Goal: Information Seeking & Learning: Learn about a topic

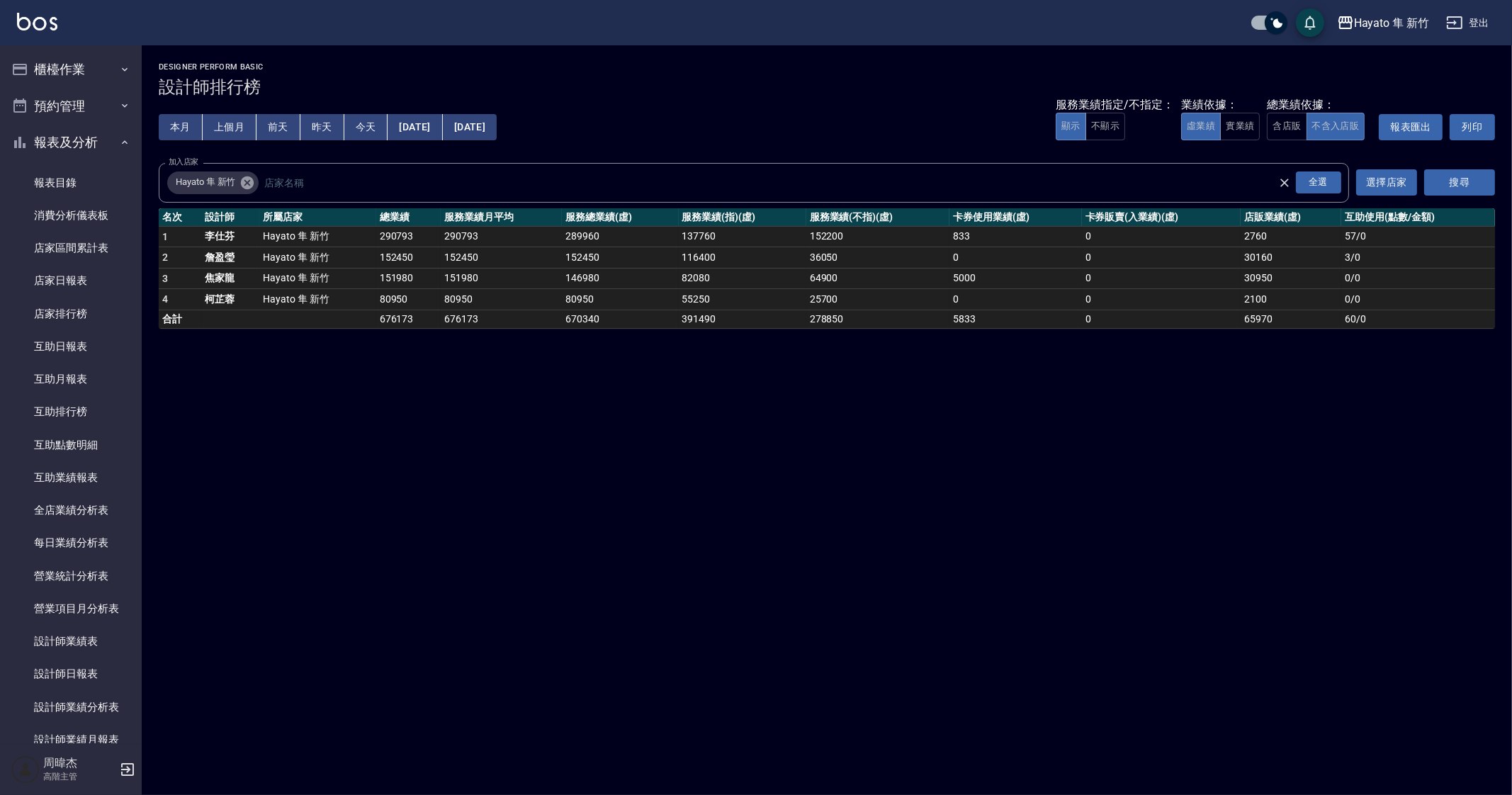
scroll to position [354, 0]
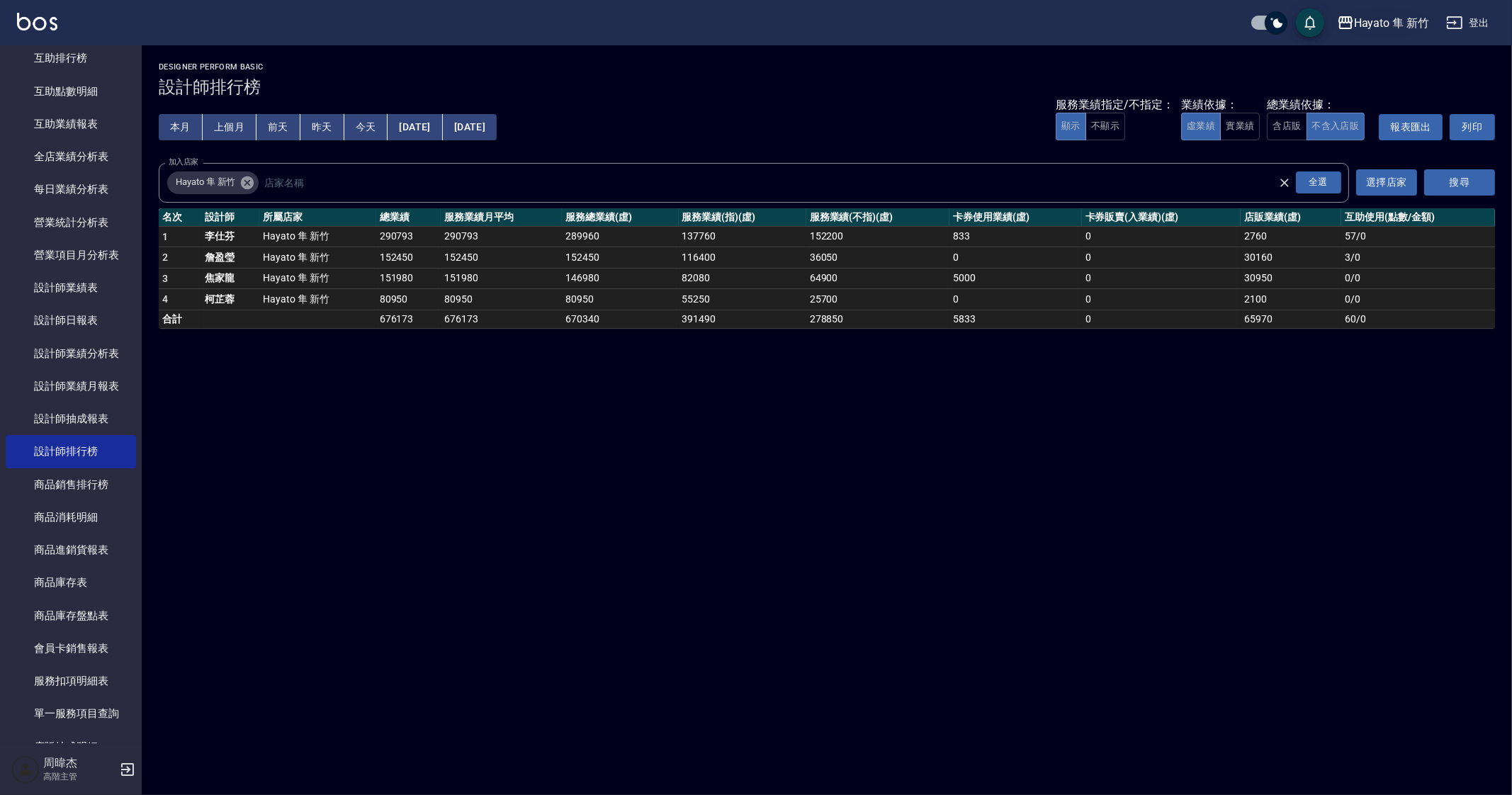
click at [1404, 20] on div "Hayato 隼 新竹" at bounding box center [1392, 23] width 76 height 18
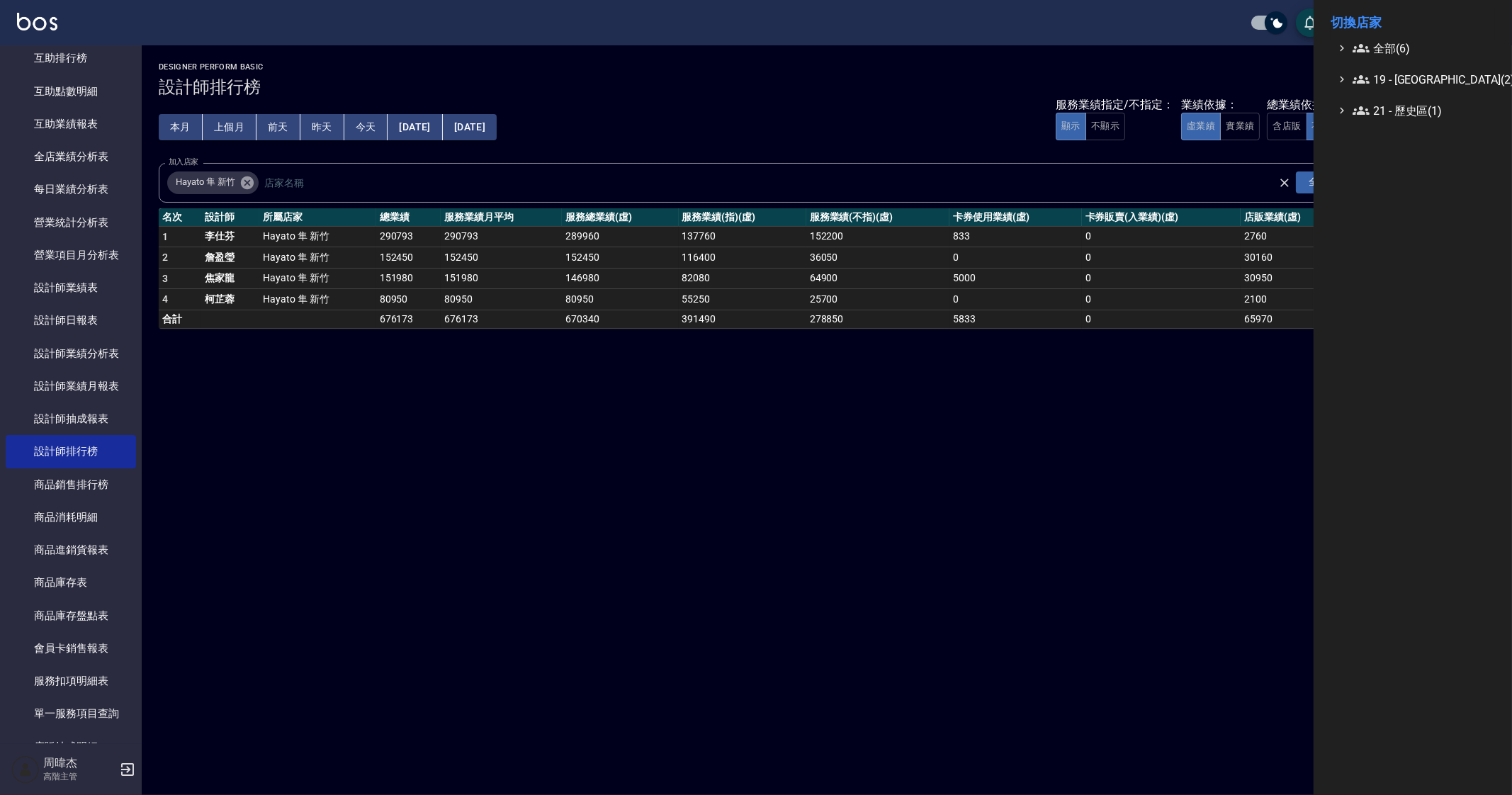
click at [549, 643] on div at bounding box center [756, 397] width 1512 height 795
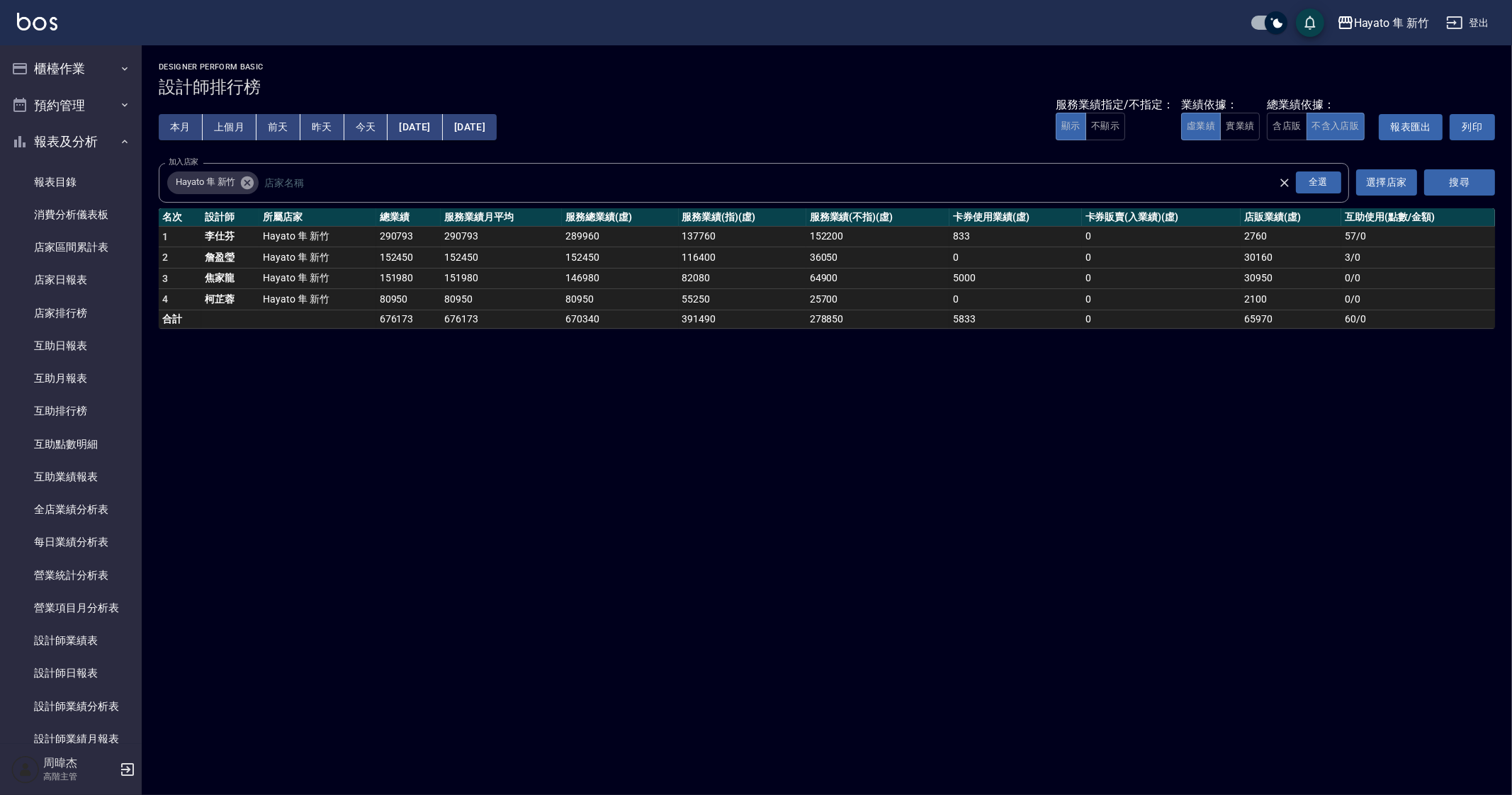
scroll to position [0, 0]
click at [92, 83] on button "櫃檯作業" at bounding box center [70, 69] width 130 height 37
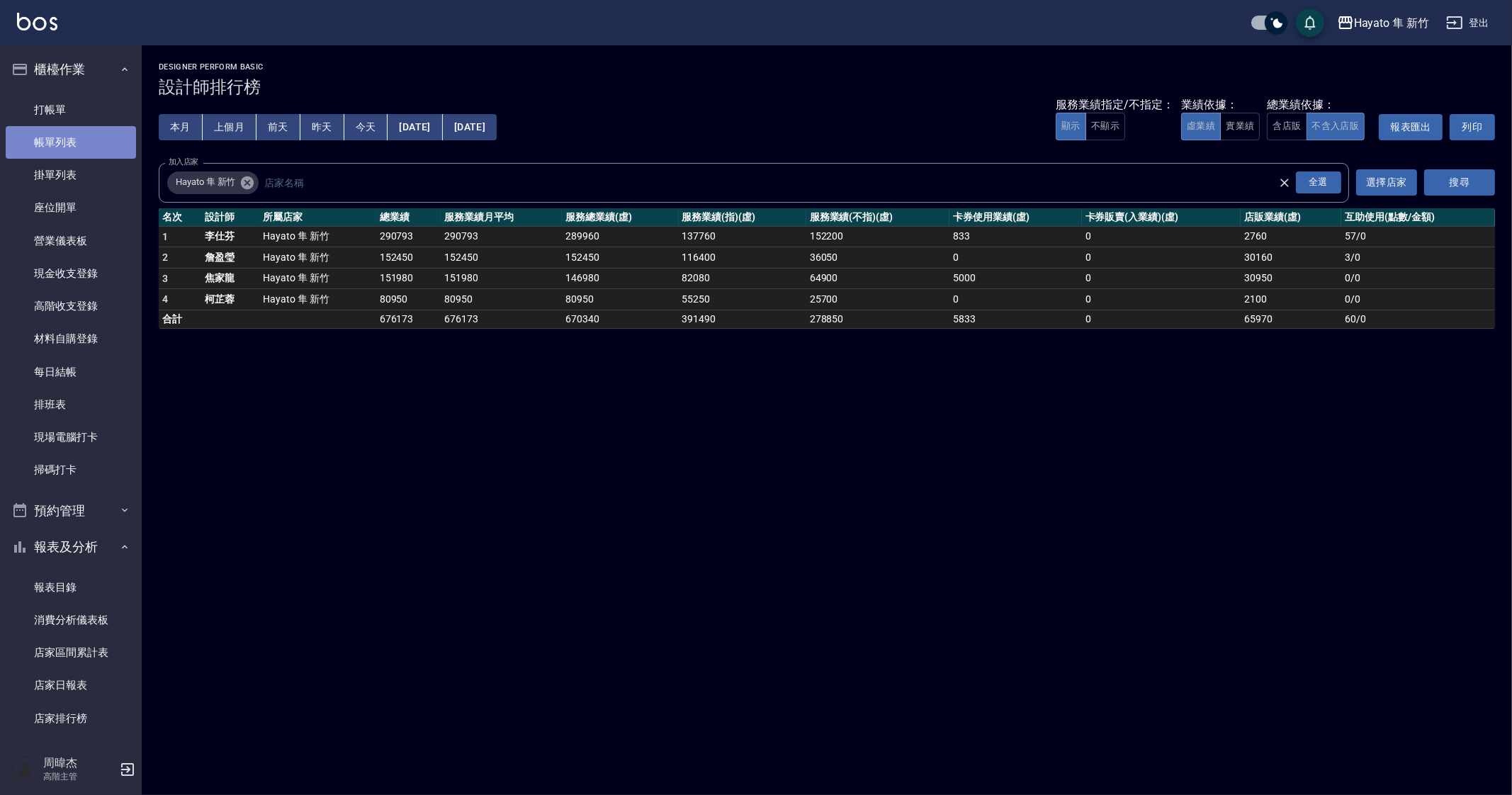
click at [93, 131] on link "帳單列表" at bounding box center [70, 142] width 130 height 33
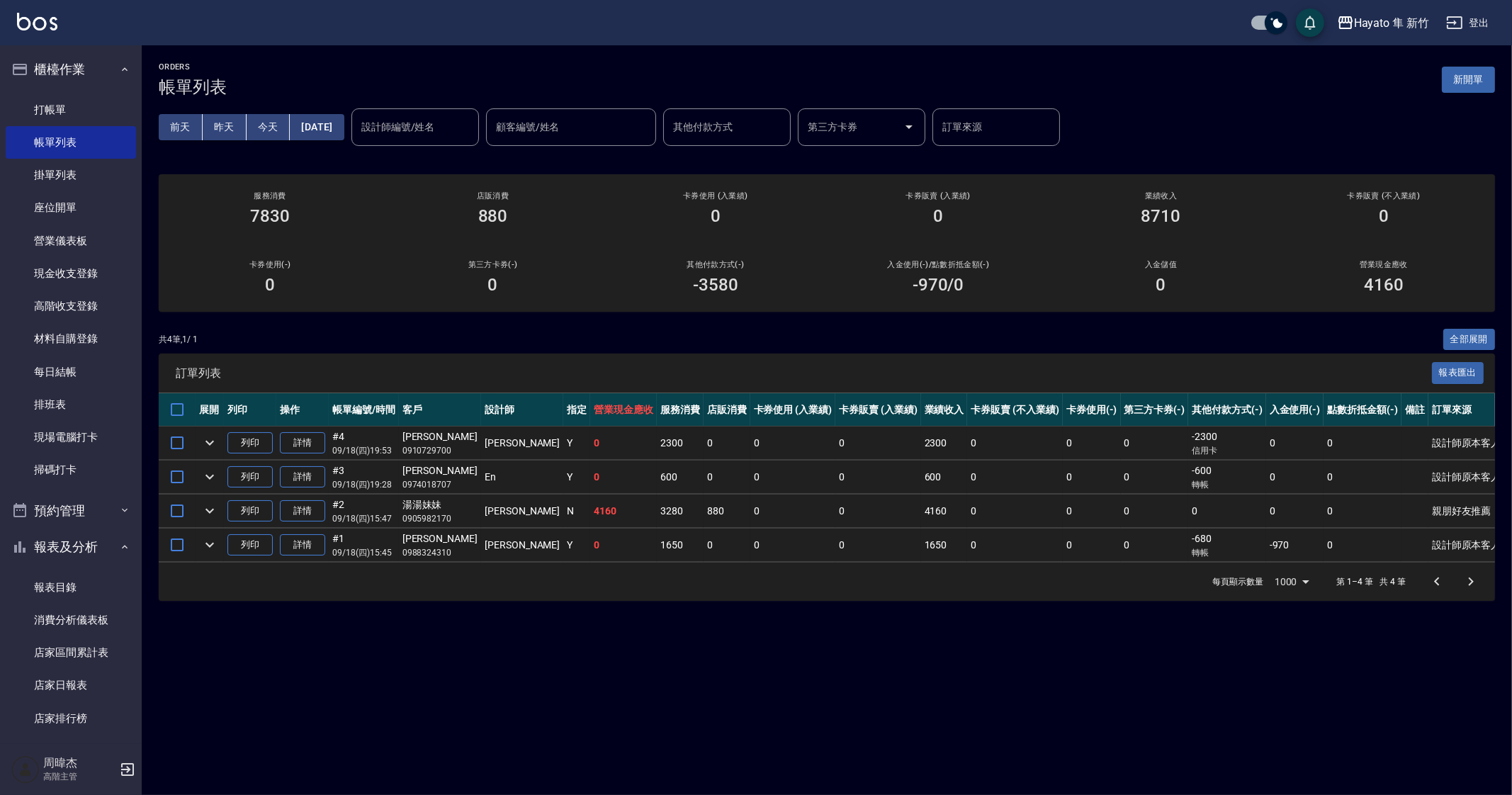
click at [1226, 720] on div "ORDERS 帳單列表 新開單 前天 昨天 今天 2025/09/18 設計師編號/姓名 設計師編號/姓名 顧客編號/姓名 顧客編號/姓名 其他付款方式 其他…" at bounding box center [756, 397] width 1512 height 795
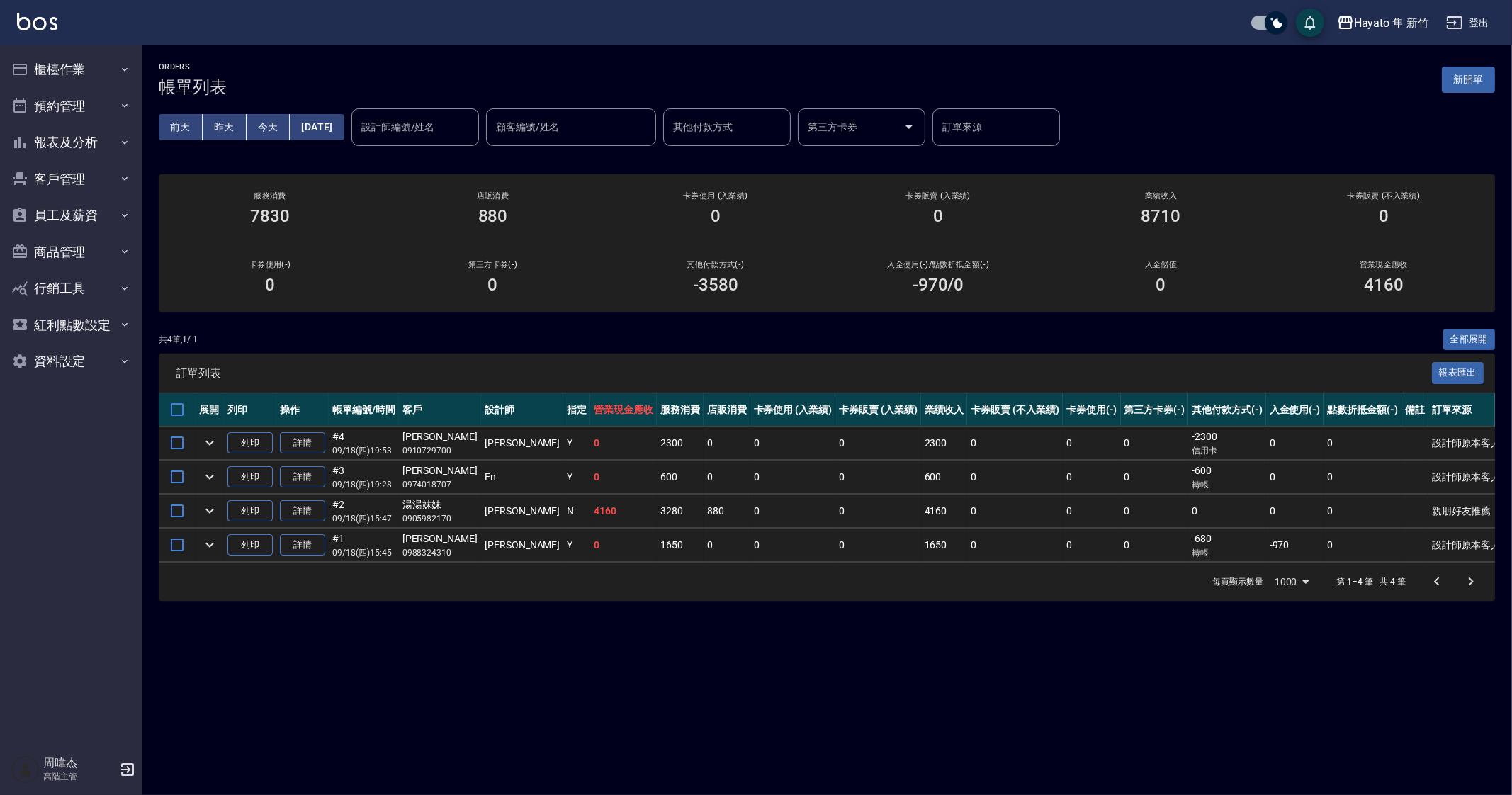
drag, startPoint x: 1300, startPoint y: 706, endPoint x: 1313, endPoint y: 683, distance: 26.4
click at [1300, 705] on div "ORDERS 帳單列表 新開單 [DATE] [DATE] [DATE] [DATE] 設計師編號/姓名 設計師編號/姓名 顧客編號/姓名 顧客編號/姓名 其…" at bounding box center [756, 397] width 1512 height 795
click at [1381, 16] on div "Hayato 隼 新竹" at bounding box center [1392, 23] width 76 height 18
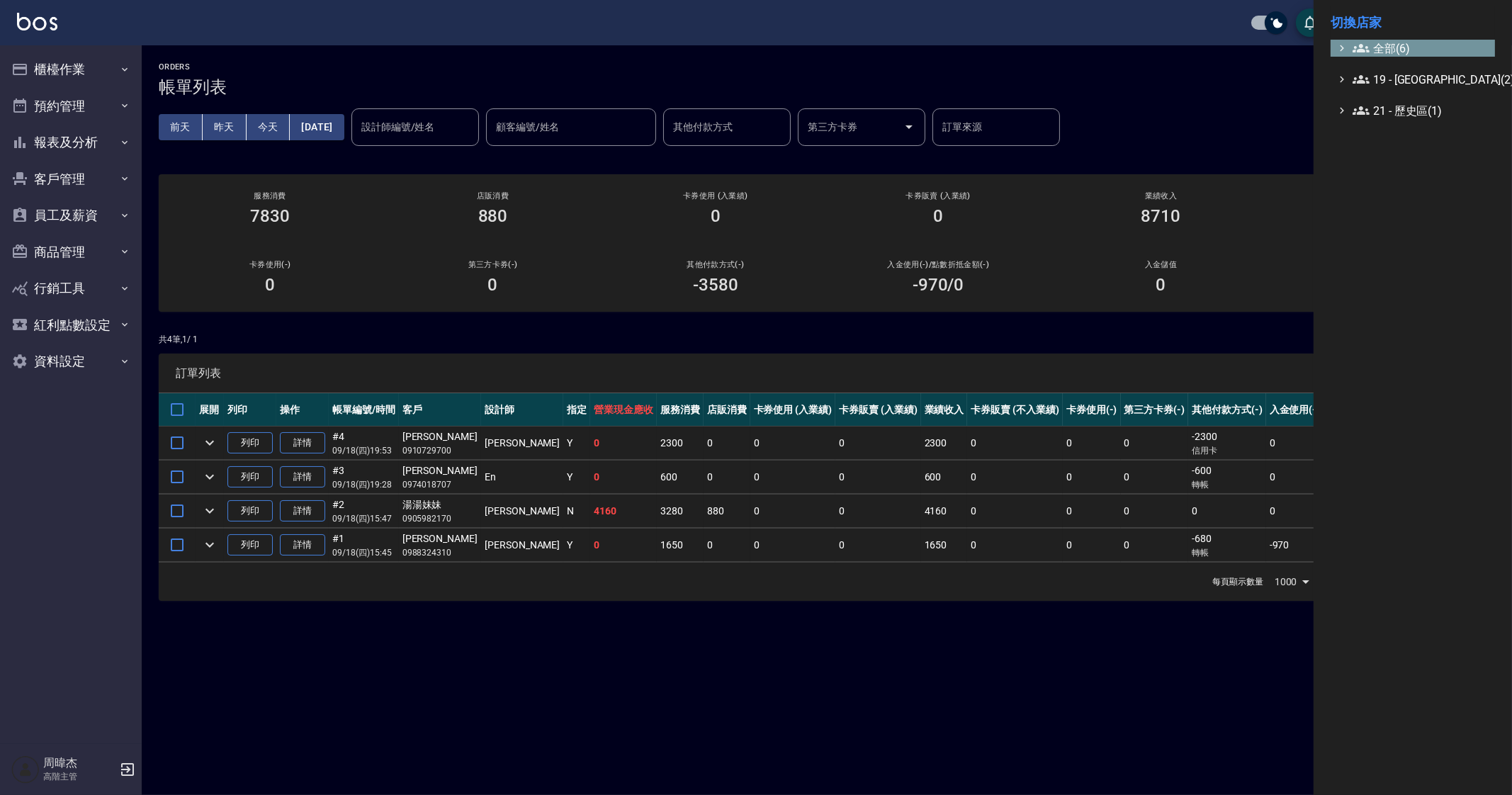
click at [1395, 49] on span "全部(6)" at bounding box center [1421, 47] width 137 height 17
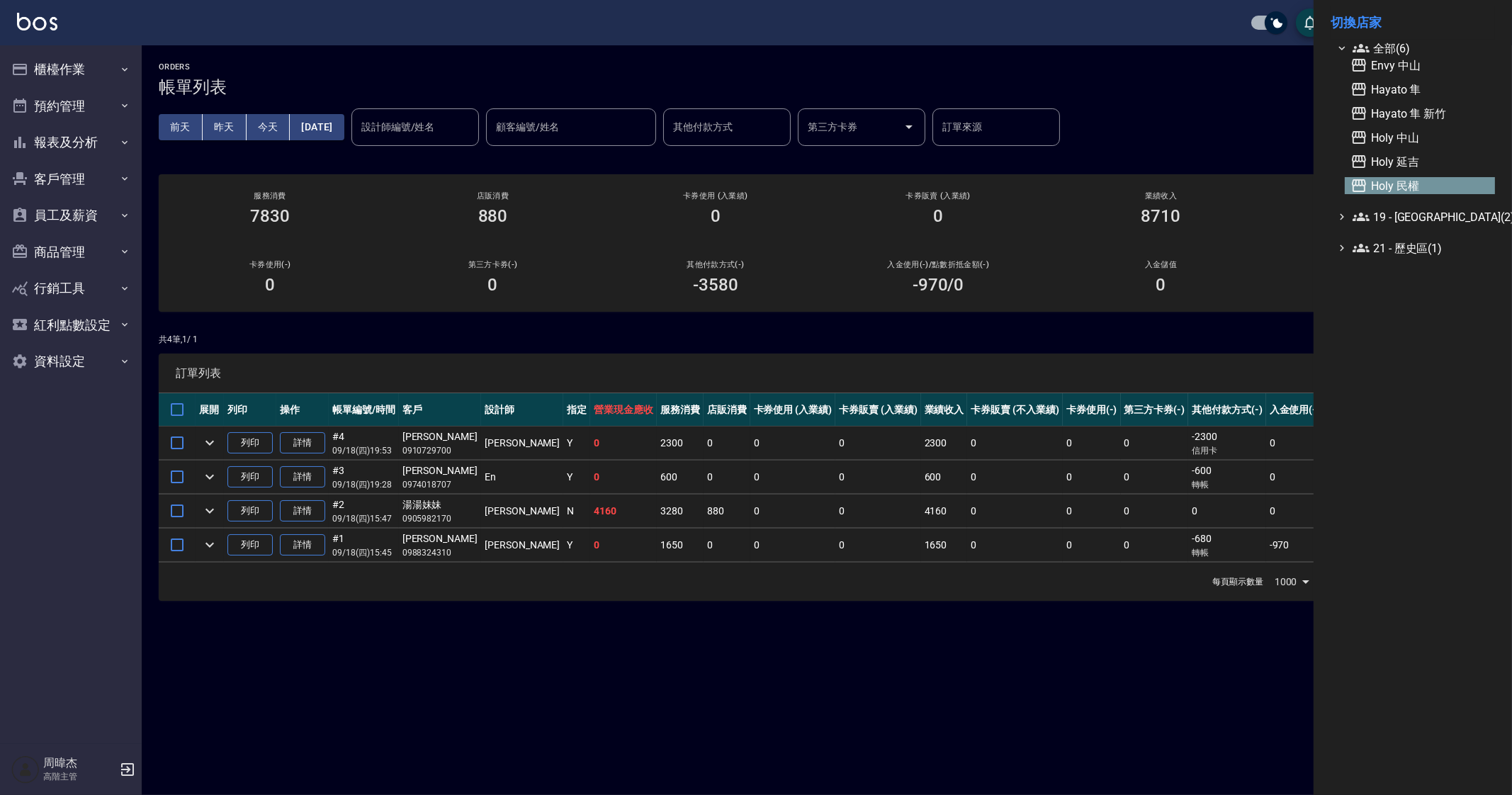
click at [1414, 187] on span "Holy 民權" at bounding box center [1420, 185] width 139 height 17
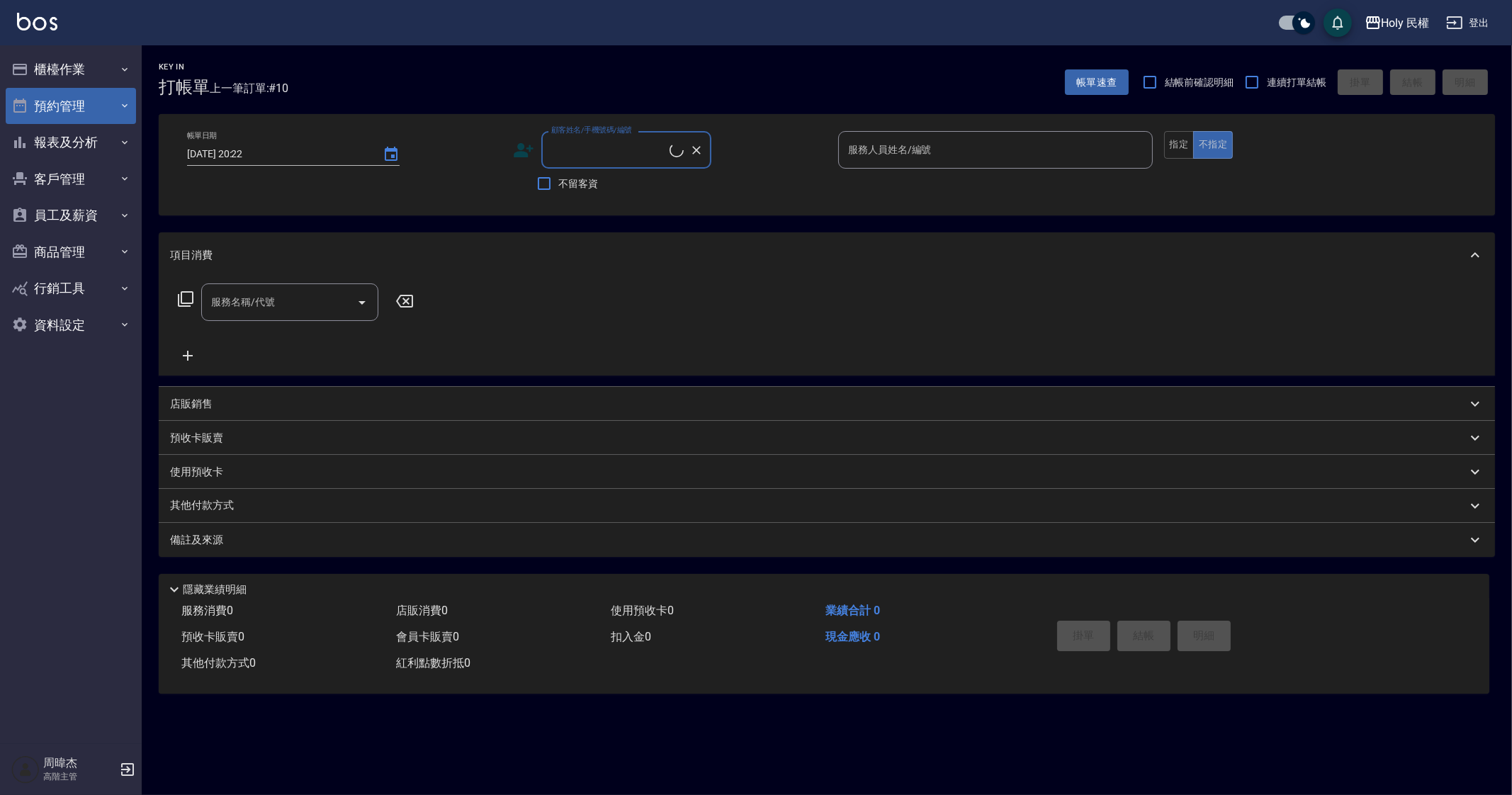
click at [86, 104] on button "預約管理" at bounding box center [70, 106] width 130 height 37
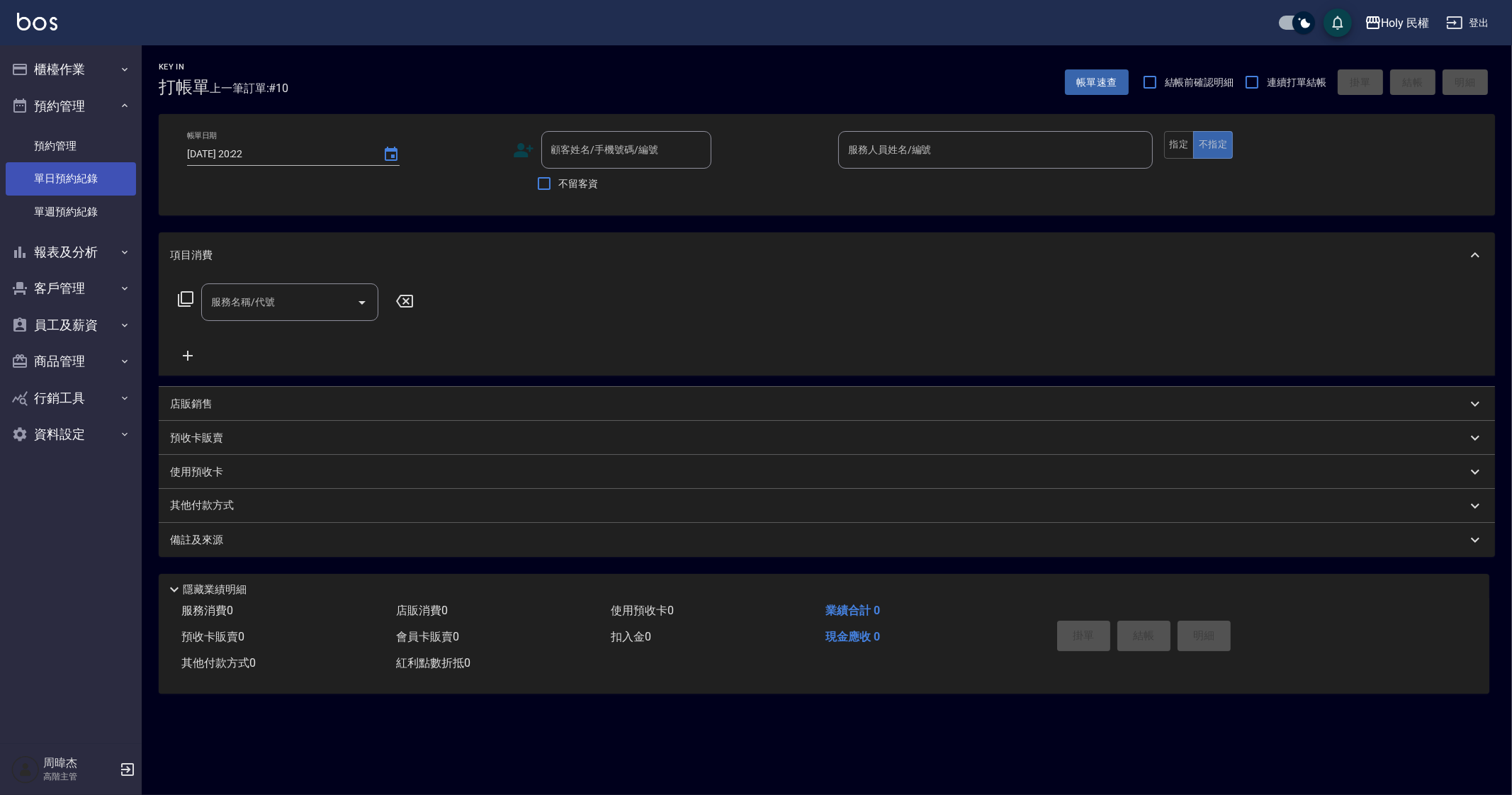
click at [101, 174] on link "單日預約紀錄" at bounding box center [70, 178] width 130 height 33
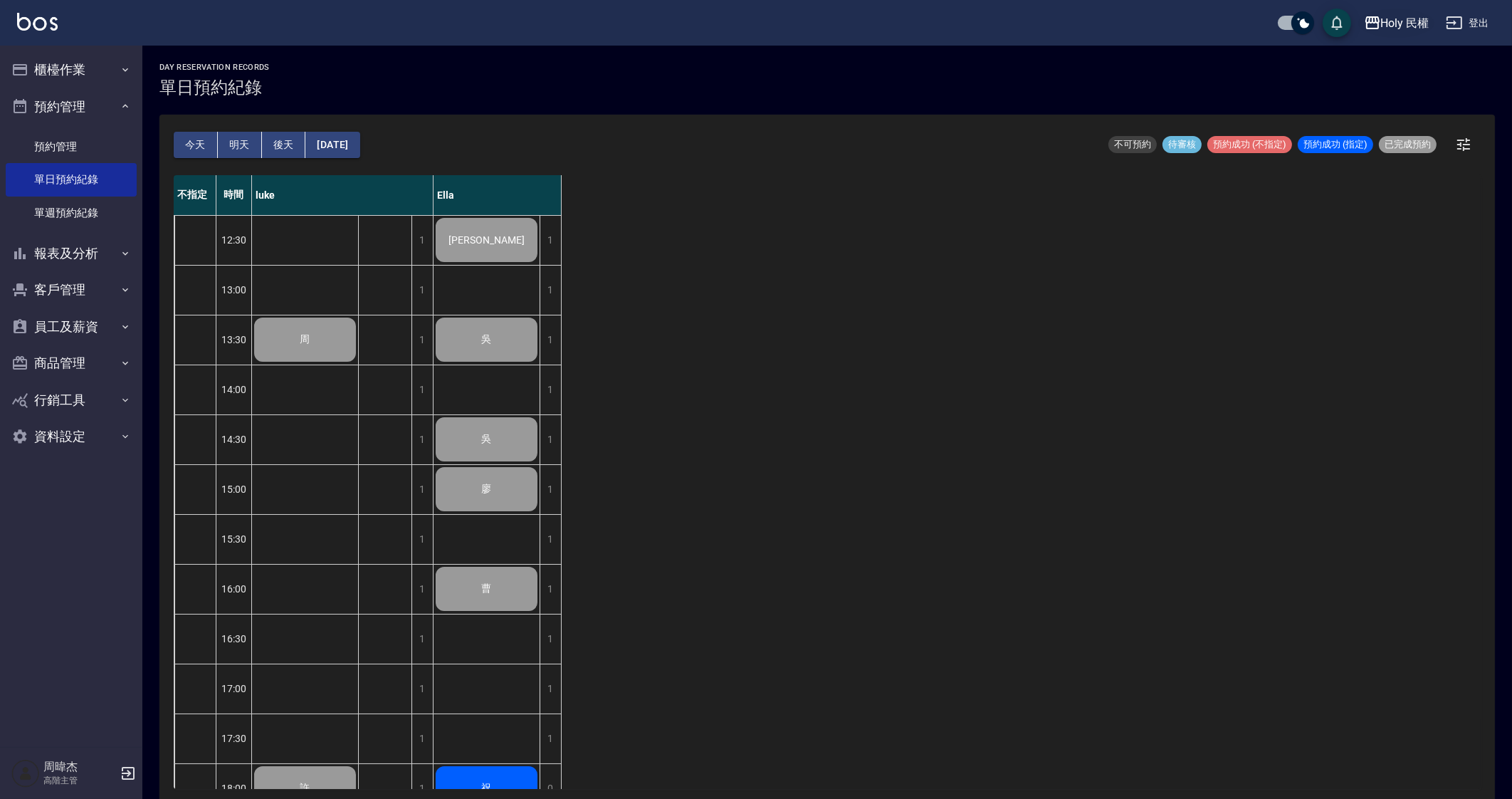
click at [1391, 30] on div "Holy 民權" at bounding box center [1405, 23] width 49 height 18
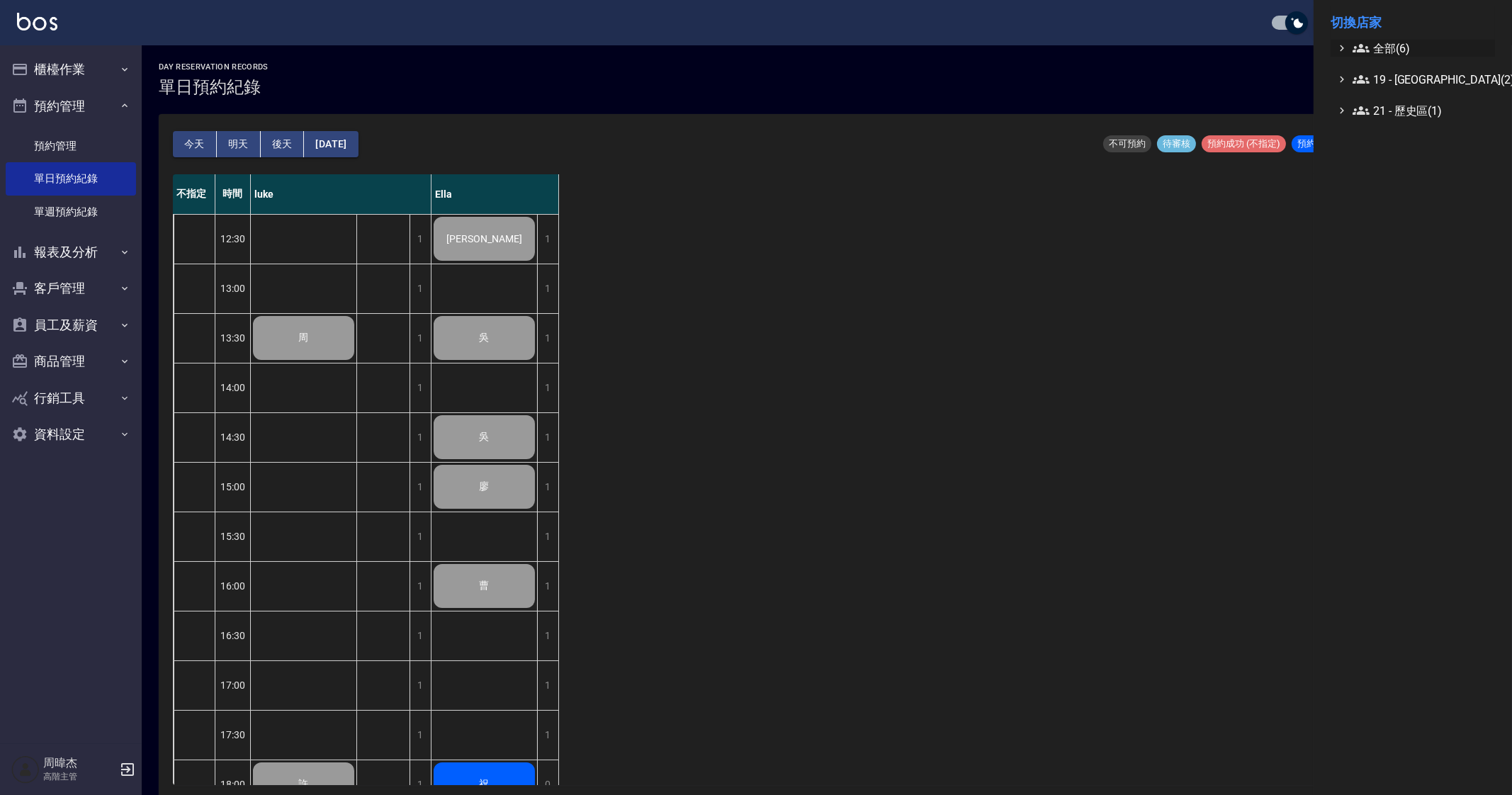
click at [1382, 60] on ul "全部(6) 19 - 新城區(2) 21 - 歷史區(1)" at bounding box center [1412, 79] width 164 height 79
click at [1384, 56] on span "全部(6)" at bounding box center [1421, 47] width 137 height 17
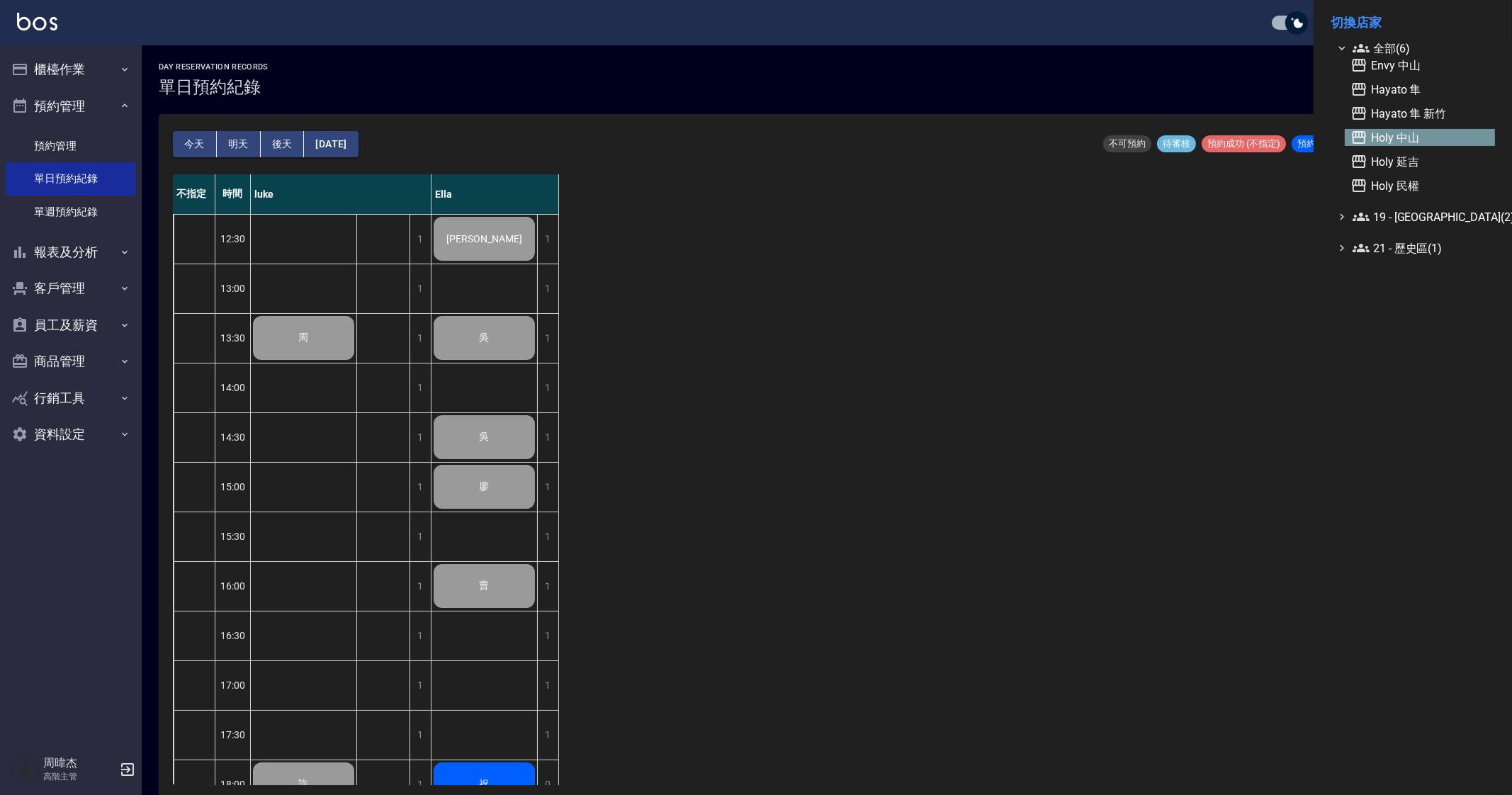
click at [1413, 145] on span "Holy 中山" at bounding box center [1420, 137] width 139 height 17
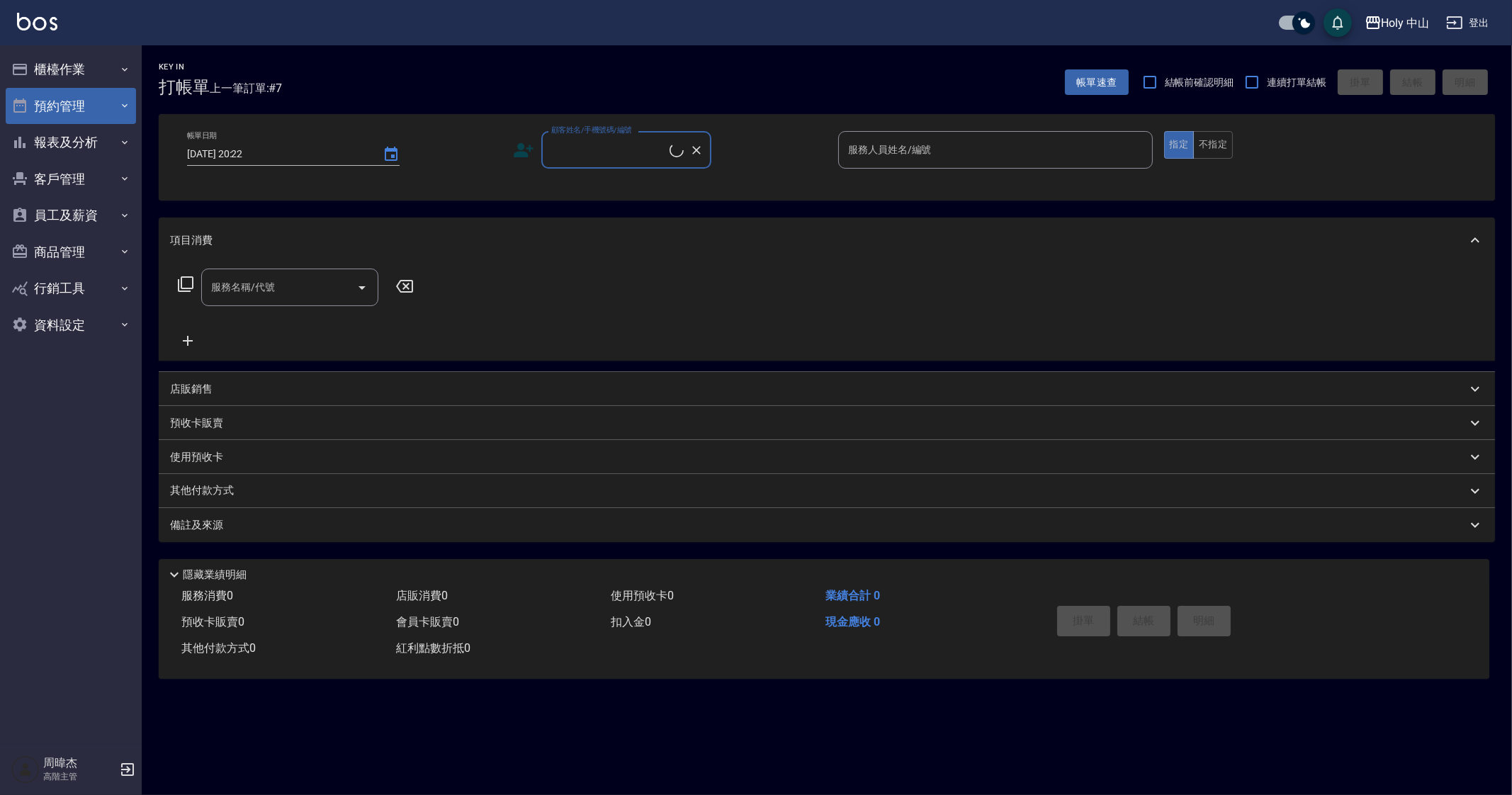
click at [61, 101] on button "預約管理" at bounding box center [70, 106] width 130 height 37
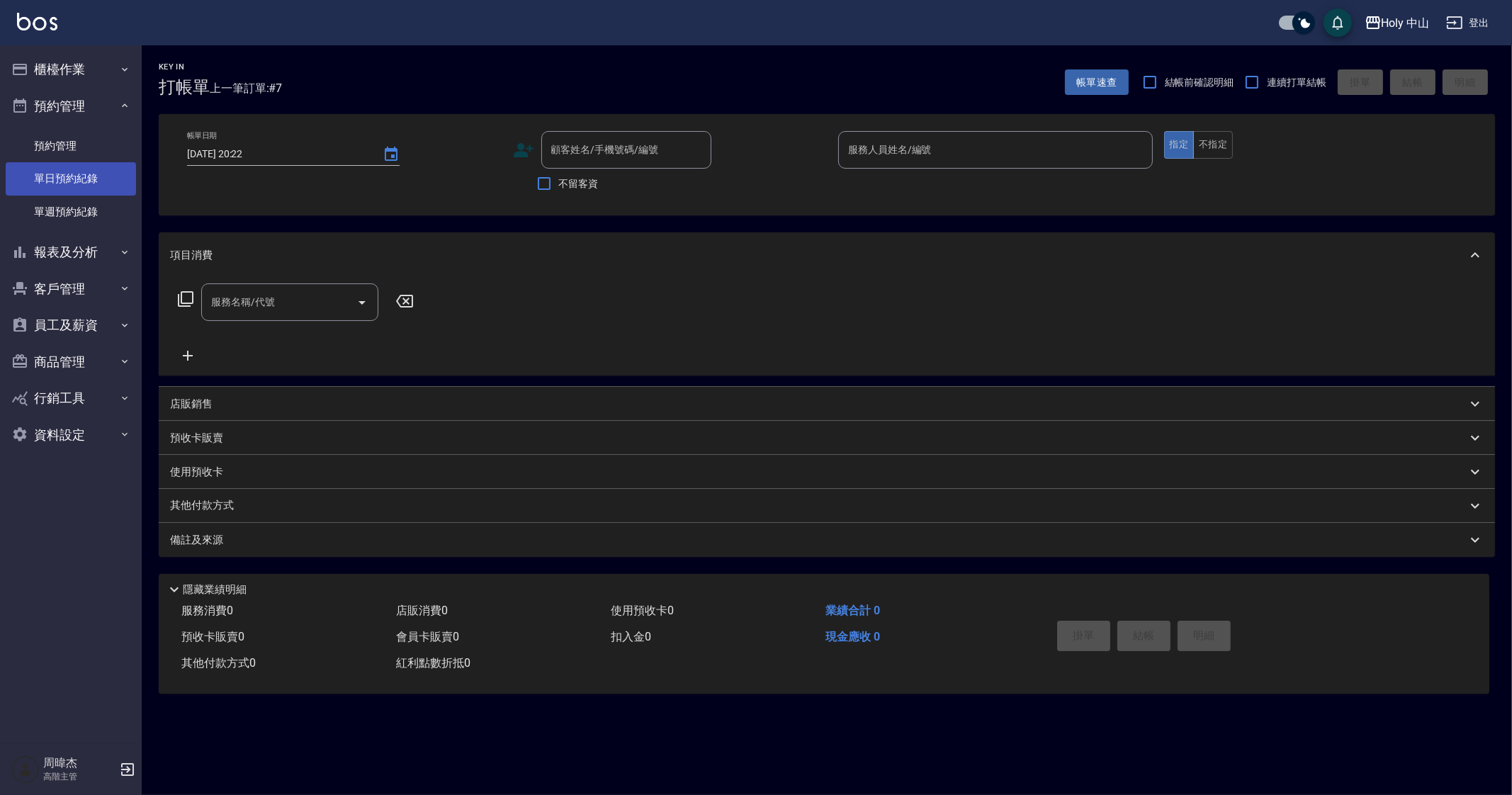
click at [104, 189] on link "單日預約紀錄" at bounding box center [70, 178] width 130 height 33
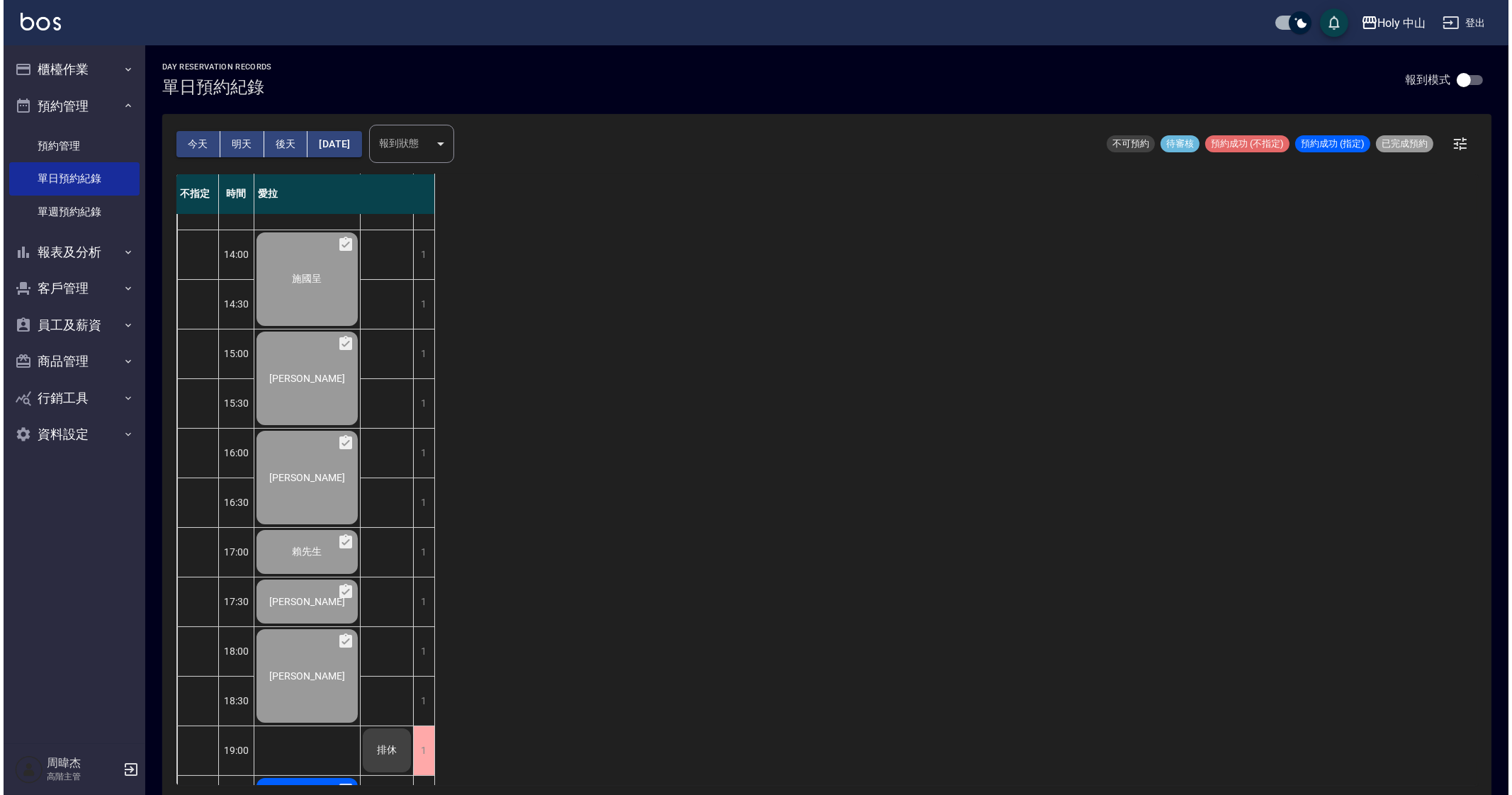
scroll to position [236, 0]
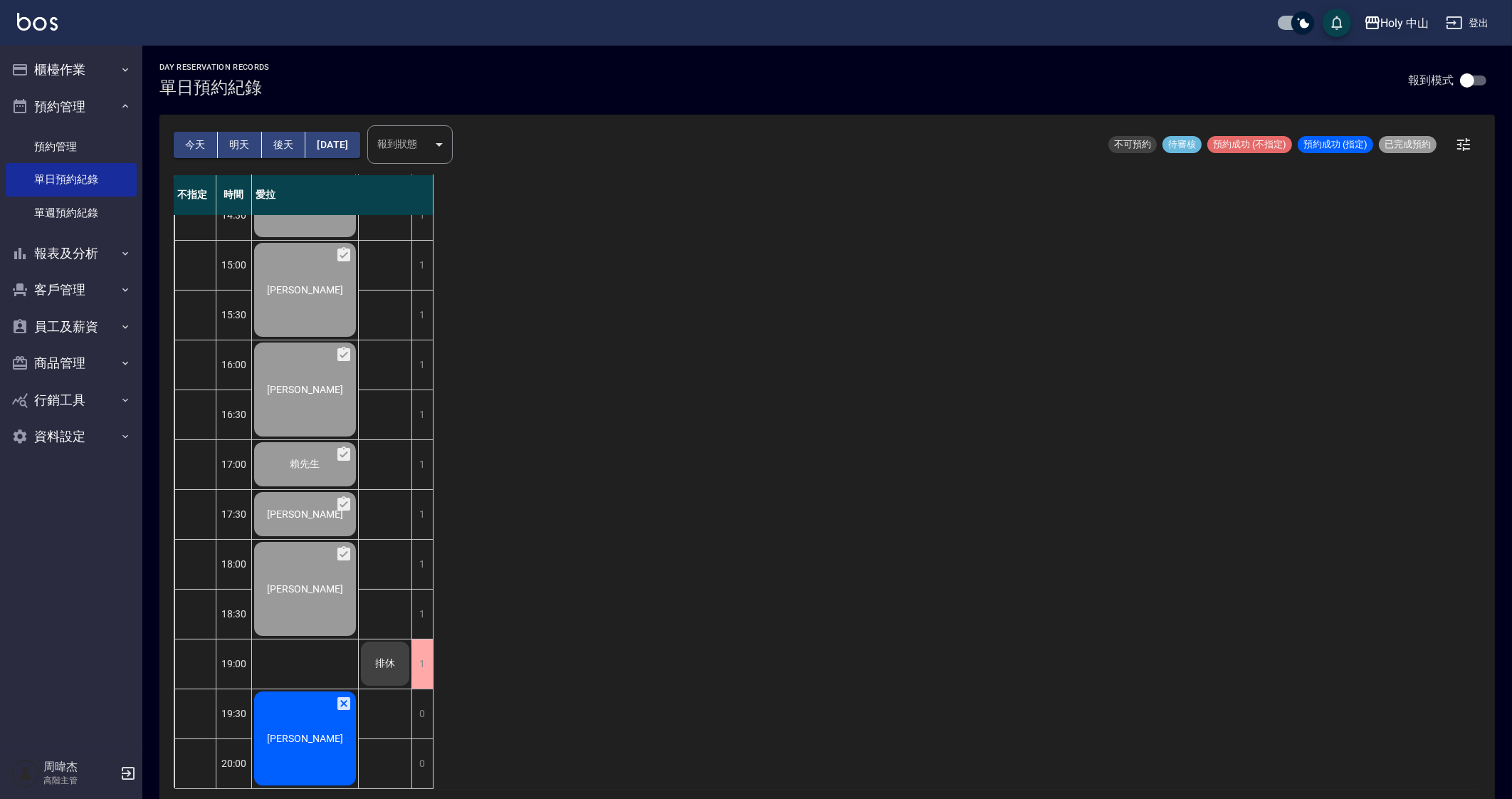
click at [1392, 27] on div "Holy 中山" at bounding box center [1405, 23] width 49 height 18
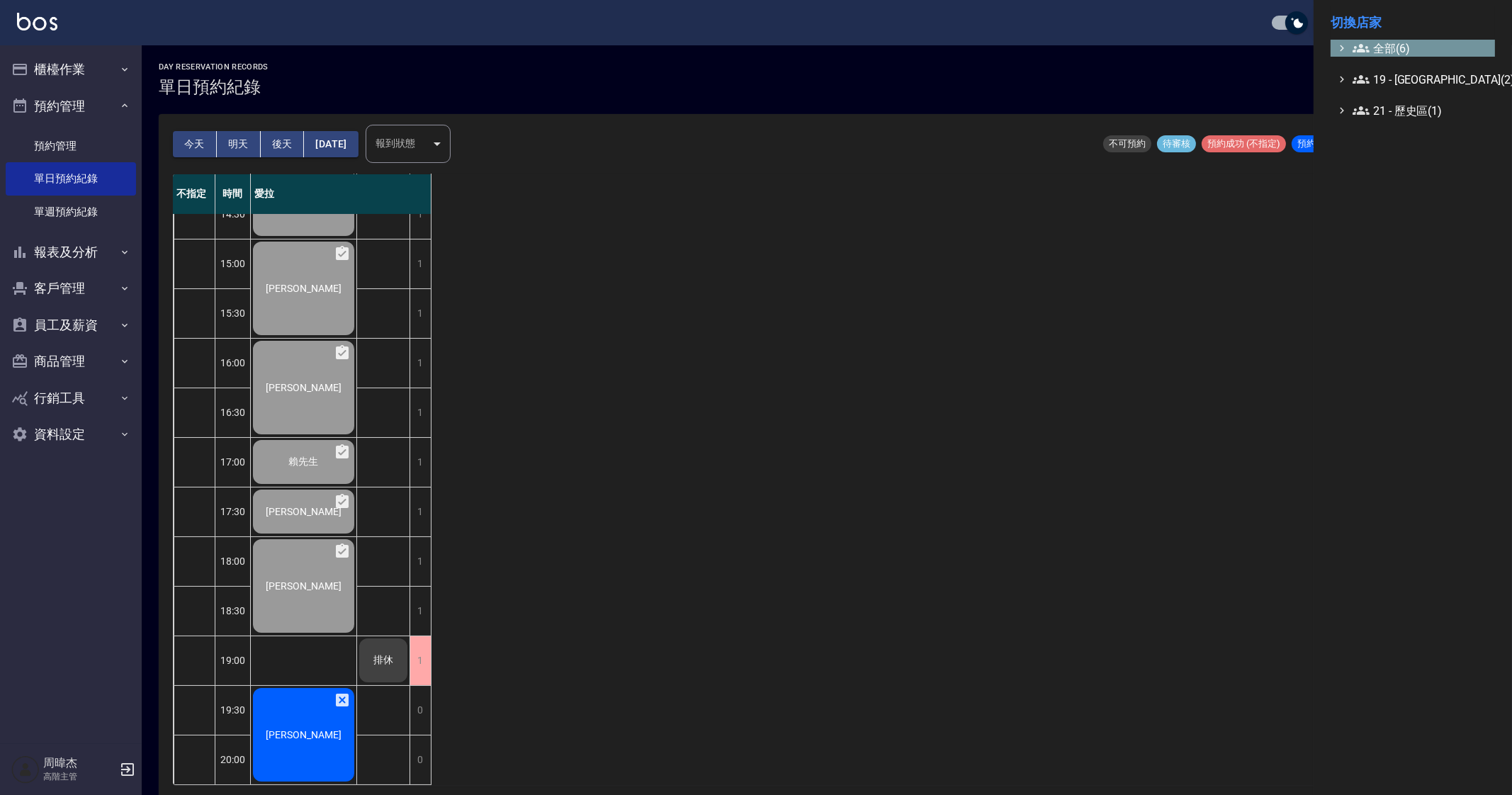
click at [1379, 54] on span "全部(6)" at bounding box center [1421, 47] width 137 height 17
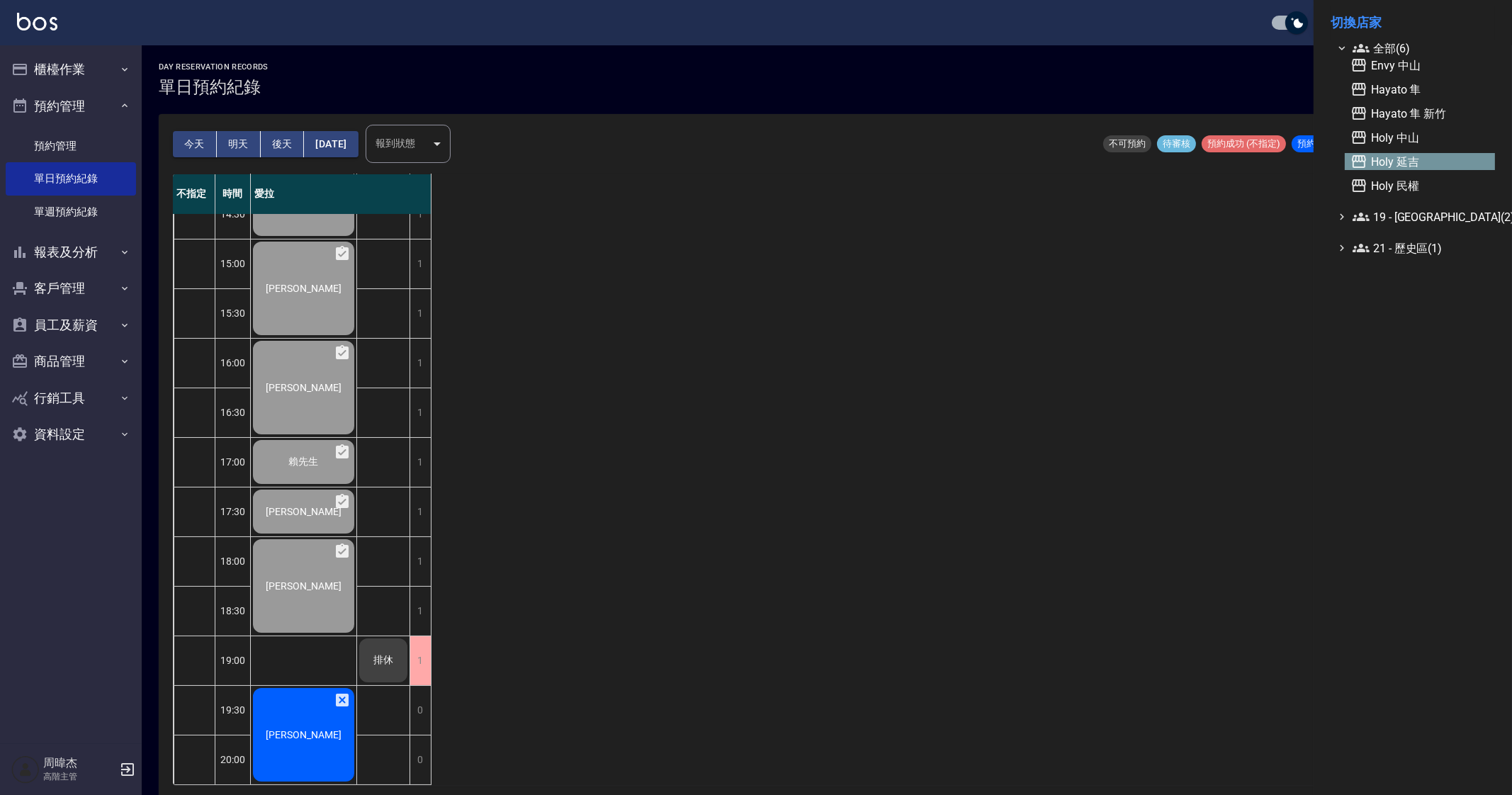
click at [1425, 160] on span "Holy 延吉" at bounding box center [1420, 161] width 139 height 17
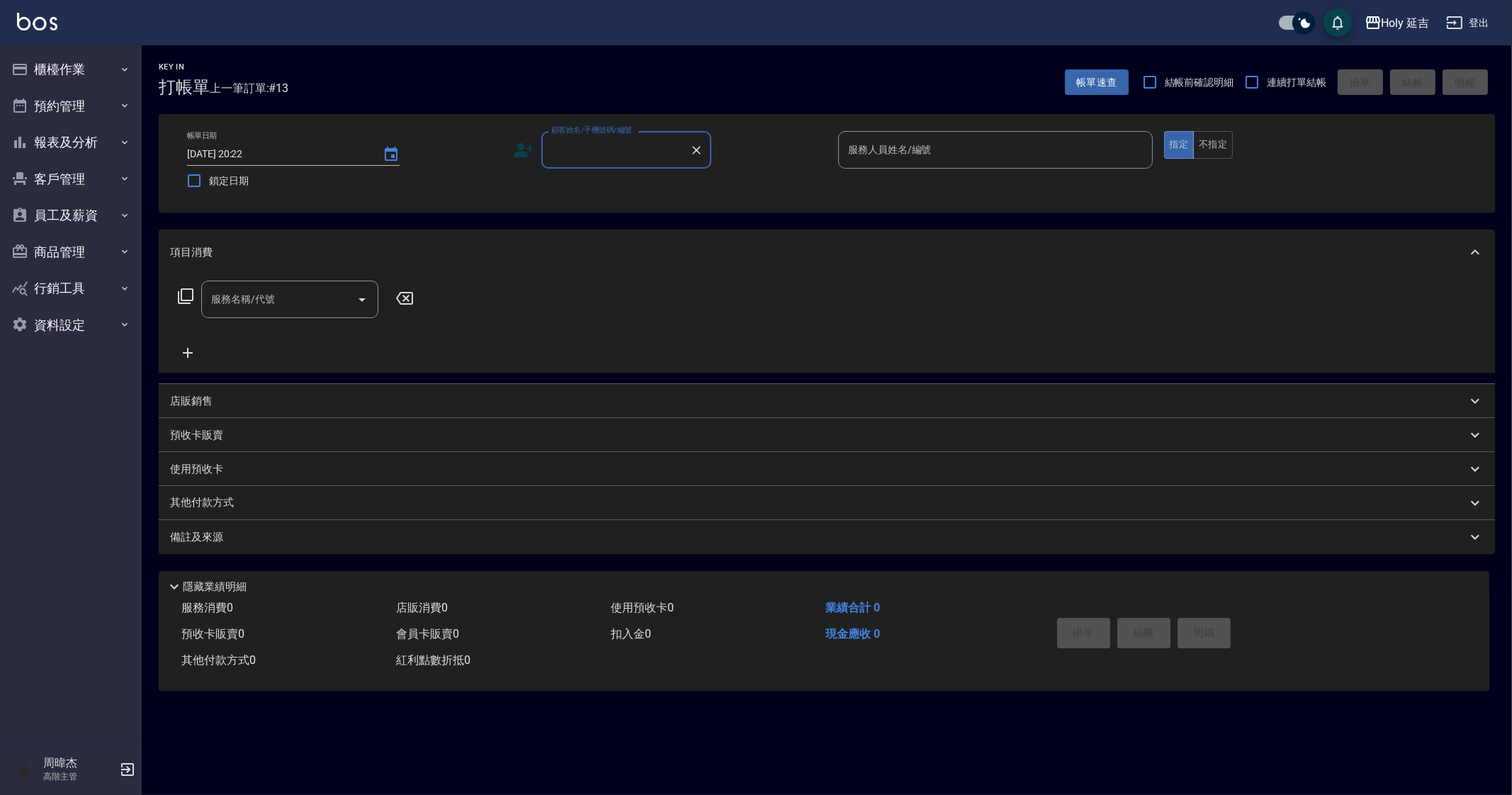
click at [82, 111] on button "預約管理" at bounding box center [70, 106] width 130 height 37
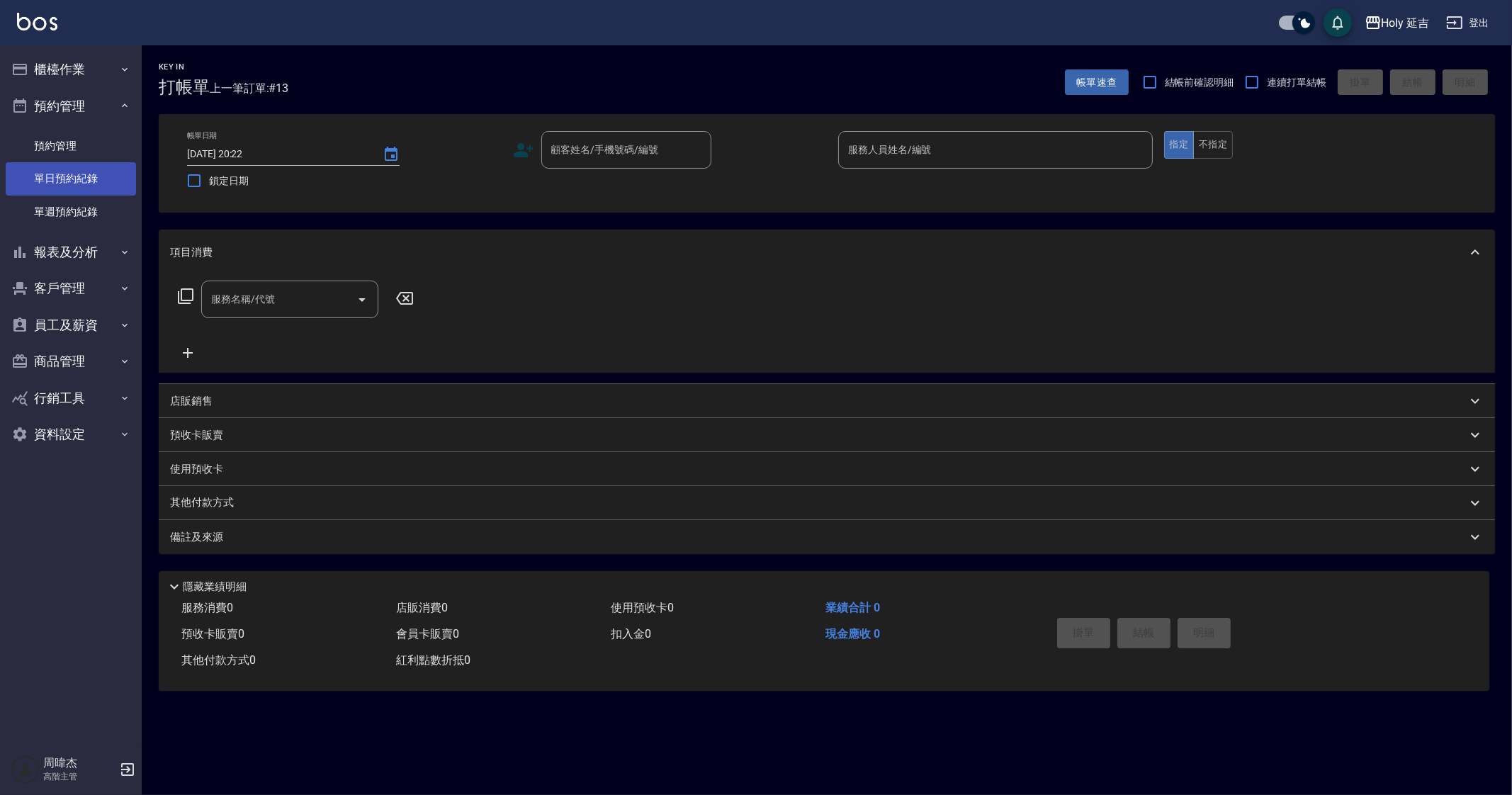
click at [89, 182] on link "單日預約紀錄" at bounding box center [70, 178] width 130 height 33
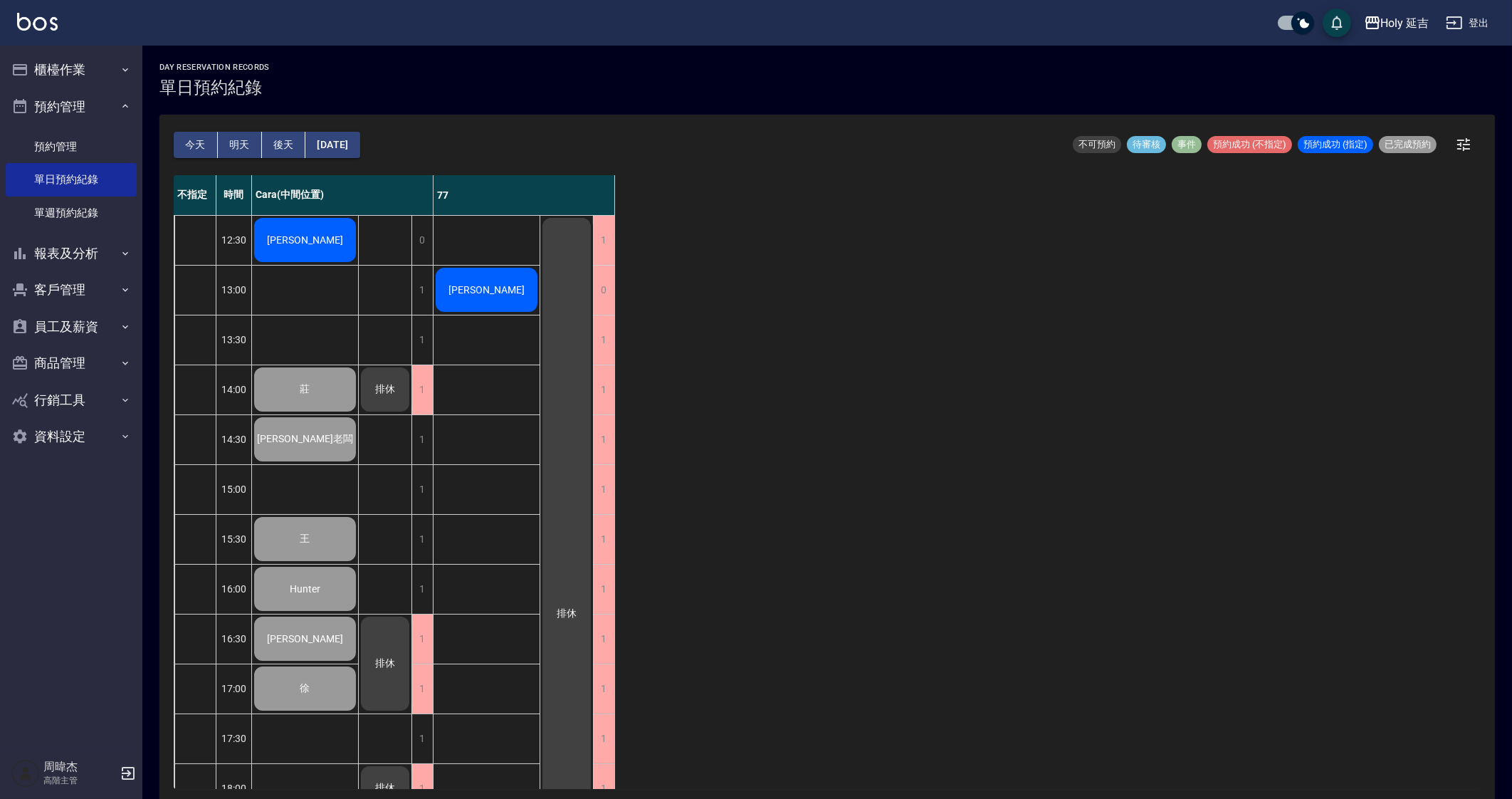
click at [1169, 552] on div "不指定 時間 Cara(中間位置) 77 12:30 13:00 13:30 14:00 14:30 15:00 15:30 16:00 16:30 17:0…" at bounding box center [827, 481] width 1307 height 614
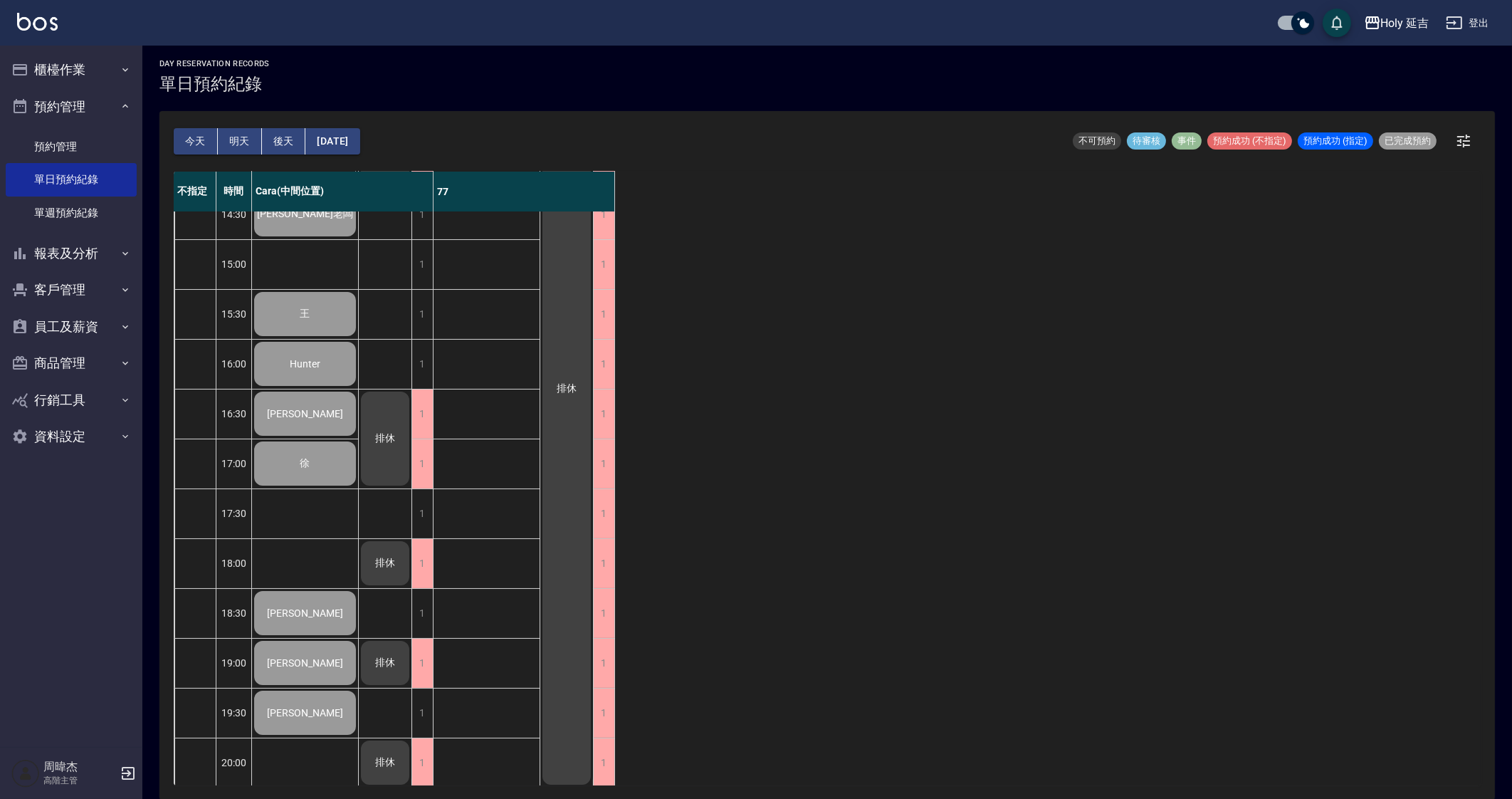
scroll to position [237, 0]
drag, startPoint x: 1169, startPoint y: 552, endPoint x: 1124, endPoint y: 639, distance: 97.9
click at [1167, 553] on div "不指定 時間 Cara(中間位置) 77 12:30 13:00 13:30 14:00 14:30 15:00 15:30 16:00 16:30 17:0…" at bounding box center [827, 478] width 1307 height 614
click at [1247, 524] on div "不指定 時間 Cara(中間位置) 77 12:30 13:00 13:30 14:00 14:30 15:00 15:30 16:00 16:30 17:0…" at bounding box center [827, 478] width 1307 height 614
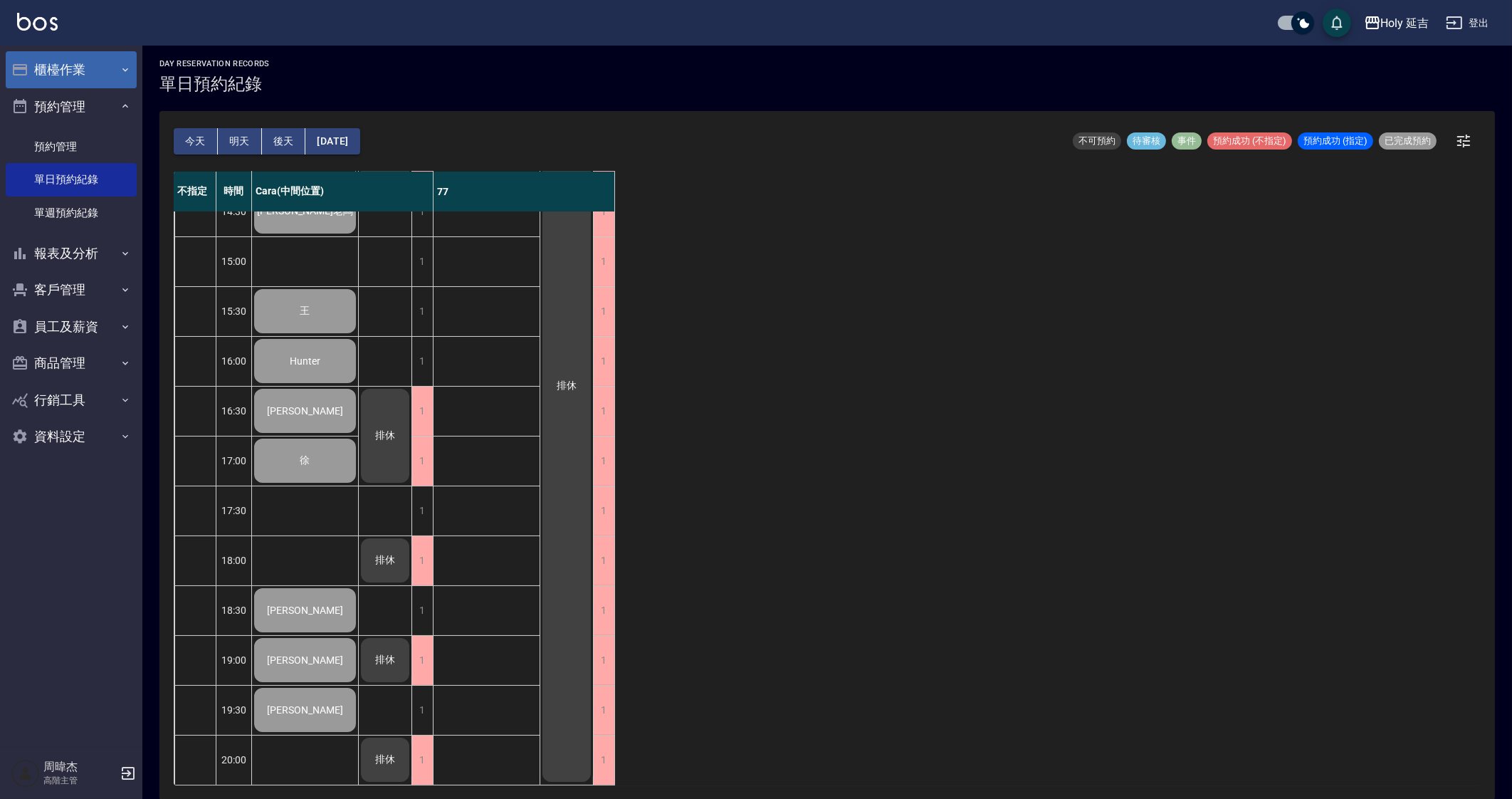
click at [61, 77] on button "櫃檯作業" at bounding box center [71, 70] width 131 height 37
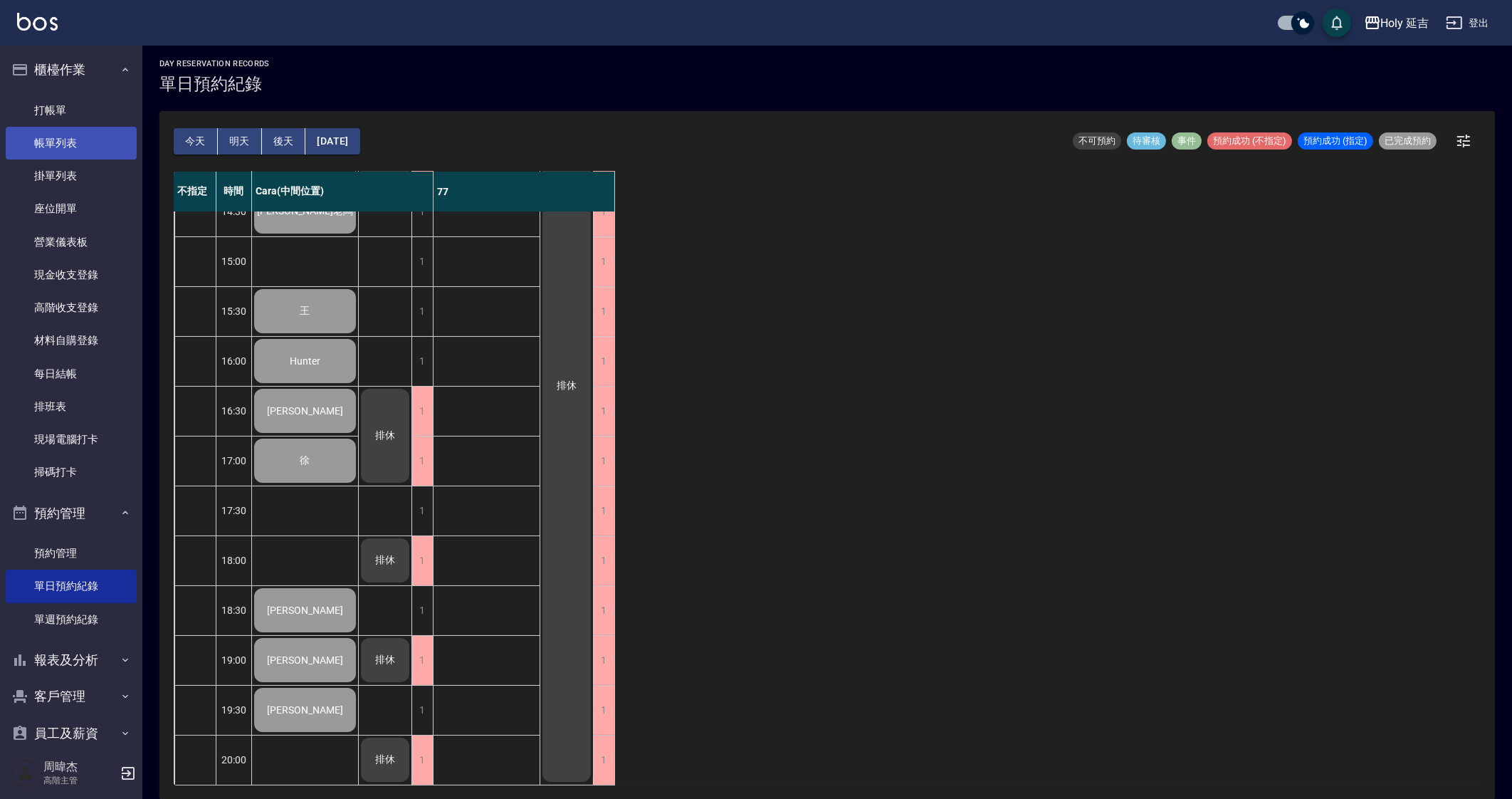
click at [93, 134] on link "帳單列表" at bounding box center [71, 143] width 131 height 33
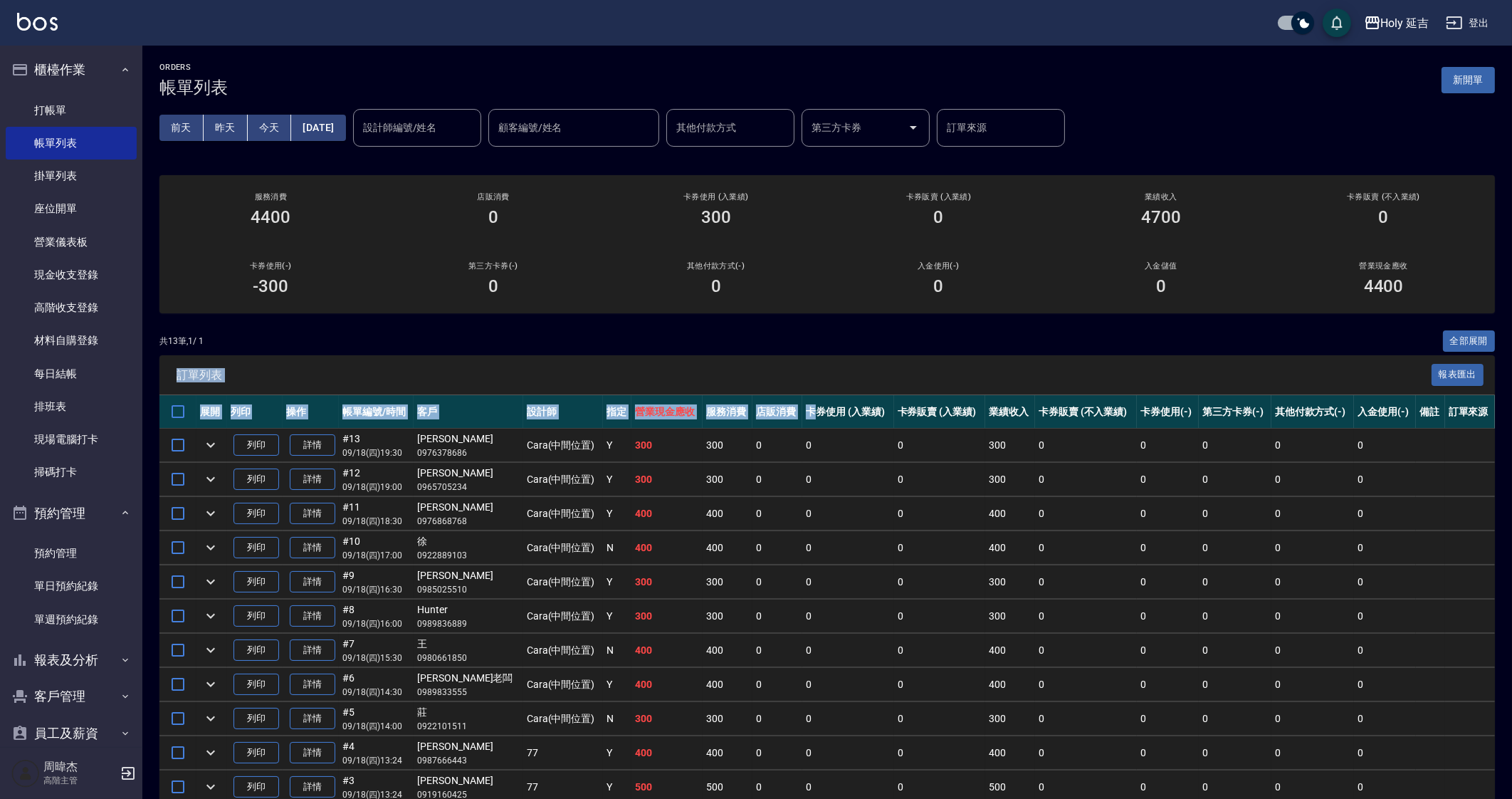
click at [792, 398] on div "訂單列表 報表匯出 展開 列印 操作 帳單編號/時間 客戶 設計師 指定 營業現金應收 服務消費 店販消費 卡券使用 (入業績) 卡券販賣 (入業績) 業績收…" at bounding box center [827, 634] width 1335 height 556
click at [1368, 509] on td "0" at bounding box center [1385, 514] width 62 height 34
click at [1392, 26] on div "Holy 延吉" at bounding box center [1405, 23] width 49 height 18
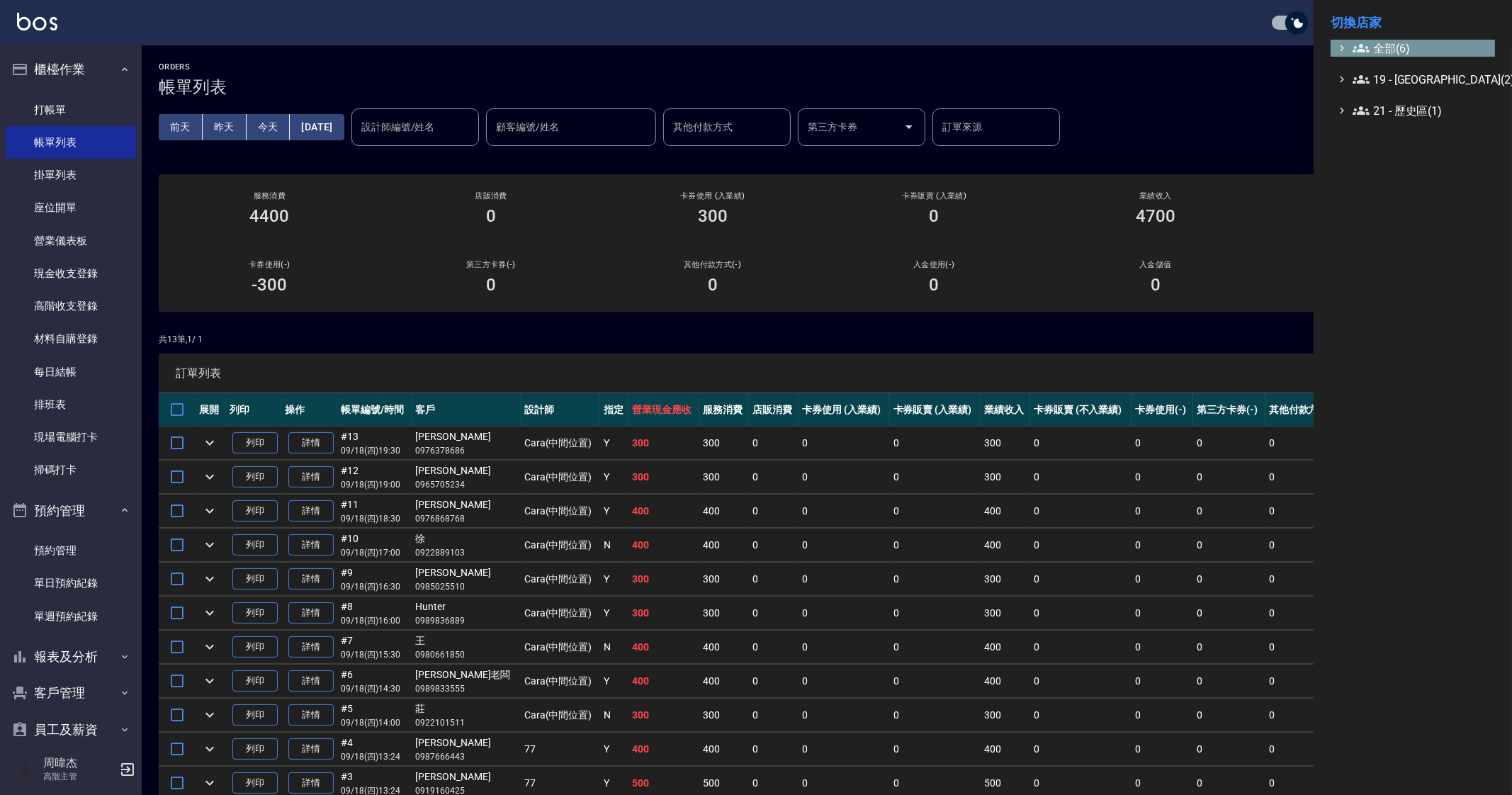
click at [1395, 50] on span "全部(6)" at bounding box center [1421, 47] width 137 height 17
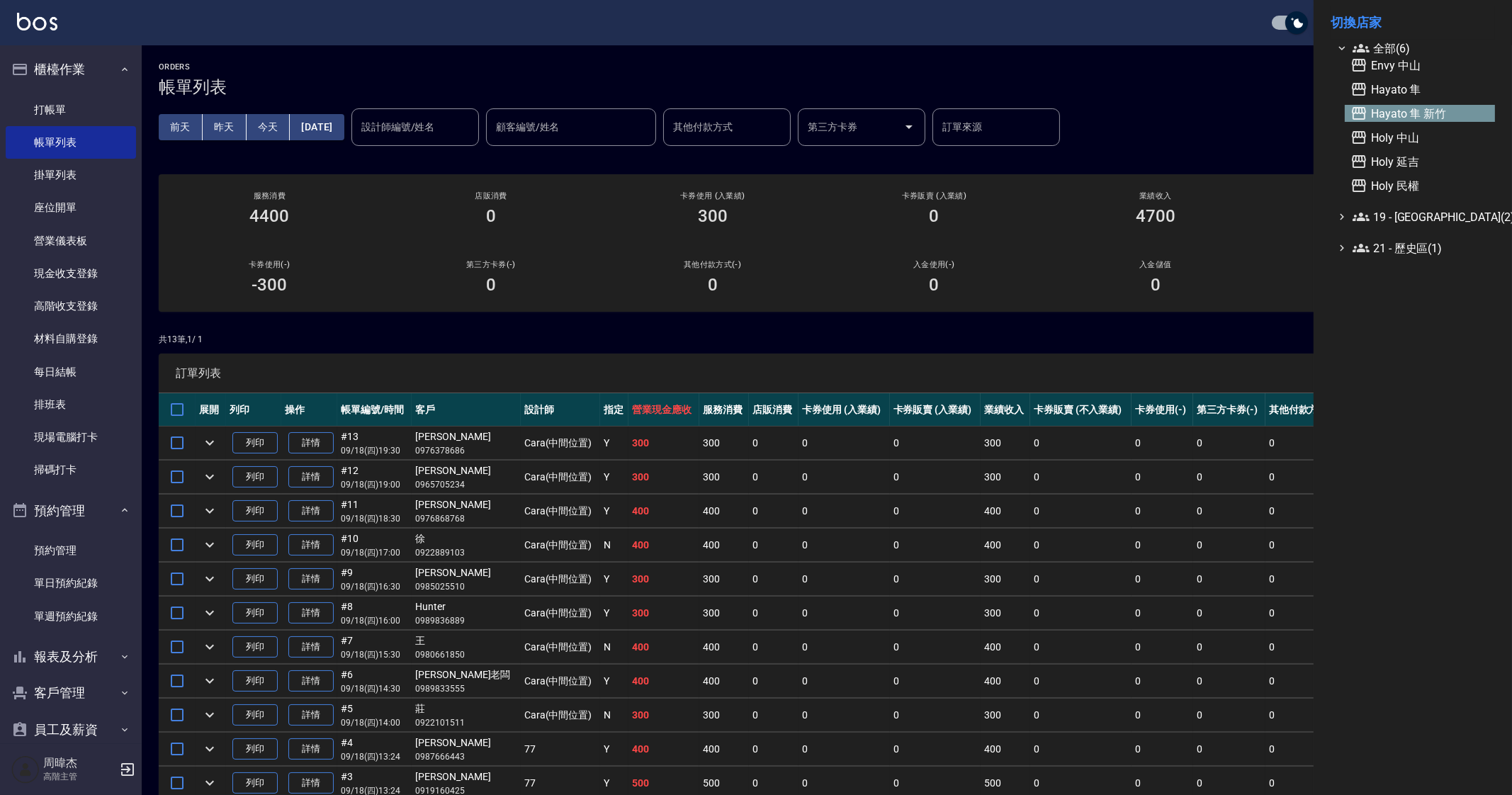
click at [1438, 115] on span "Hayato 隼 新竹" at bounding box center [1420, 112] width 139 height 17
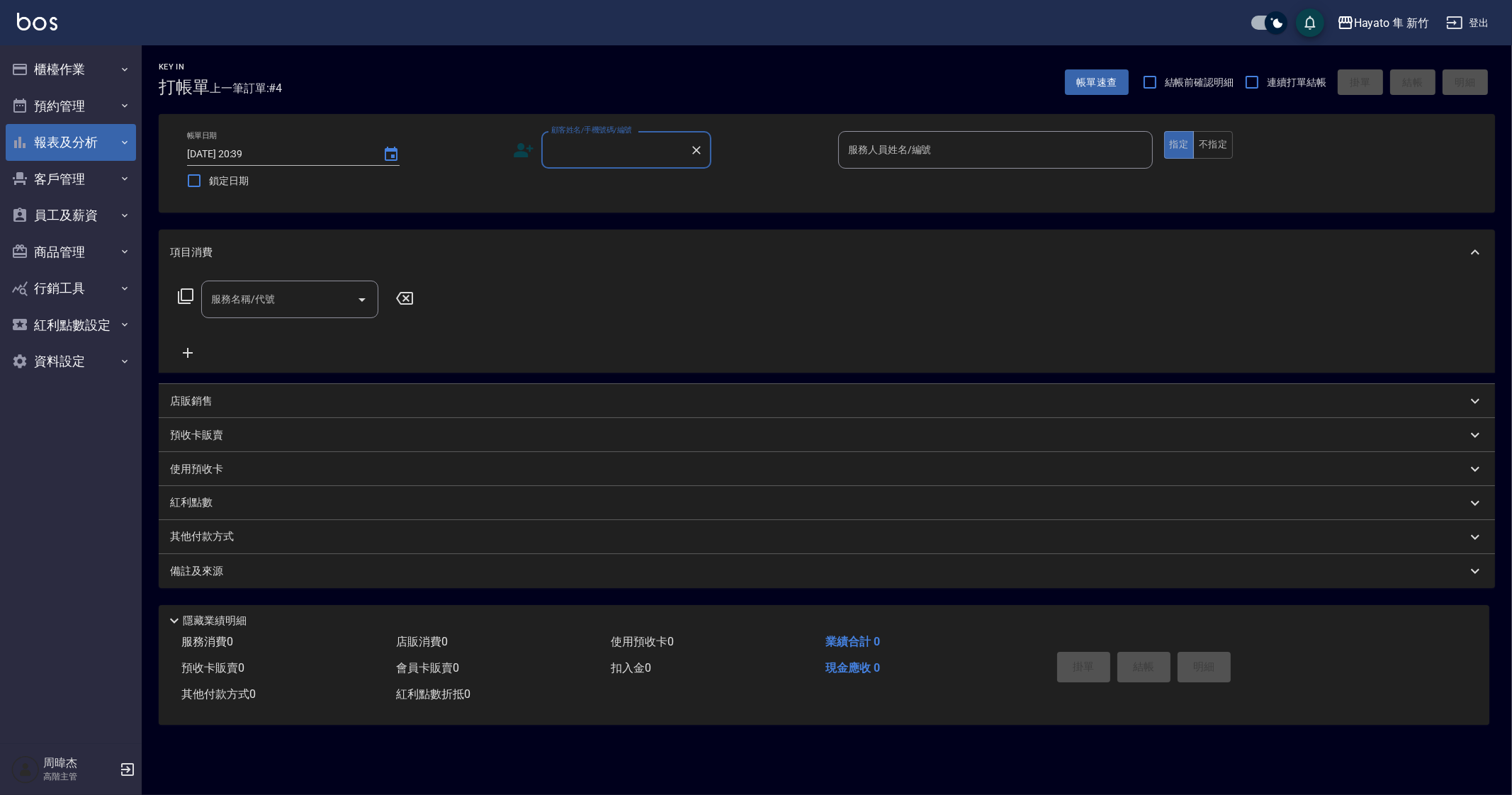
click at [90, 132] on button "報表及分析" at bounding box center [70, 142] width 130 height 37
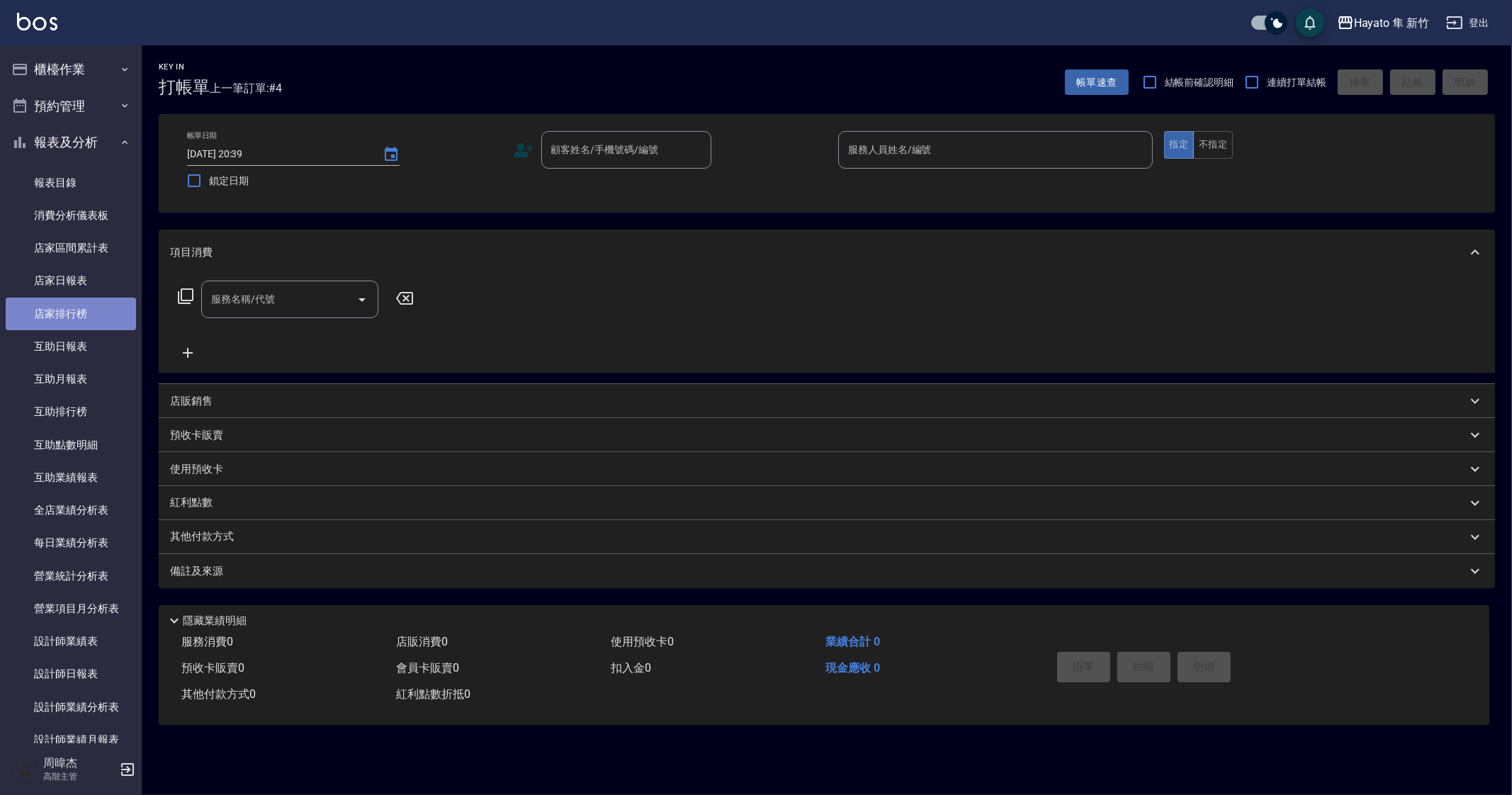
click at [76, 307] on link "店家排行榜" at bounding box center [70, 314] width 130 height 33
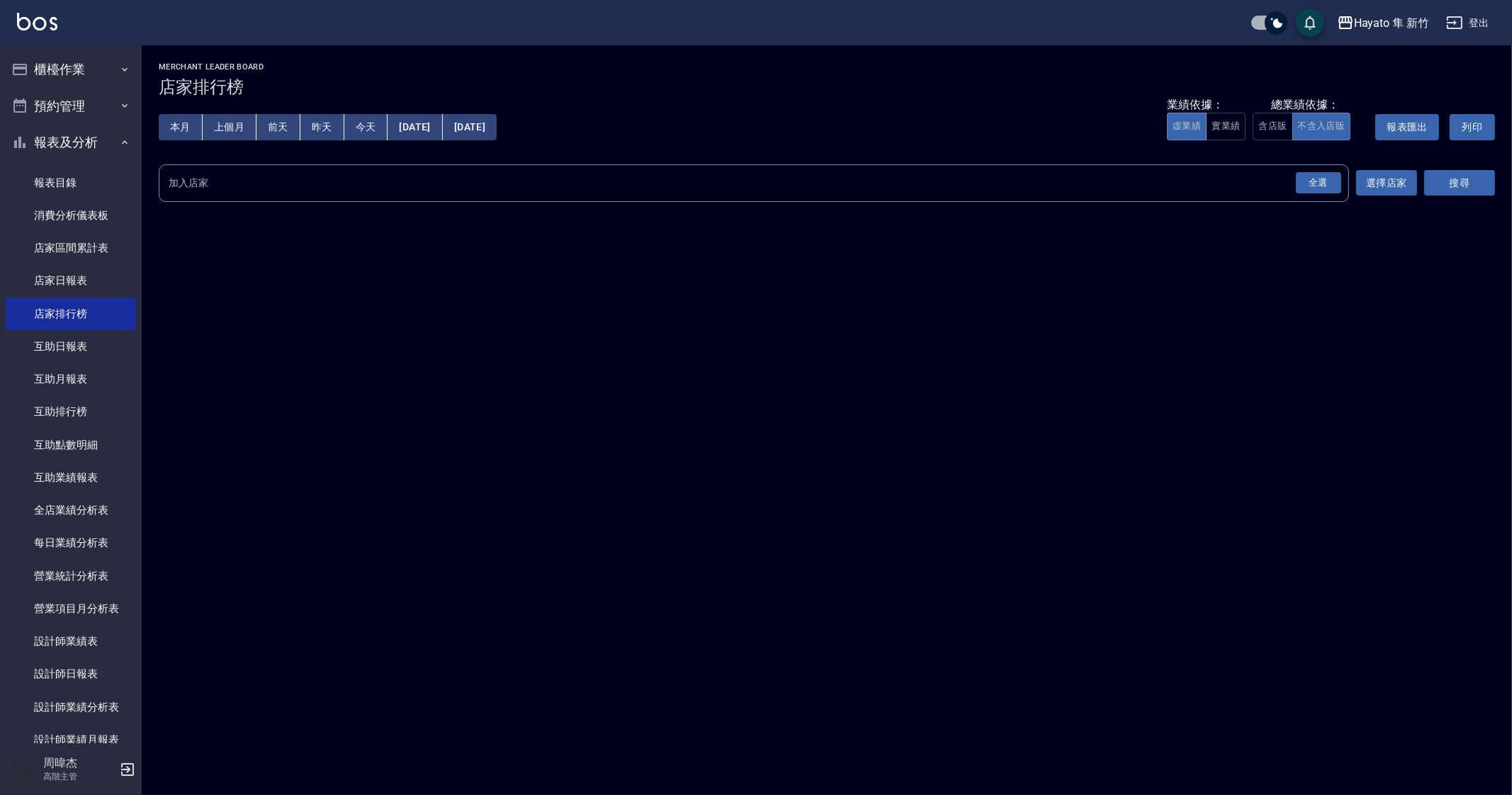
click at [1317, 178] on div "全選" at bounding box center [1318, 183] width 46 height 22
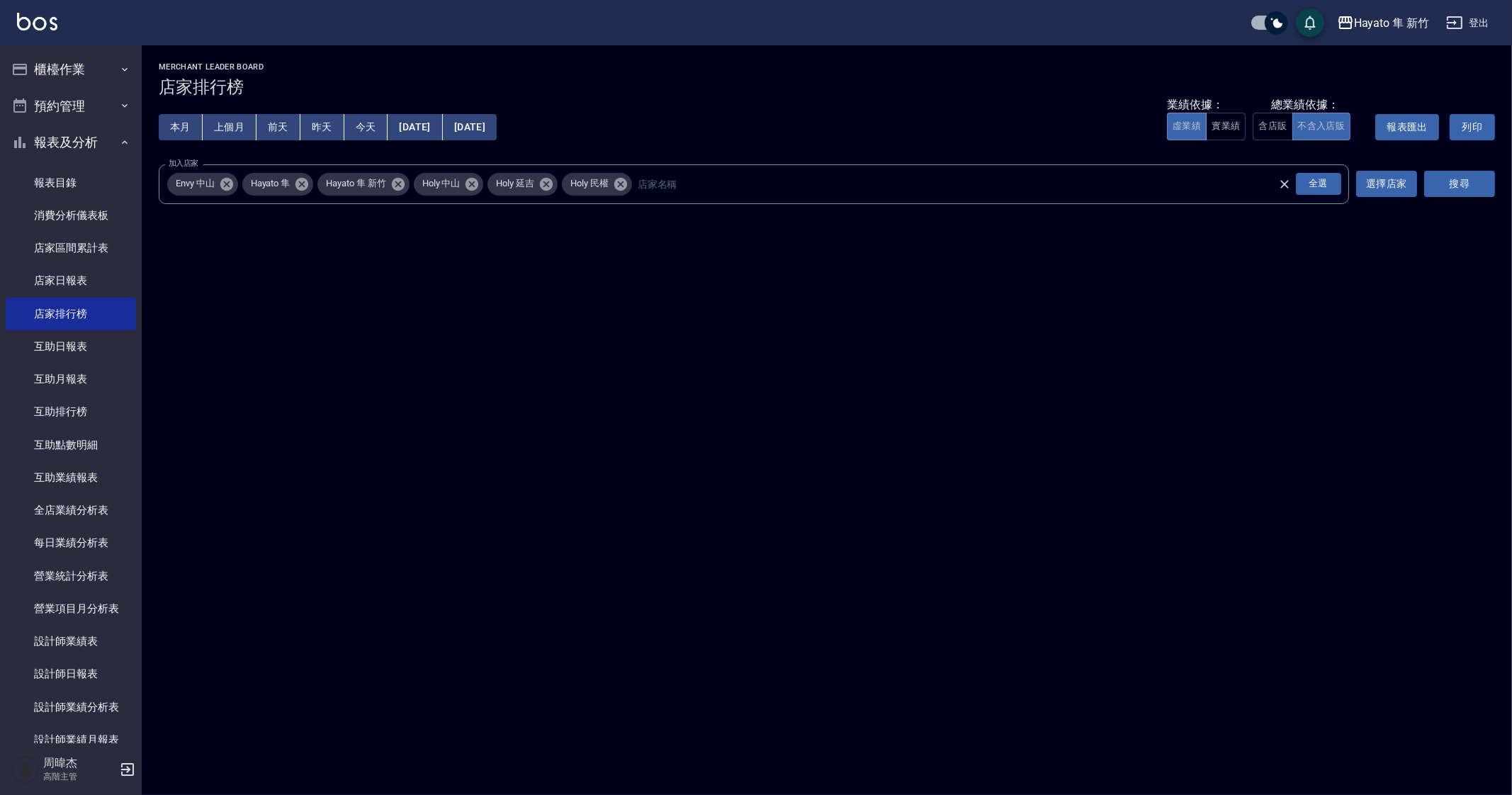
click at [1482, 173] on button "搜尋" at bounding box center [1459, 184] width 71 height 26
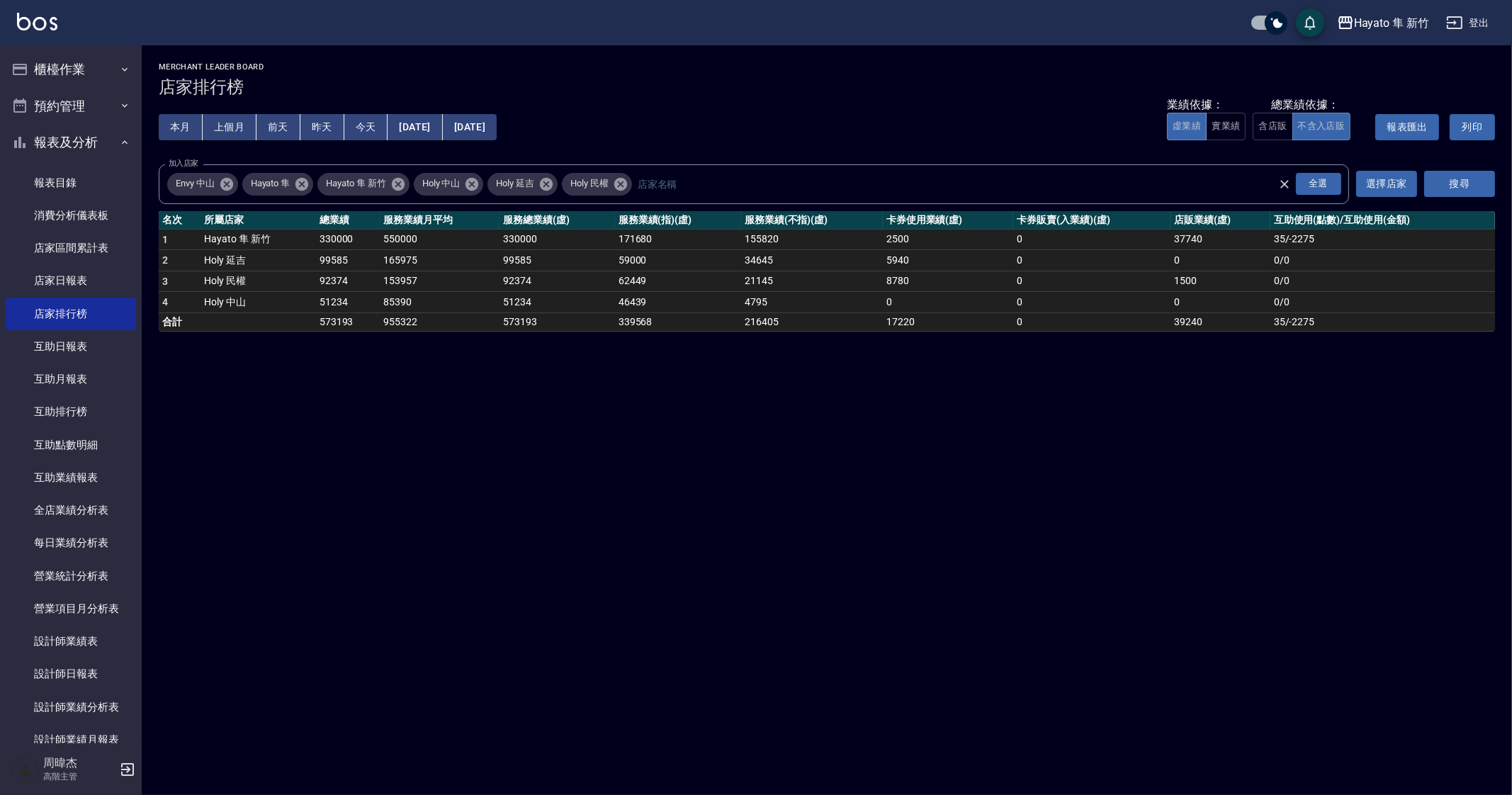
click at [797, 488] on div "Hayato 隼 新竹 2025-09-01 - 2025-09-18 店家排行榜 列印時間： 2025-09-18-20:50 Merchant Leade…" at bounding box center [756, 397] width 1512 height 795
click at [237, 136] on button "上個月" at bounding box center [229, 127] width 54 height 26
click at [175, 126] on button "本月" at bounding box center [181, 127] width 44 height 26
click at [907, 593] on div "Hayato 隼 新竹 2025-09-01 - 2025-09-30 店家排行榜 列印時間： 2025-09-18-20:51 Merchant Leade…" at bounding box center [756, 397] width 1512 height 795
click at [1229, 670] on div "Hayato 隼 新竹 2025-09-01 - 2025-09-30 店家排行榜 列印時間： 2025-09-18-20:51 Merchant Leade…" at bounding box center [756, 397] width 1512 height 795
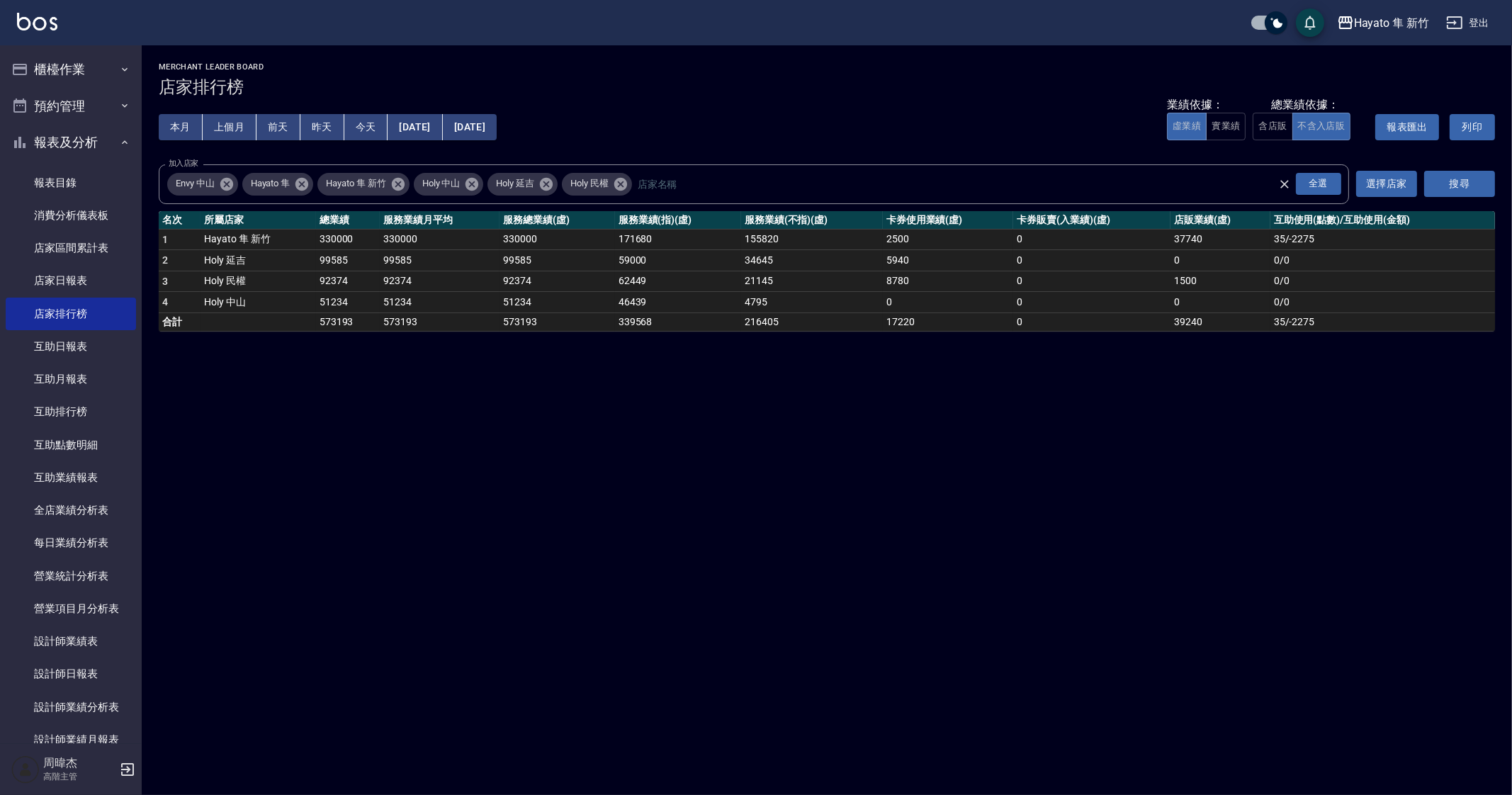
click at [239, 120] on button "上個月" at bounding box center [229, 127] width 54 height 26
click at [804, 643] on div "Hayato 隼 新竹 2025-08-01 - 2025-08-31 店家排行榜 列印時間： 2025-09-18-20:52 Merchant Leade…" at bounding box center [756, 397] width 1512 height 795
click at [1160, 591] on div "Hayato 隼 新竹 2025-08-01 - 2025-08-31 店家排行榜 列印時間： 2025-09-18-20:52 Merchant Leade…" at bounding box center [756, 397] width 1512 height 795
click at [316, 445] on div "Hayato 隼 新竹 2025-08-01 - 2025-08-31 店家排行榜 列印時間： 2025-09-18-20:52 Merchant Leade…" at bounding box center [756, 397] width 1512 height 795
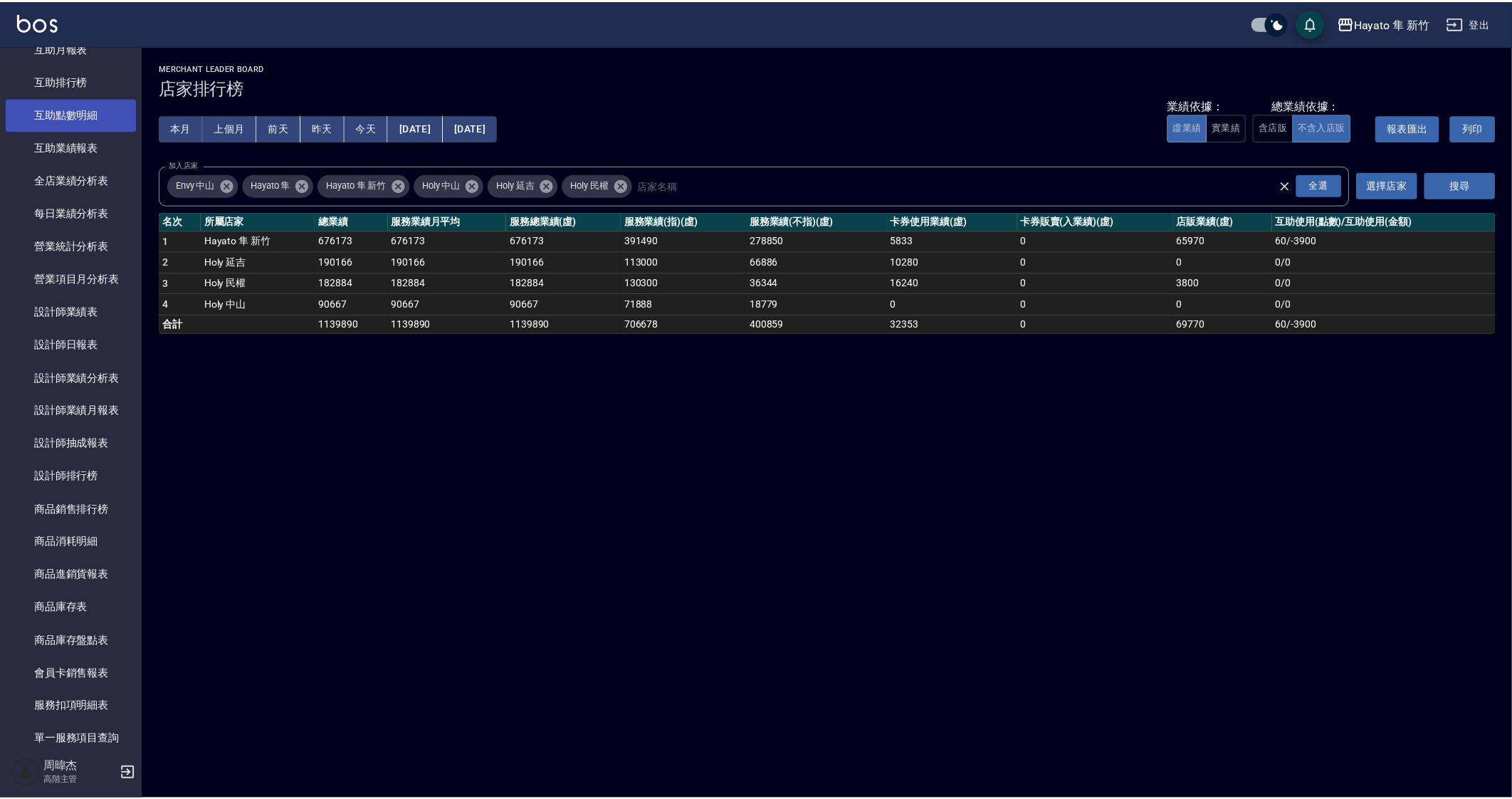
scroll to position [356, 0]
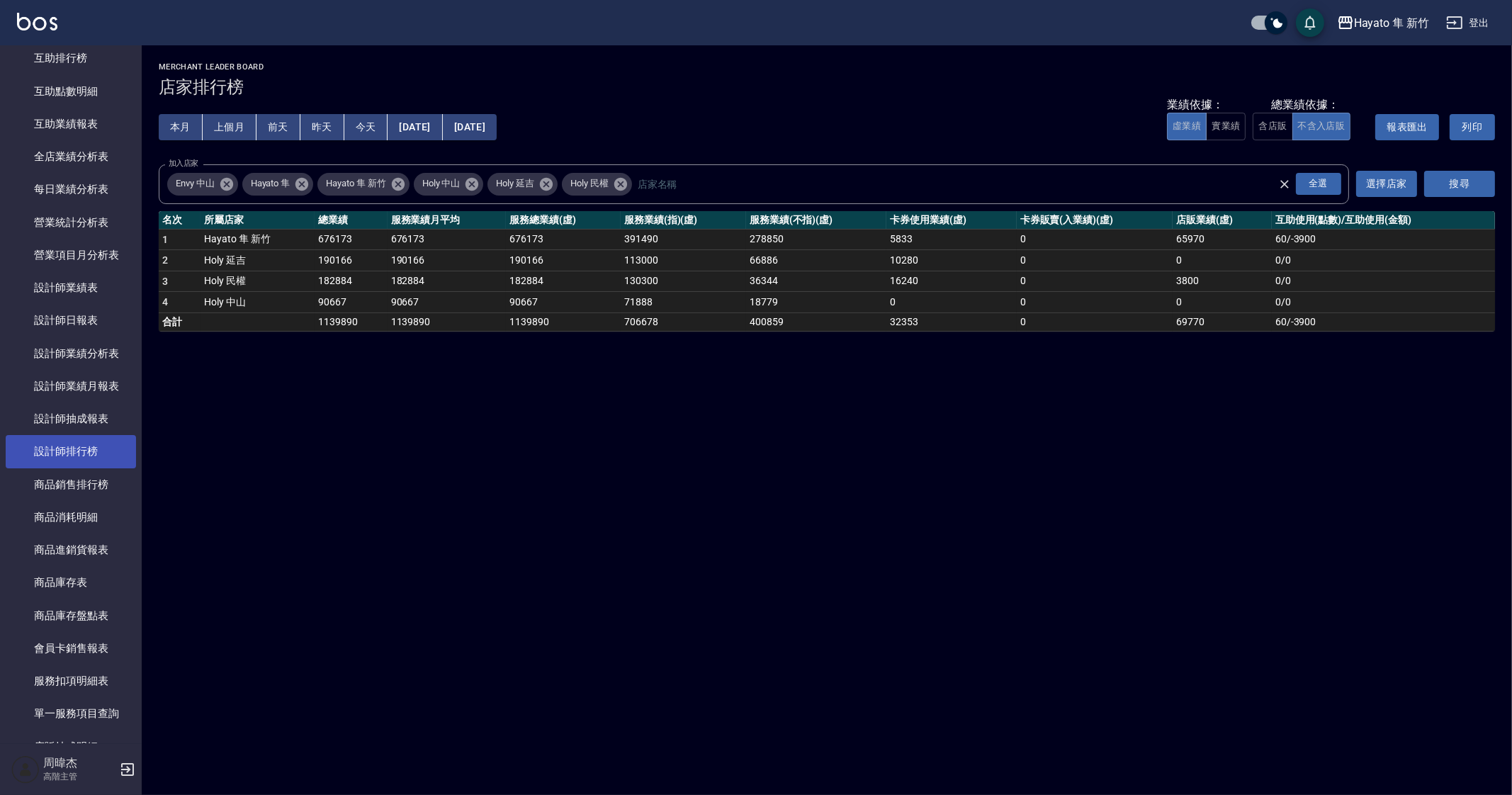
click at [115, 446] on link "設計師排行榜" at bounding box center [70, 451] width 130 height 33
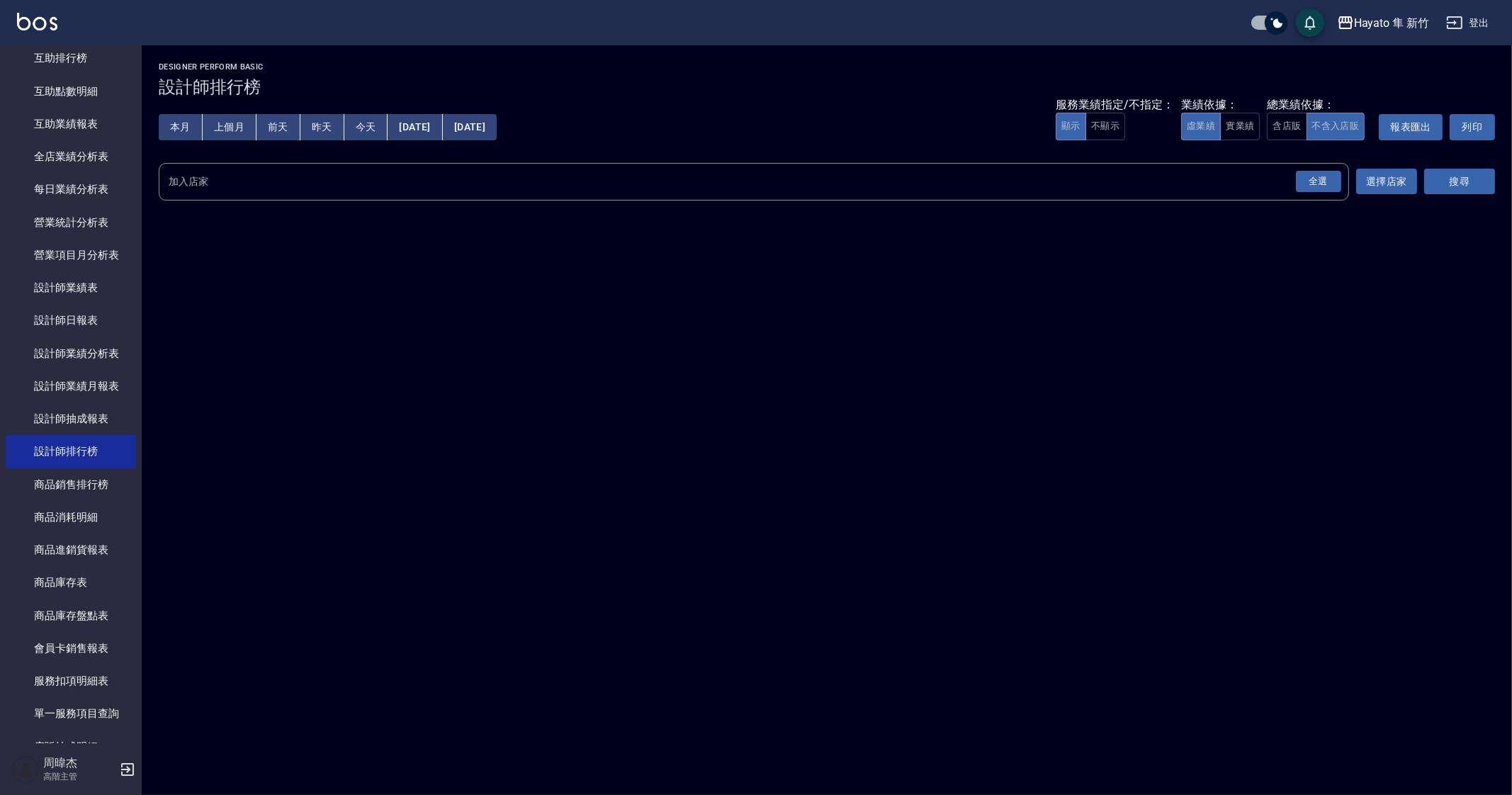
click at [1307, 175] on div "全選" at bounding box center [1318, 181] width 46 height 22
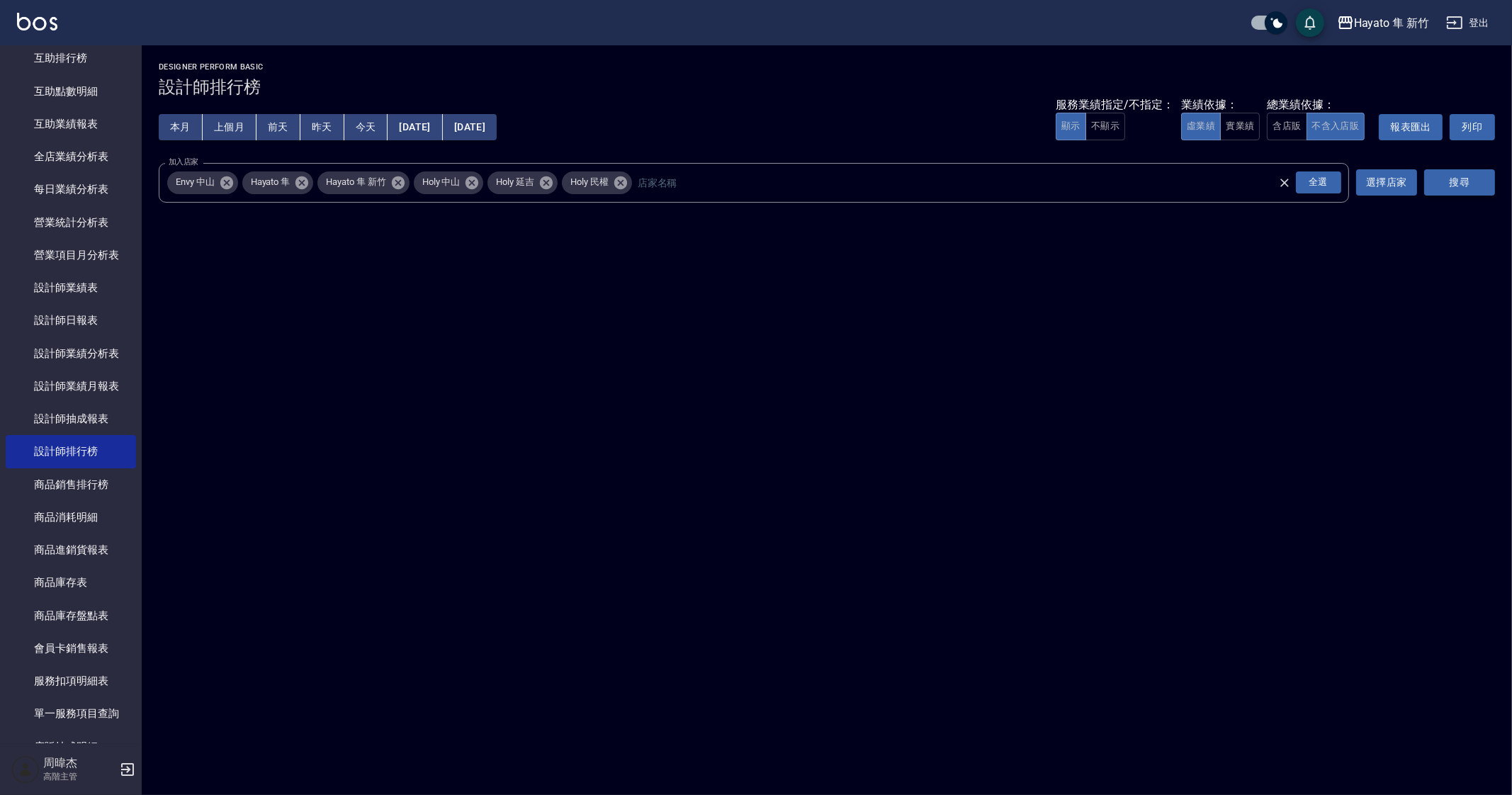
click at [1487, 182] on button "搜尋" at bounding box center [1459, 183] width 71 height 26
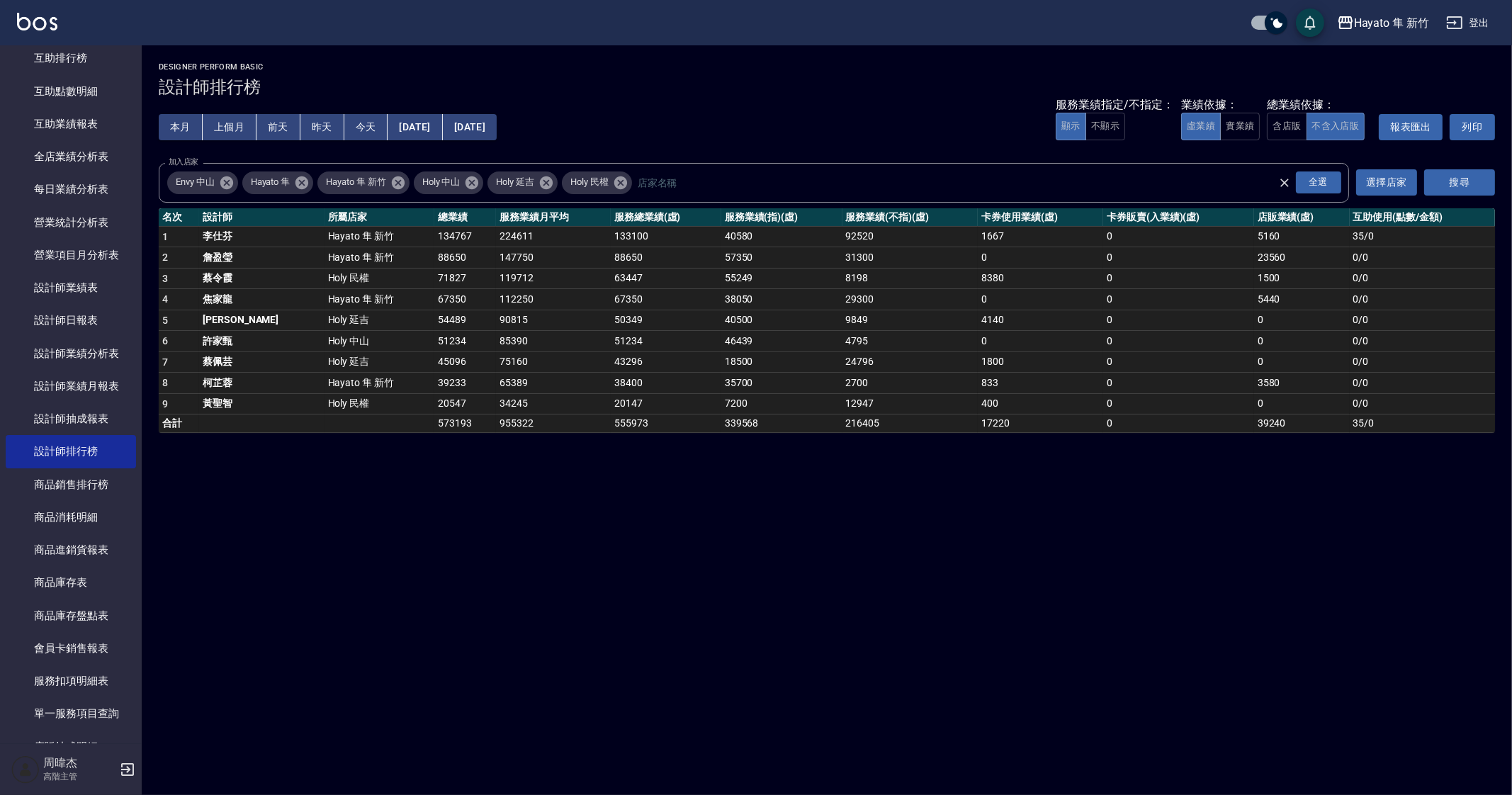
click at [218, 127] on button "上個月" at bounding box center [229, 127] width 54 height 26
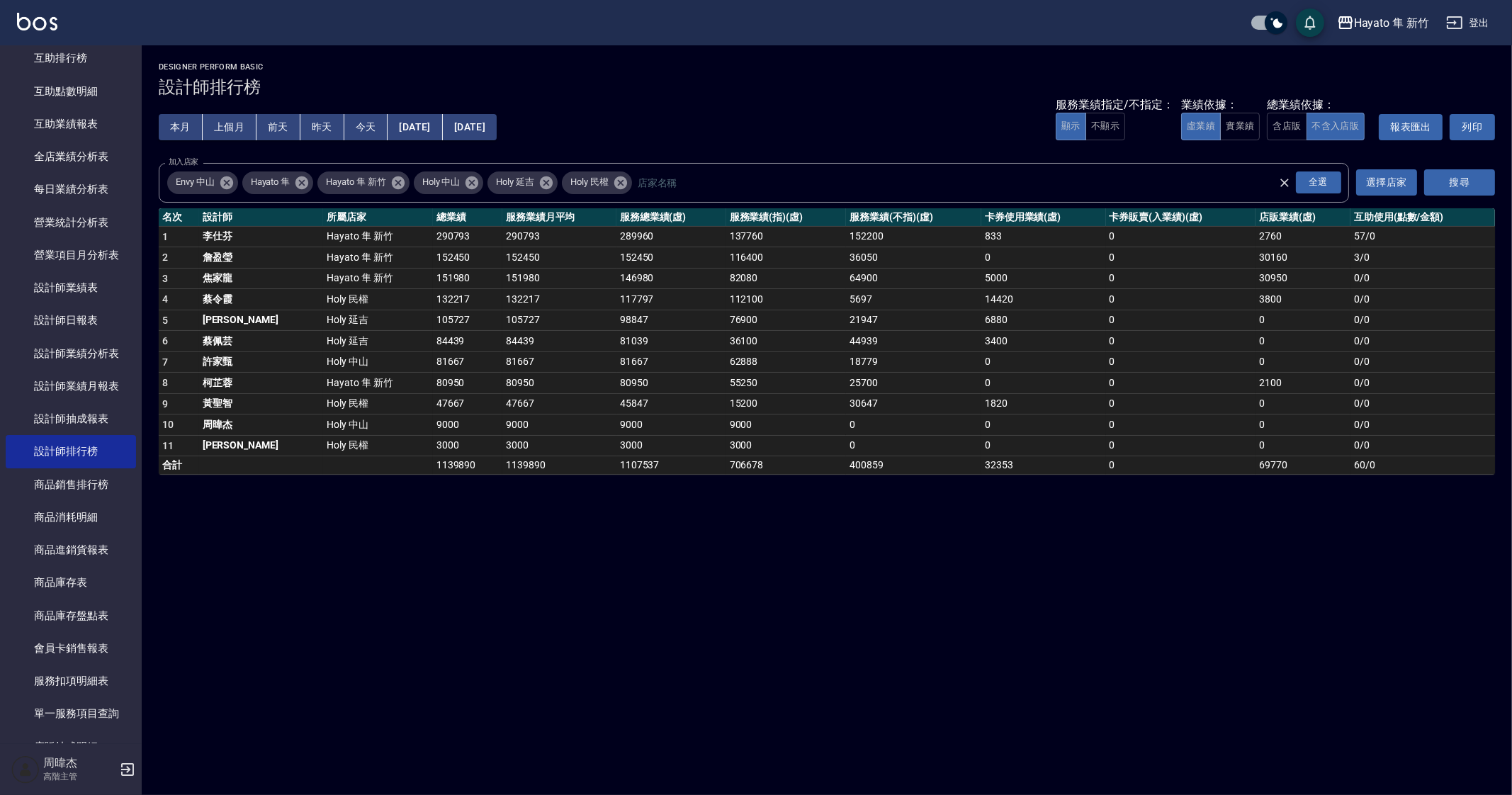
click at [954, 683] on div "Hayato 隼 新竹 2025-08-01 - 2025-08-31 設計師排行榜 列印時間： 2025-09-18-20:54 Designer Perf…" at bounding box center [756, 397] width 1512 height 795
click at [328, 731] on div "Hayato 隼 新竹 2025-08-01 - 2025-08-31 設計師排行榜 列印時間： 2025-09-18-20:54 Designer Perf…" at bounding box center [756, 397] width 1512 height 795
drag, startPoint x: 357, startPoint y: 603, endPoint x: 380, endPoint y: 589, distance: 26.9
click at [357, 603] on div "Hayato 隼 新竹 2025-08-01 - 2025-08-31 設計師排行榜 列印時間： 2025-09-18-20:54 Designer Perf…" at bounding box center [756, 397] width 1512 height 795
drag, startPoint x: 563, startPoint y: 573, endPoint x: 595, endPoint y: 552, distance: 38.3
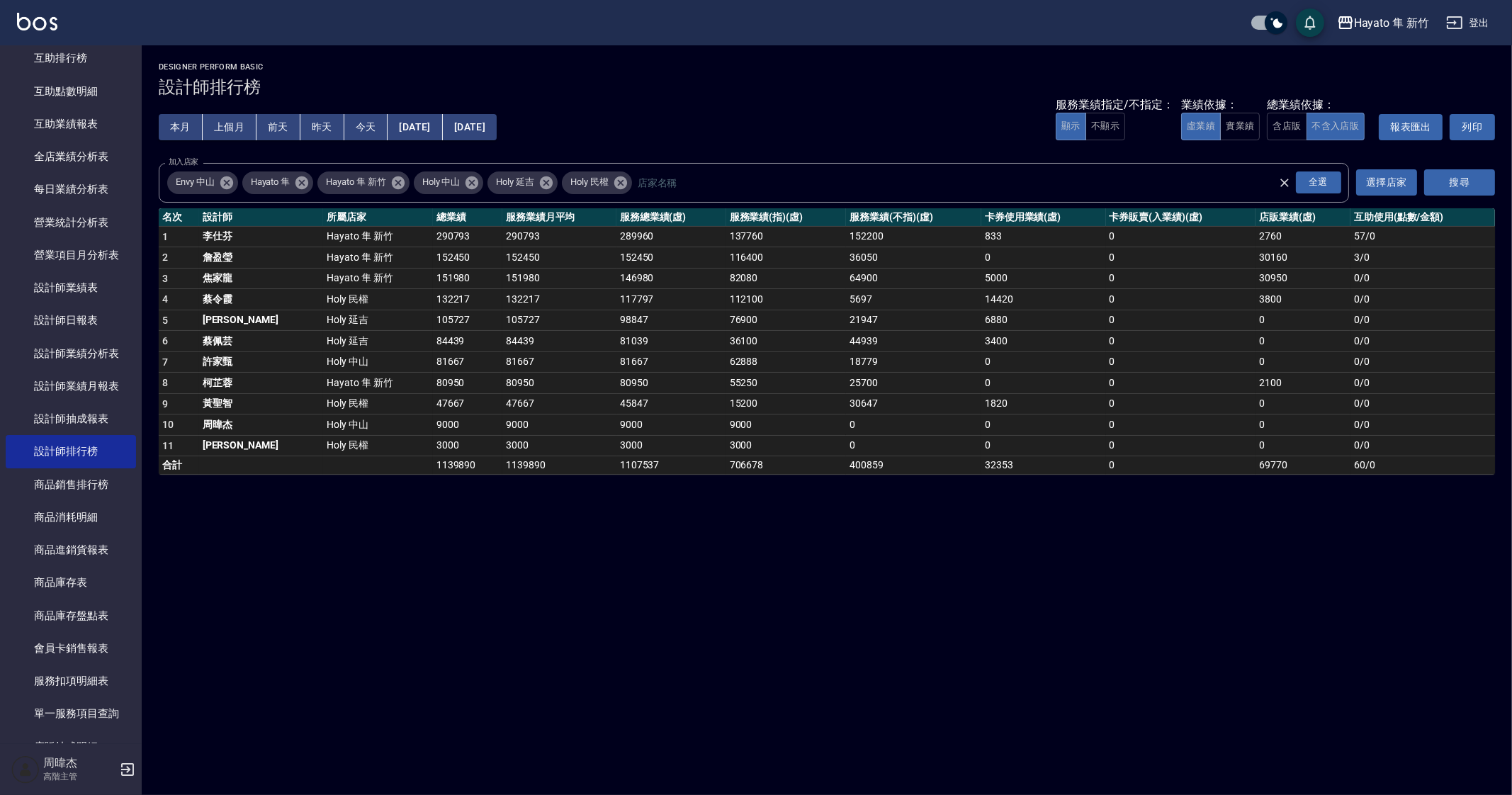
click at [570, 571] on div "Hayato 隼 新竹 2025-08-01 - 2025-08-31 設計師排行榜 列印時間： 2025-09-18-20:54 Designer Perf…" at bounding box center [756, 397] width 1512 height 795
click at [472, 180] on icon at bounding box center [472, 183] width 16 height 16
click at [477, 179] on icon at bounding box center [472, 182] width 13 height 13
click at [301, 184] on icon at bounding box center [302, 183] width 16 height 16
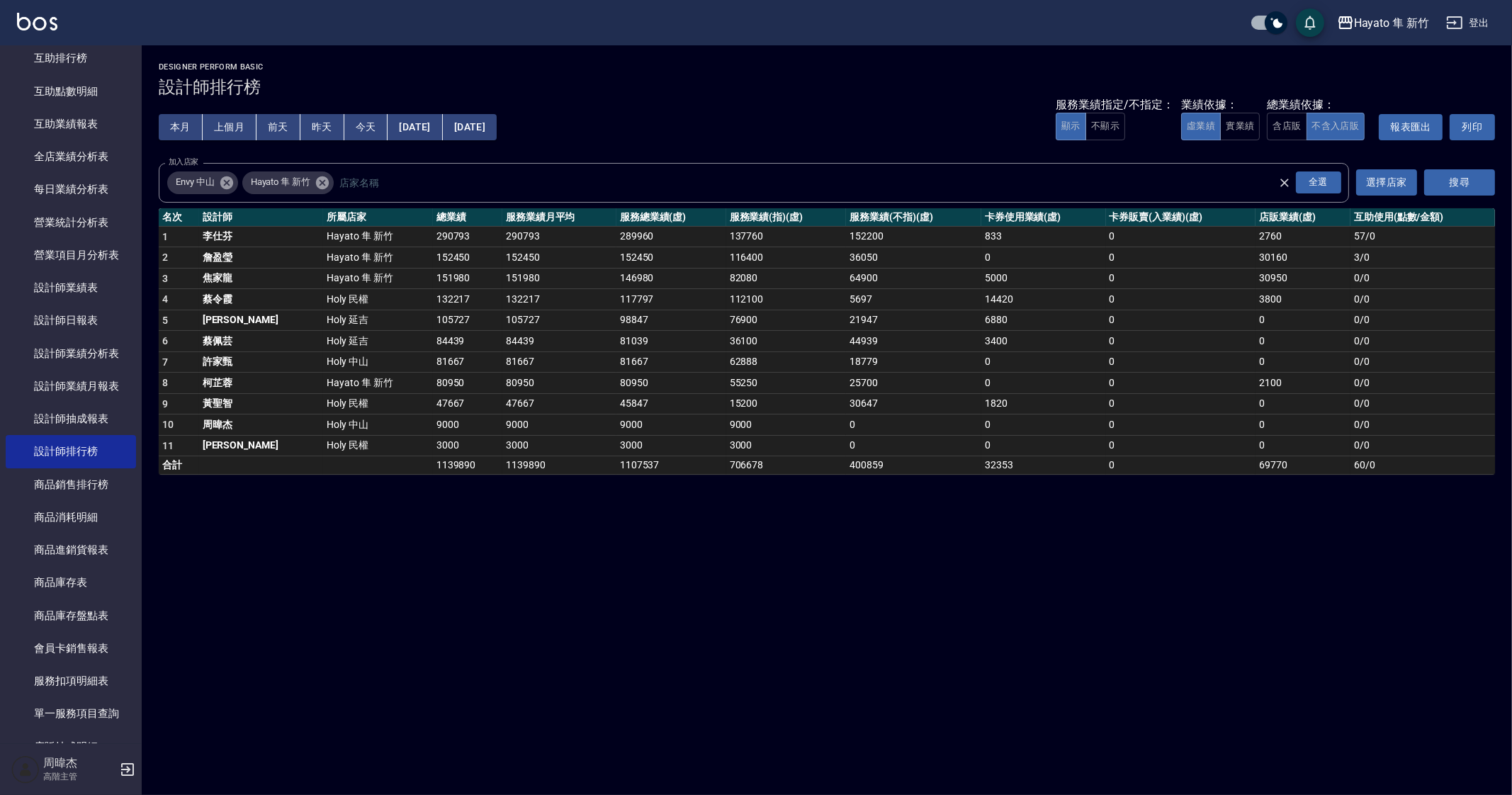
click at [229, 182] on icon at bounding box center [226, 182] width 13 height 13
click at [1462, 178] on button "搜尋" at bounding box center [1459, 183] width 71 height 26
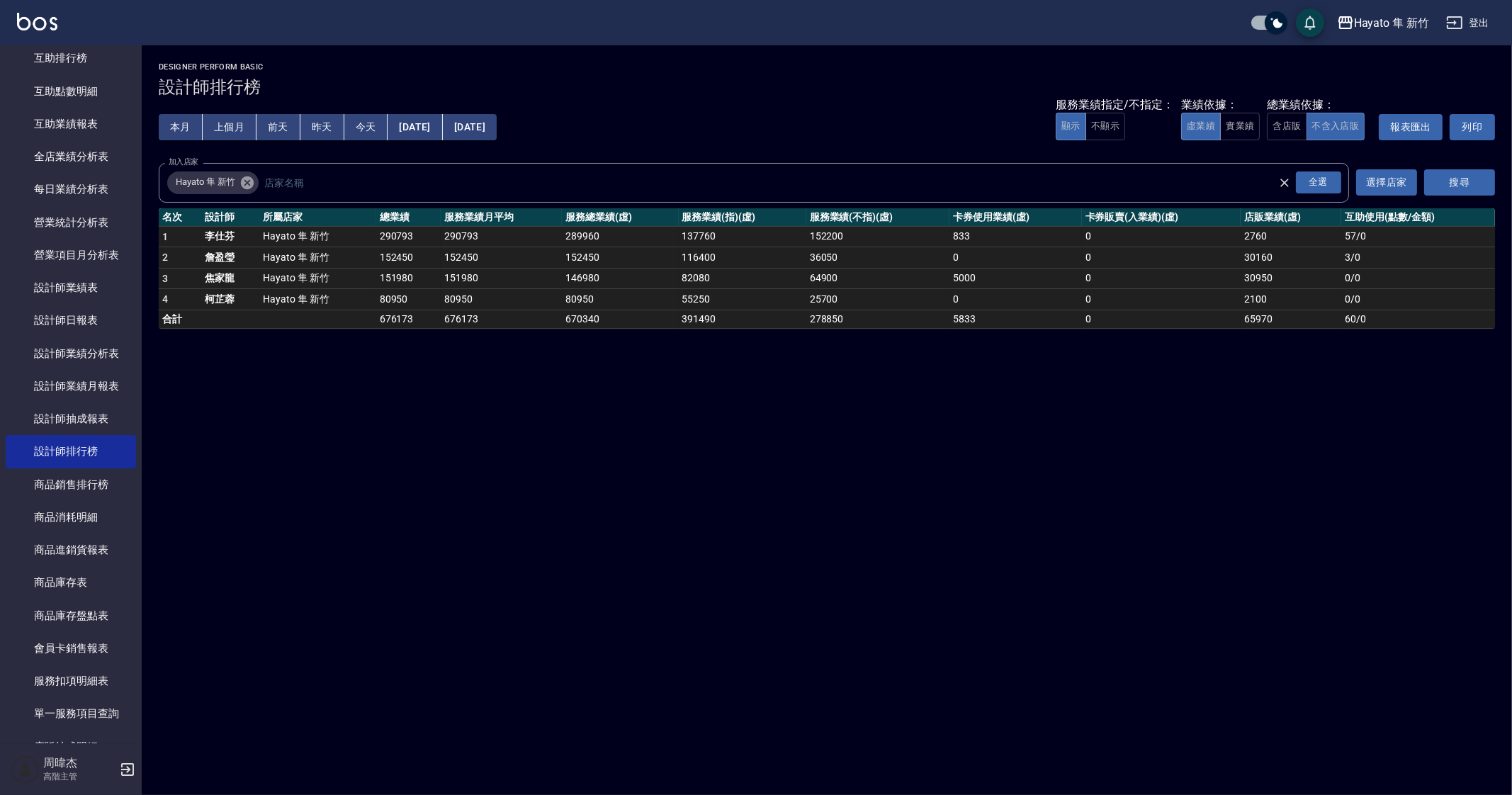
click at [337, 592] on div "Hayato 隼 新竹 2025-08-01 - 2025-08-31 設計師排行榜 列印時間： 2025-09-18-20:54 Designer Perf…" at bounding box center [756, 397] width 1512 height 795
drag, startPoint x: 803, startPoint y: 607, endPoint x: 817, endPoint y: 607, distance: 14.0
click at [817, 607] on div "Hayato 隼 新竹 2025-08-01 - 2025-08-31 設計師排行榜 列印時間： 2025-09-18-20:54 Designer Perf…" at bounding box center [756, 397] width 1512 height 795
click at [904, 563] on div "Hayato 隼 新竹 2025-08-01 - 2025-08-31 設計師排行榜 列印時間： 2025-09-18-20:54 Designer Perf…" at bounding box center [756, 397] width 1512 height 795
drag, startPoint x: 1192, startPoint y: 643, endPoint x: 1206, endPoint y: 625, distance: 22.8
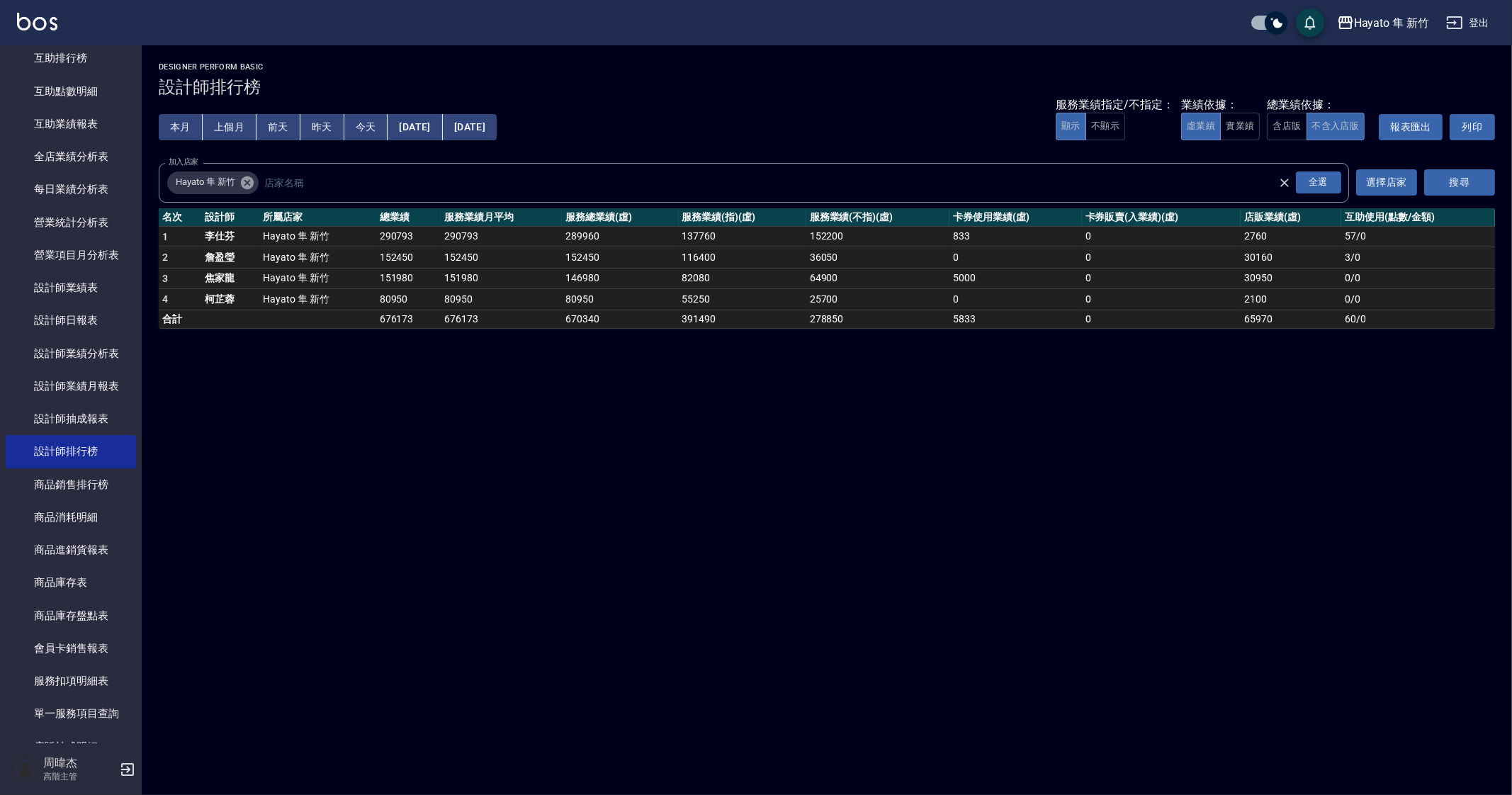
click at [1192, 642] on div "Hayato 隼 新竹 2025-08-01 - 2025-08-31 設計師排行榜 列印時間： 2025-09-18-20:54 Designer Perf…" at bounding box center [756, 397] width 1512 height 795
drag, startPoint x: 1213, startPoint y: 629, endPoint x: 1158, endPoint y: 682, distance: 76.4
click at [1207, 632] on div "Hayato 隼 新竹 2025-08-01 - 2025-08-31 設計師排行榜 列印時間： 2025-09-18-20:54 Designer Perf…" at bounding box center [756, 397] width 1512 height 795
click at [1453, 527] on div "Hayato 隼 新竹 2025-08-01 - 2025-08-31 設計師排行榜 列印時間： 2025-09-18-20:54 Designer Perf…" at bounding box center [756, 397] width 1512 height 795
drag, startPoint x: 1031, startPoint y: 607, endPoint x: 1049, endPoint y: 685, distance: 80.0
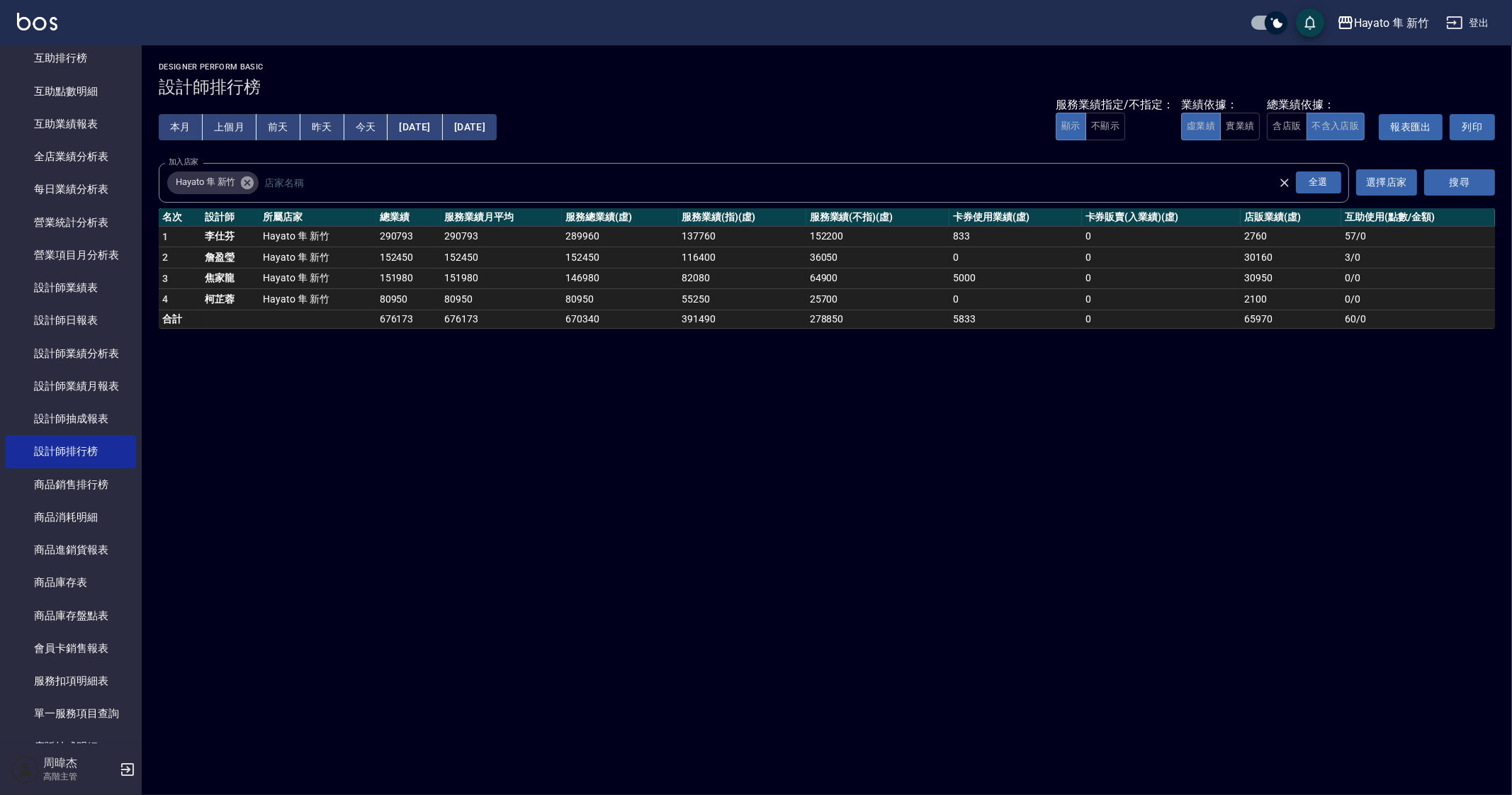
click at [1032, 609] on div "Hayato 隼 新竹 2025-08-01 - 2025-08-31 設計師排行榜 列印時間： 2025-09-18-20:54 Designer Perf…" at bounding box center [756, 397] width 1512 height 795
click at [1307, 553] on div "Hayato 隼 新竹 2025-08-01 - 2025-08-31 設計師排行榜 列印時間： 2025-09-18-20:54 Designer Perf…" at bounding box center [756, 397] width 1512 height 795
click at [712, 570] on div "Hayato 隼 新竹 2025-08-01 - 2025-08-31 設計師排行榜 列印時間： 2025-09-18-20:54 Designer Perf…" at bounding box center [756, 397] width 1512 height 795
click at [289, 314] on td "a dense table" at bounding box center [317, 319] width 116 height 18
drag, startPoint x: 379, startPoint y: 234, endPoint x: 421, endPoint y: 237, distance: 42.1
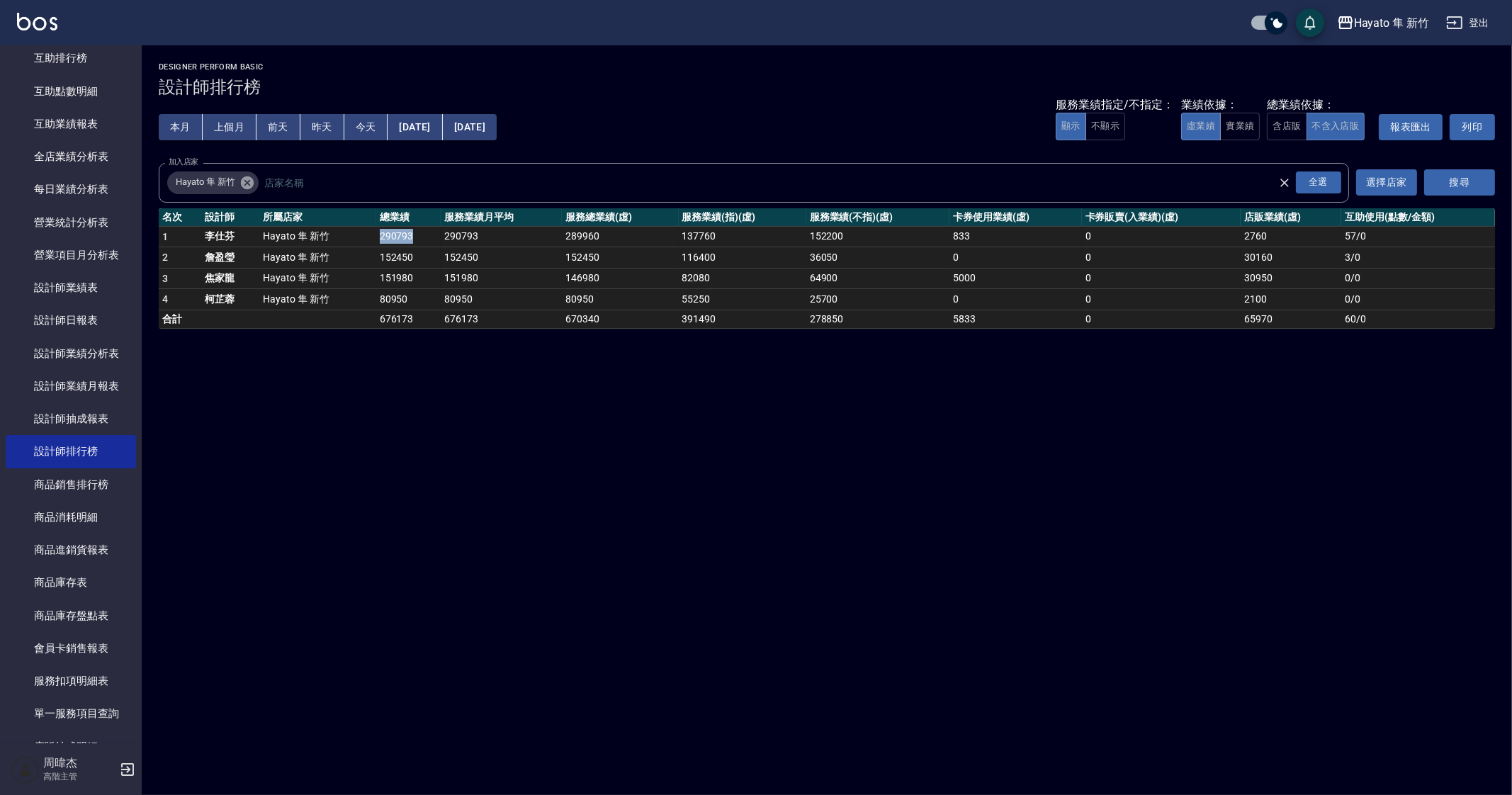
click at [421, 237] on td "290793" at bounding box center [408, 236] width 65 height 21
copy td "290793"
click at [679, 482] on div "Hayato 隼 新竹 2025-08-01 - 2025-08-31 設計師排行榜 列印時間： 2025-09-18-20:54 Designer Perf…" at bounding box center [756, 397] width 1512 height 795
drag, startPoint x: 680, startPoint y: 234, endPoint x: 719, endPoint y: 236, distance: 39.1
click at [719, 236] on td "137760" at bounding box center [742, 236] width 127 height 21
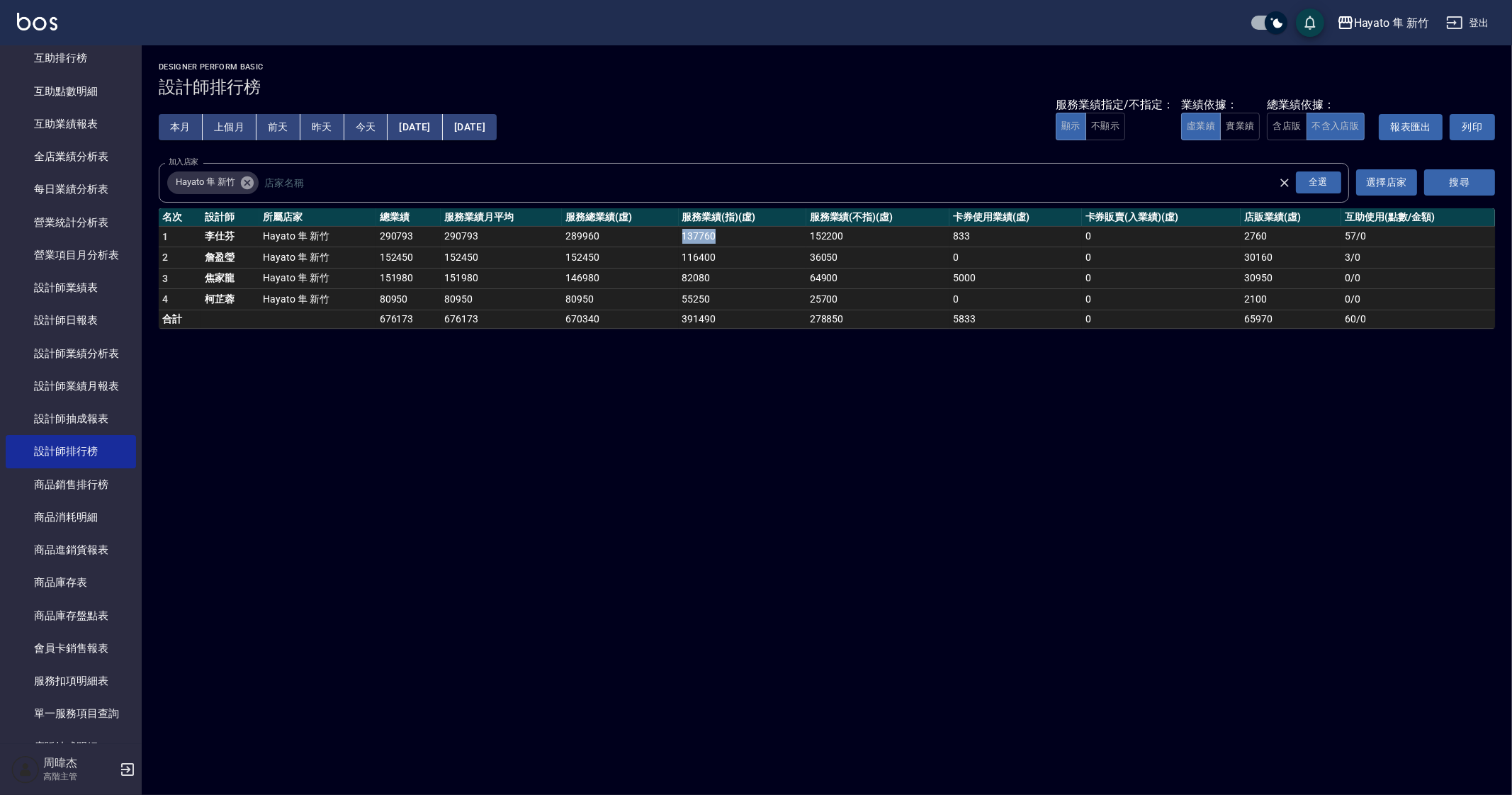
copy td "137760"
click at [753, 296] on td "55250" at bounding box center [742, 300] width 127 height 21
drag, startPoint x: 808, startPoint y: 232, endPoint x: 844, endPoint y: 238, distance: 36.5
click at [844, 238] on td "152200" at bounding box center [877, 236] width 143 height 21
copy td "152200"
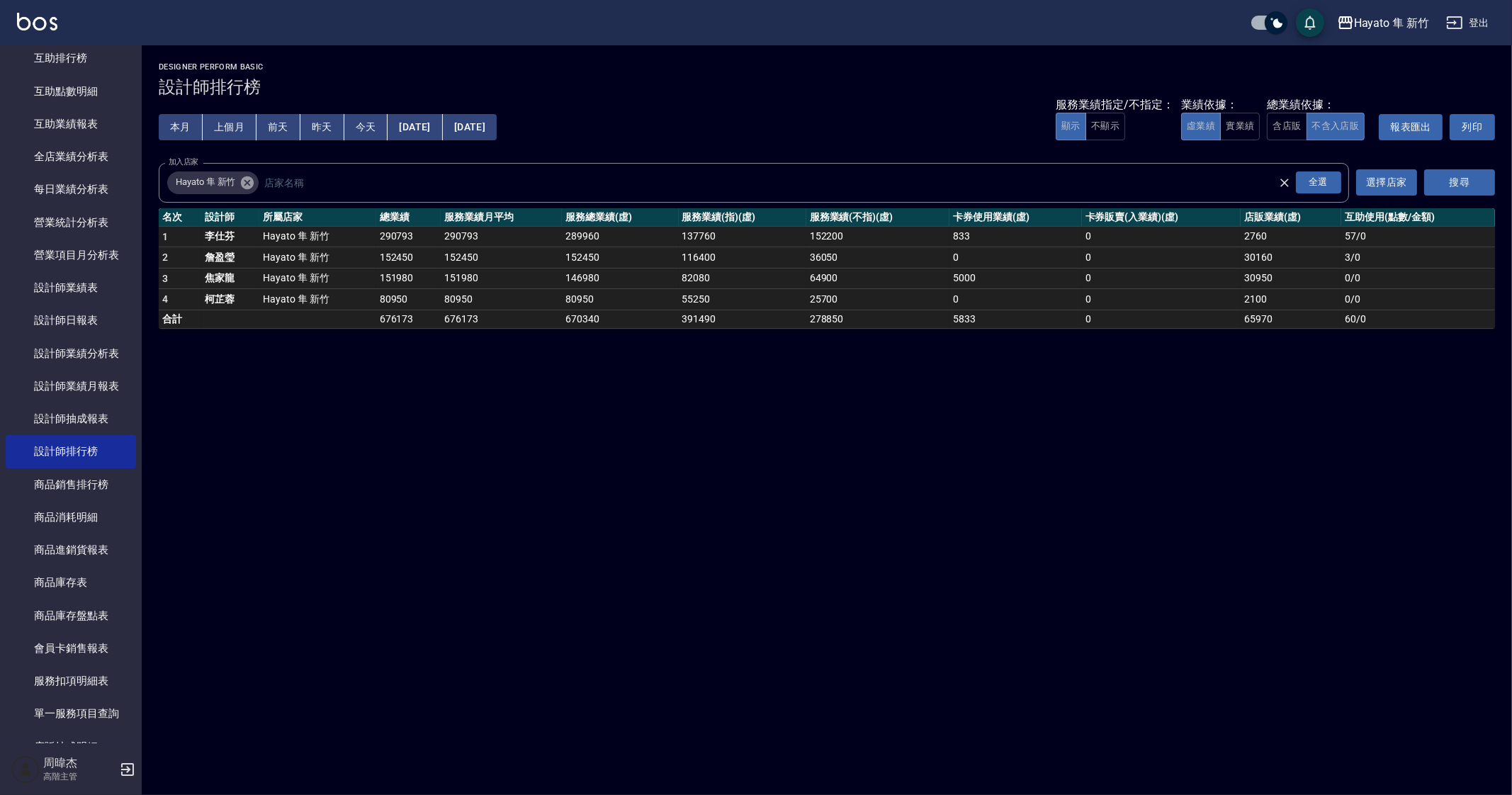
click at [1213, 616] on div "Hayato 隼 新竹 2025-08-01 - 2025-08-31 設計師排行榜 列印時間： 2025-09-18-20:54 Designer Perf…" at bounding box center [756, 397] width 1512 height 795
click at [693, 312] on td "391490" at bounding box center [742, 319] width 127 height 18
click at [999, 229] on td "833" at bounding box center [1015, 236] width 133 height 21
drag, startPoint x: 1246, startPoint y: 233, endPoint x: 1264, endPoint y: 232, distance: 18.0
click at [1264, 232] on td "2760" at bounding box center [1291, 236] width 101 height 21
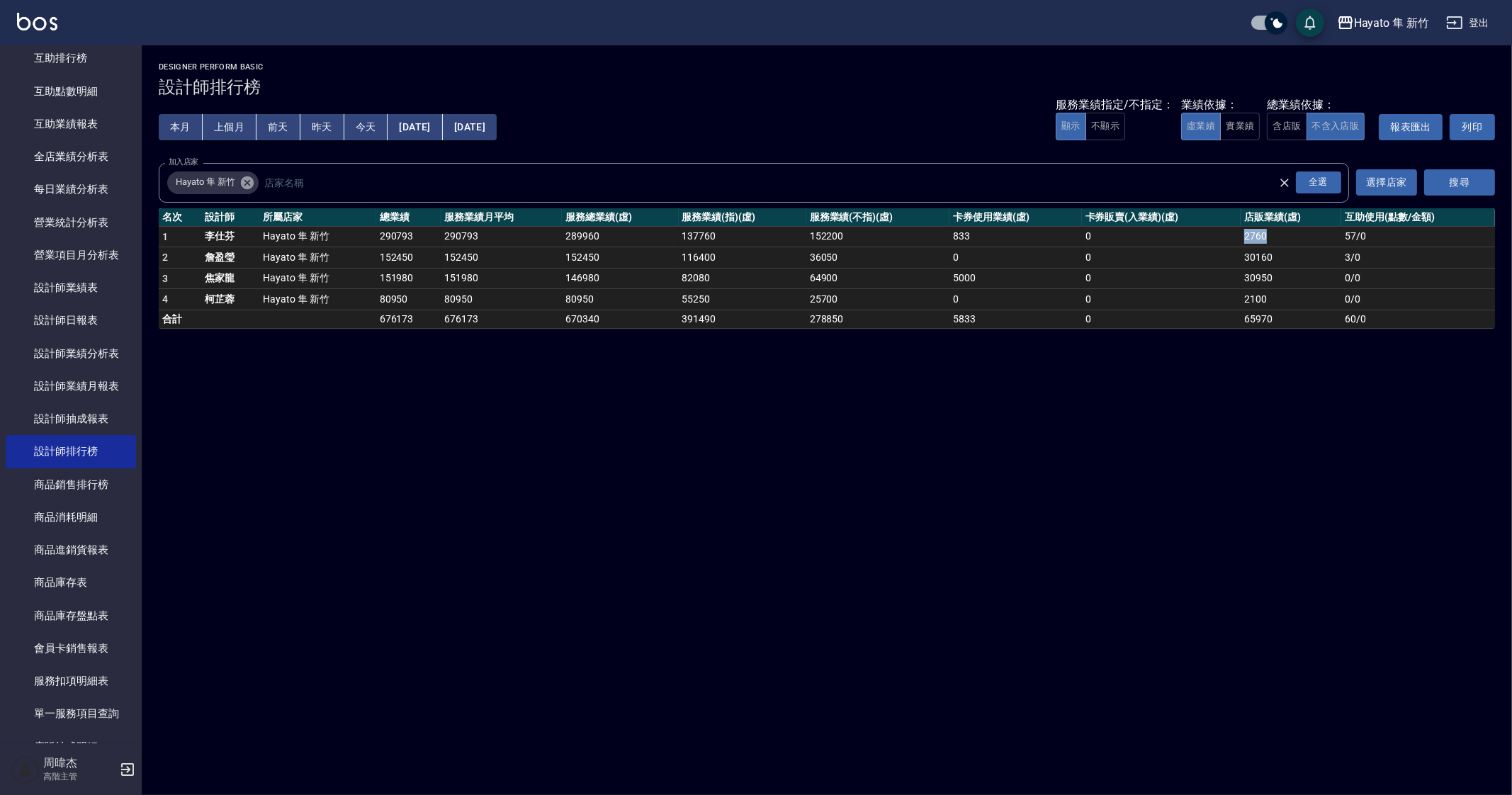
copy td "2760"
click at [641, 379] on div "Hayato 隼 新竹 2025-08-01 - 2025-08-31 設計師排行榜 列印時間： 2025-09-18-20:54 Designer Perf…" at bounding box center [756, 397] width 1512 height 795
click at [383, 257] on td "152450" at bounding box center [408, 258] width 65 height 21
drag, startPoint x: 378, startPoint y: 257, endPoint x: 414, endPoint y: 261, distance: 36.2
click at [414, 261] on td "152450" at bounding box center [408, 258] width 65 height 21
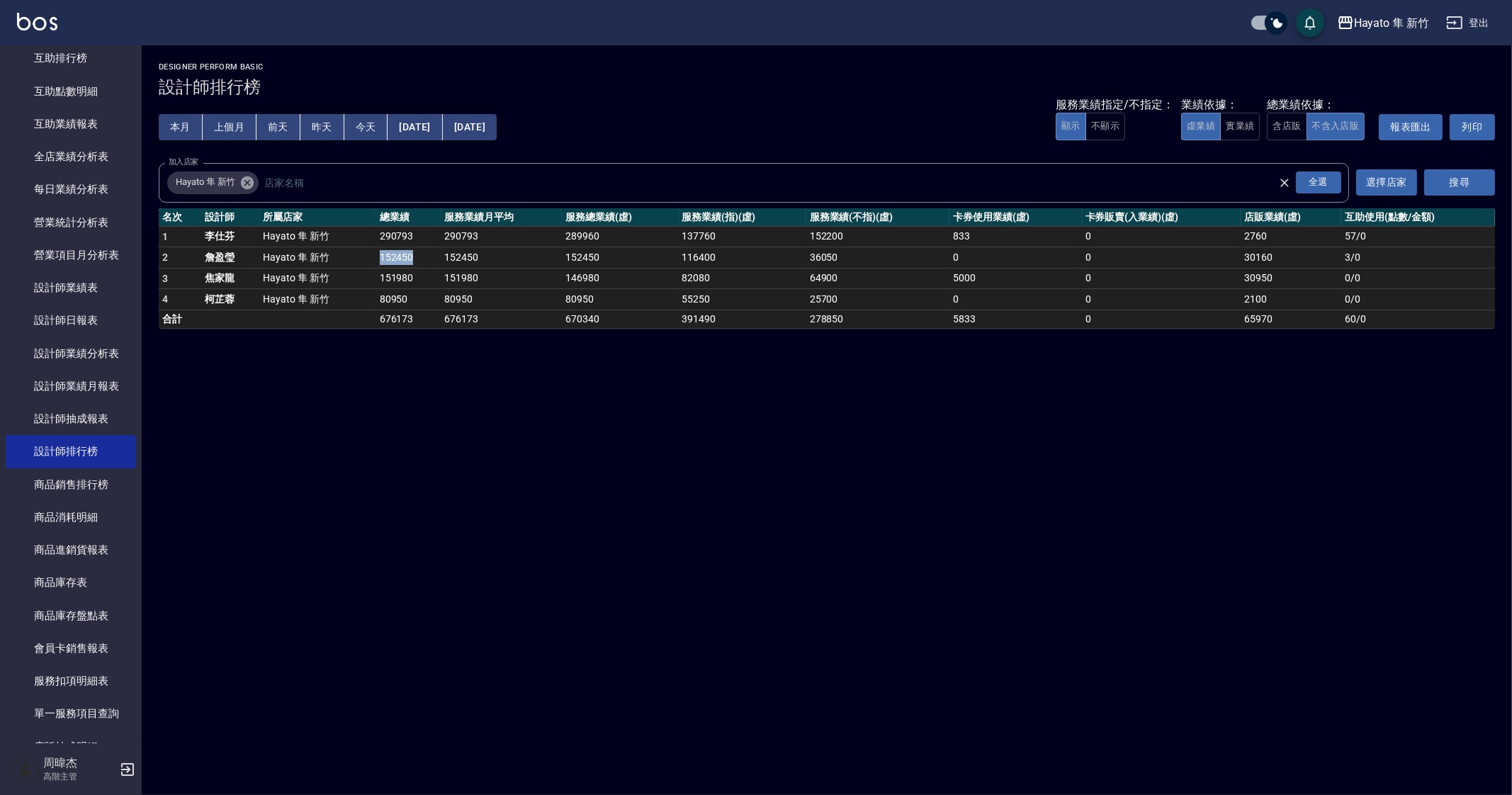
copy td "152450"
click at [457, 365] on div "Hayato 隼 新竹 2025-08-01 - 2025-08-31 設計師排行榜 列印時間： 2025-09-18-20:54 Designer Perf…" at bounding box center [756, 397] width 1512 height 795
drag, startPoint x: 682, startPoint y: 258, endPoint x: 723, endPoint y: 257, distance: 41.0
click at [723, 257] on td "116400" at bounding box center [742, 258] width 127 height 21
copy td "116400"
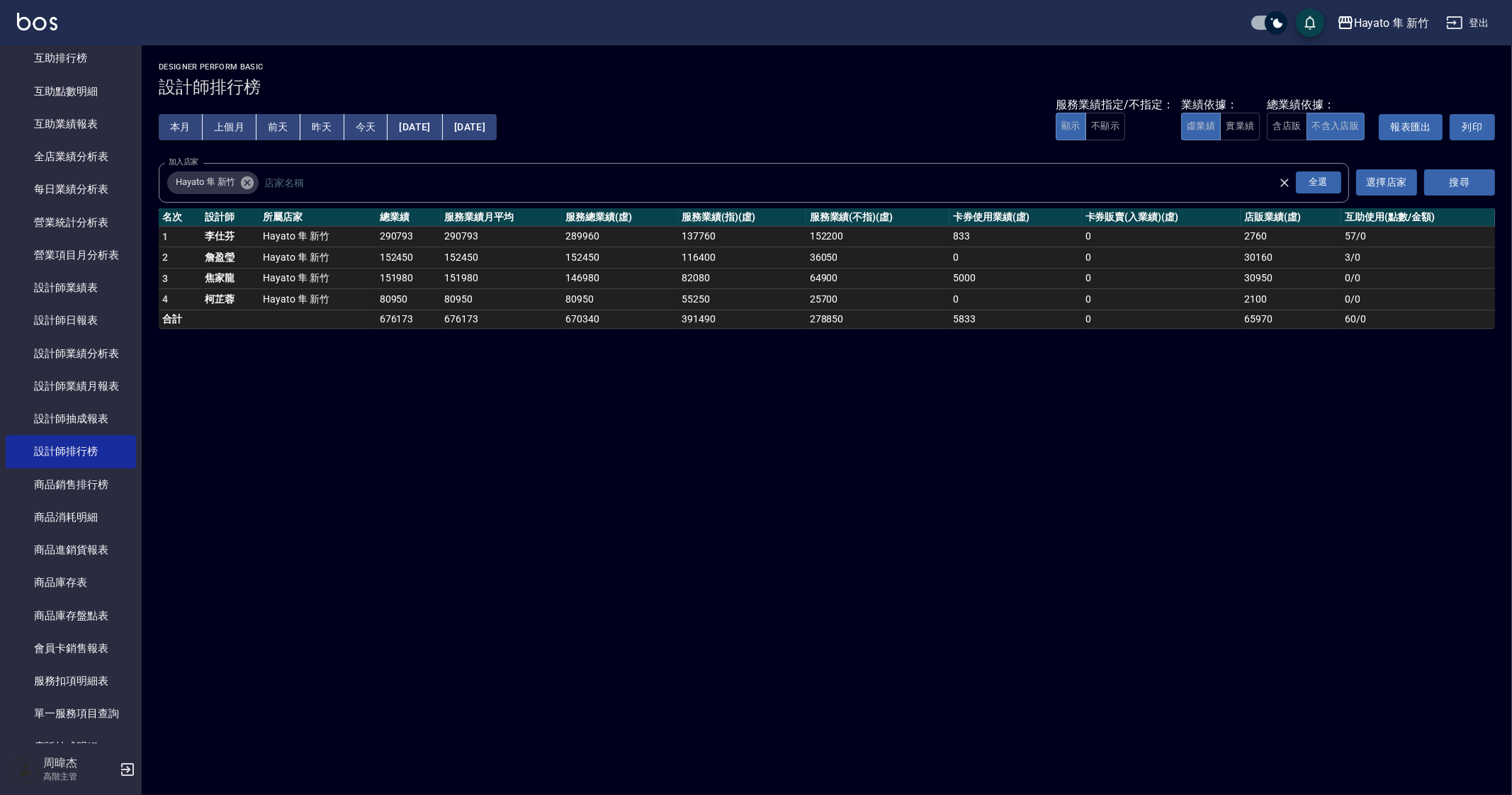
click at [815, 281] on td "64900" at bounding box center [877, 278] width 143 height 21
drag, startPoint x: 809, startPoint y: 253, endPoint x: 848, endPoint y: 262, distance: 40.0
click at [848, 262] on td "36050" at bounding box center [877, 258] width 143 height 21
copy td "36050"
click at [801, 517] on div "Hayato 隼 新竹 2025-08-01 - 2025-08-31 設計師排行榜 列印時間： 2025-09-18-20:54 Designer Perf…" at bounding box center [756, 397] width 1512 height 795
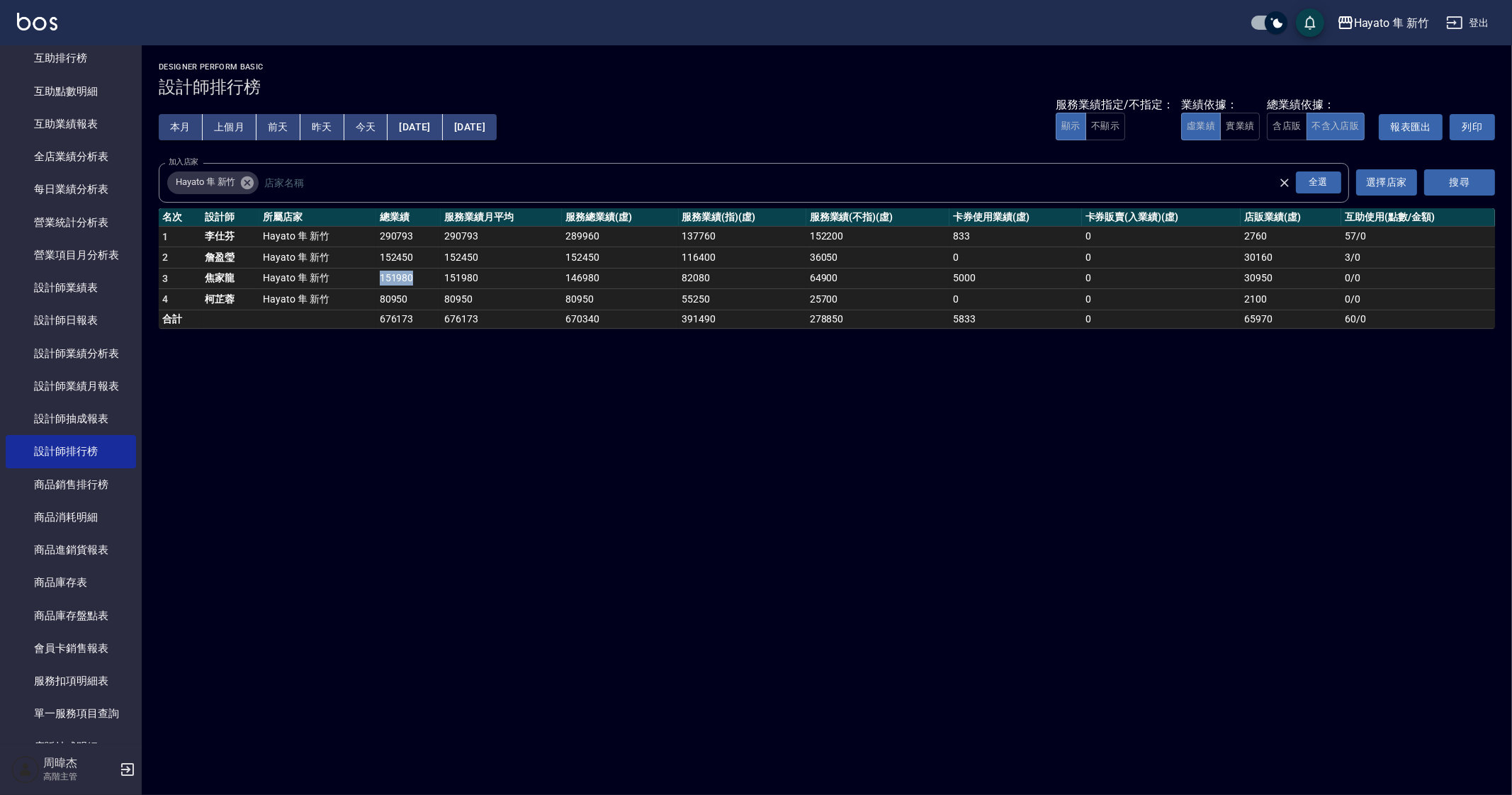
drag, startPoint x: 376, startPoint y: 277, endPoint x: 421, endPoint y: 278, distance: 45.0
click at [421, 278] on td "151980" at bounding box center [408, 278] width 65 height 21
copy td "151980"
click at [448, 372] on div "Hayato 隼 新竹 2025-08-01 - 2025-08-31 設計師排行榜 列印時間： 2025-09-18-20:54 Designer Perf…" at bounding box center [756, 397] width 1512 height 795
drag, startPoint x: 680, startPoint y: 278, endPoint x: 708, endPoint y: 279, distance: 28.0
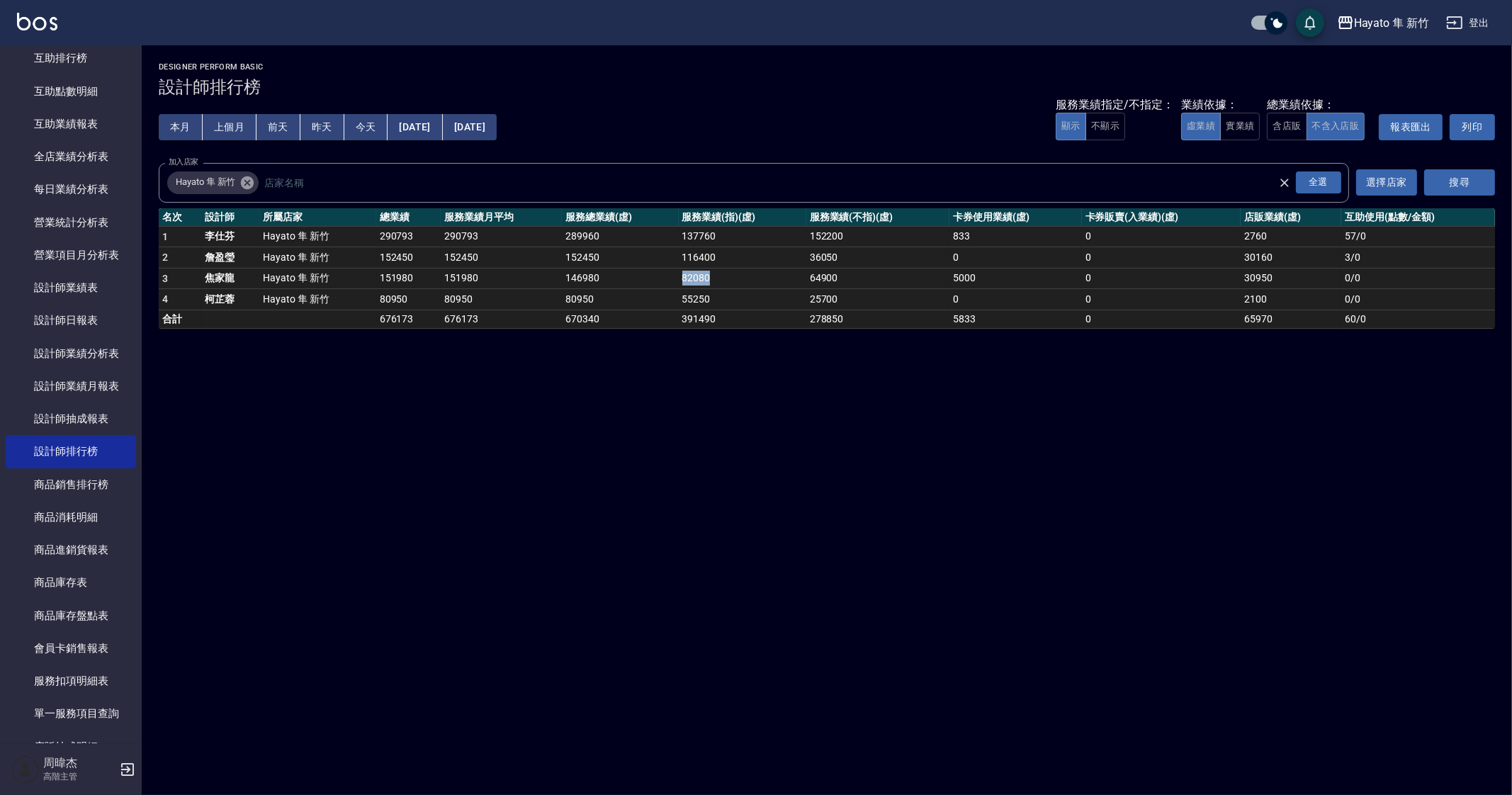
click at [708, 279] on td "82080" at bounding box center [742, 278] width 127 height 21
copy td "82080"
click at [783, 300] on td "55250" at bounding box center [742, 300] width 127 height 21
drag, startPoint x: 810, startPoint y: 275, endPoint x: 868, endPoint y: 274, distance: 58.0
click at [868, 274] on td "64900" at bounding box center [877, 278] width 143 height 21
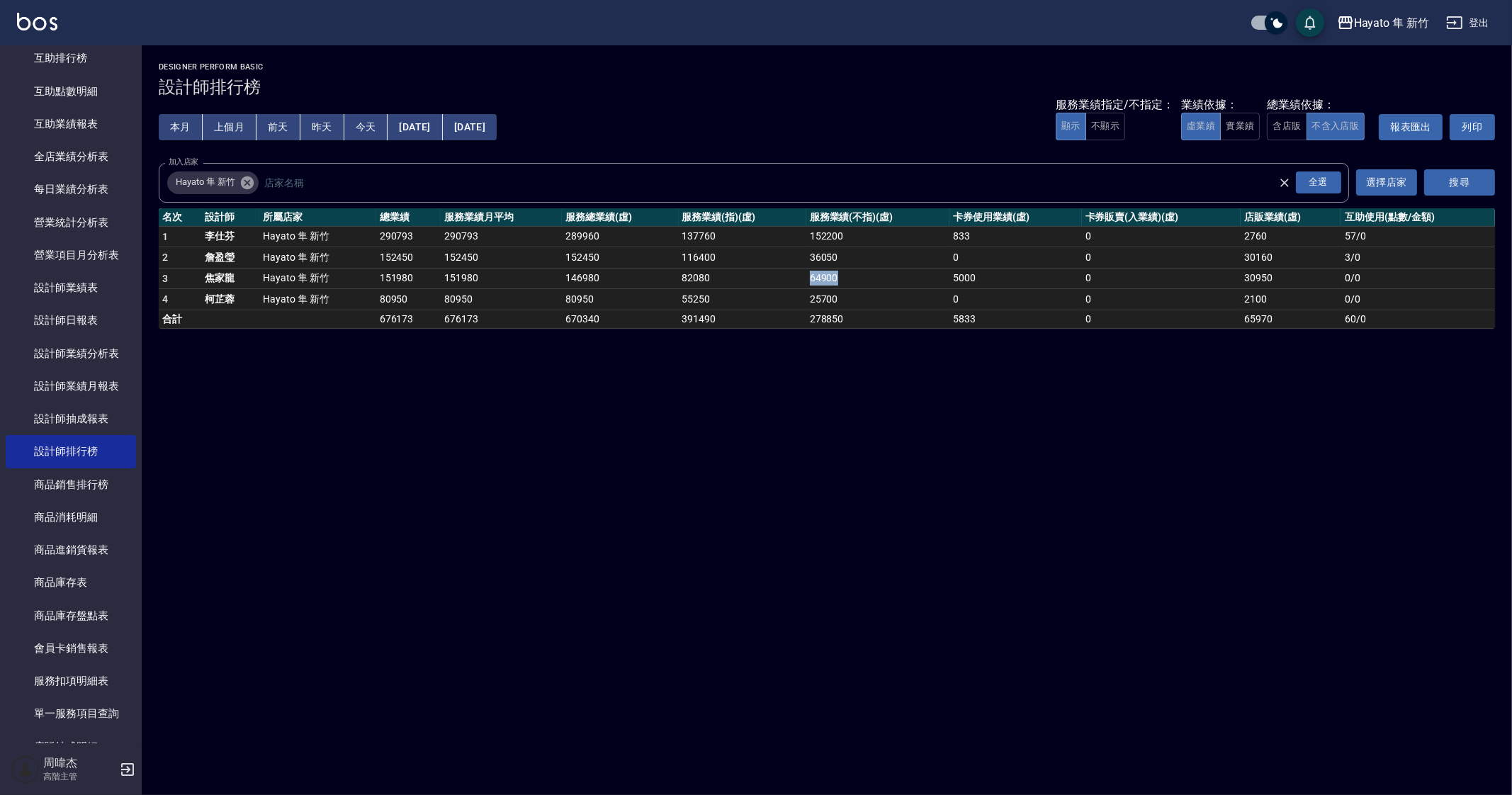
copy td "64900"
click at [789, 453] on div "Hayato 隼 新竹 2025-08-01 - 2025-08-31 設計師排行榜 列印時間： 2025-09-18-20:54 Designer Perf…" at bounding box center [756, 397] width 1512 height 795
drag, startPoint x: 1240, startPoint y: 275, endPoint x: 1279, endPoint y: 279, distance: 39.2
click at [1279, 279] on td "30950" at bounding box center [1291, 278] width 101 height 21
click at [1233, 338] on div "Hayato 隼 新竹 2025-08-01 - 2025-08-31 設計師排行榜 列印時間： 2025-09-18-20:54 Designer Perf…" at bounding box center [826, 196] width 1370 height 300
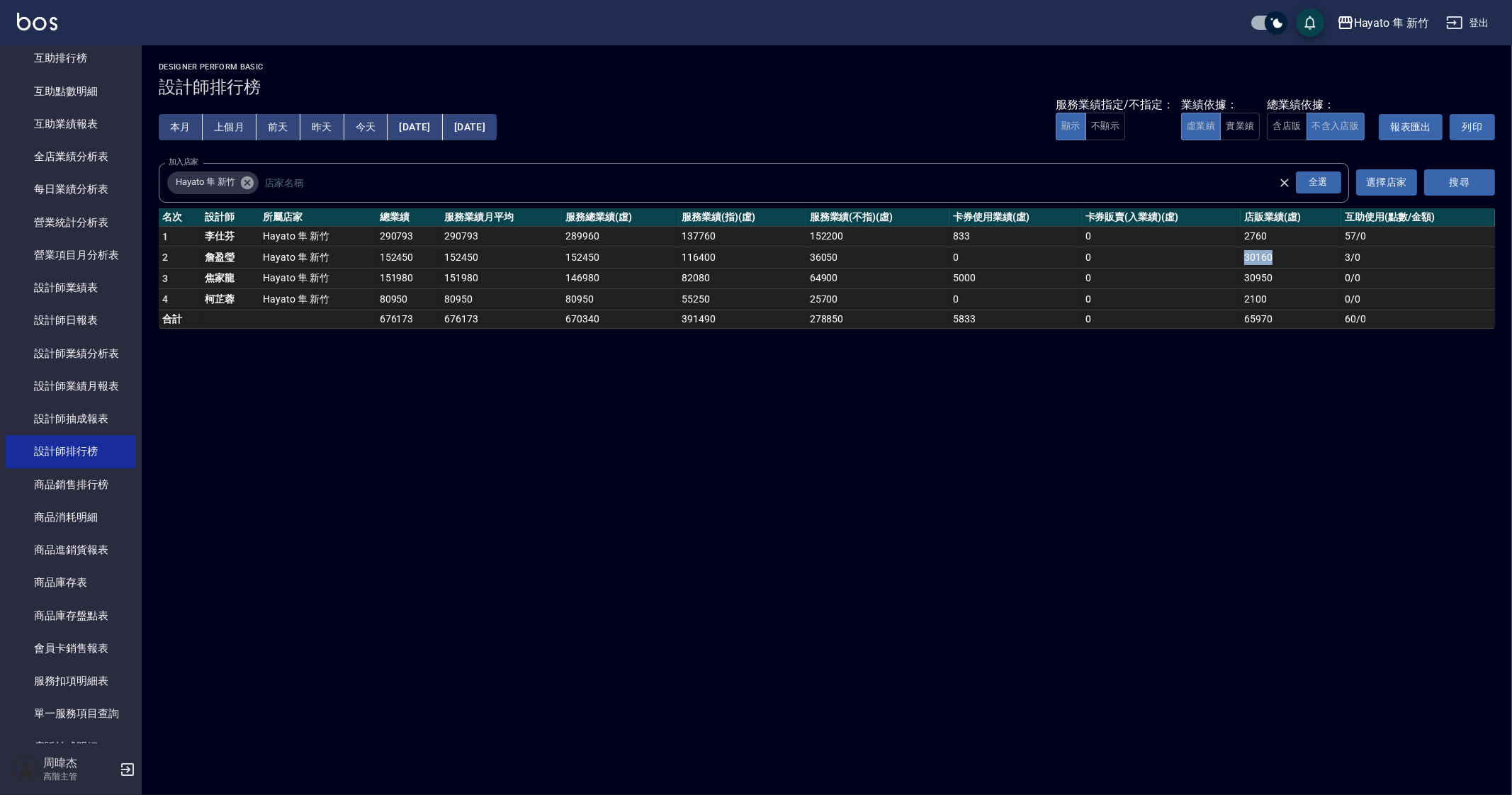
drag, startPoint x: 1243, startPoint y: 257, endPoint x: 1273, endPoint y: 257, distance: 30.0
click at [1273, 257] on td "30160" at bounding box center [1291, 258] width 101 height 21
click at [800, 645] on div "Hayato 隼 新竹 2025-08-01 - 2025-08-31 設計師排行榜 列印時間： 2025-09-18-20:54 Designer Perf…" at bounding box center [756, 397] width 1512 height 795
click at [798, 563] on div "Hayato 隼 新竹 2025-08-01 - 2025-08-31 設計師排行榜 列印時間： 2025-09-18-20:54 Designer Perf…" at bounding box center [756, 397] width 1512 height 795
click at [400, 334] on div "Hayato 隼 新竹 2025-08-01 - 2025-08-31 設計師排行榜 列印時間： 2025-09-18-20:54 Designer Perf…" at bounding box center [826, 196] width 1370 height 300
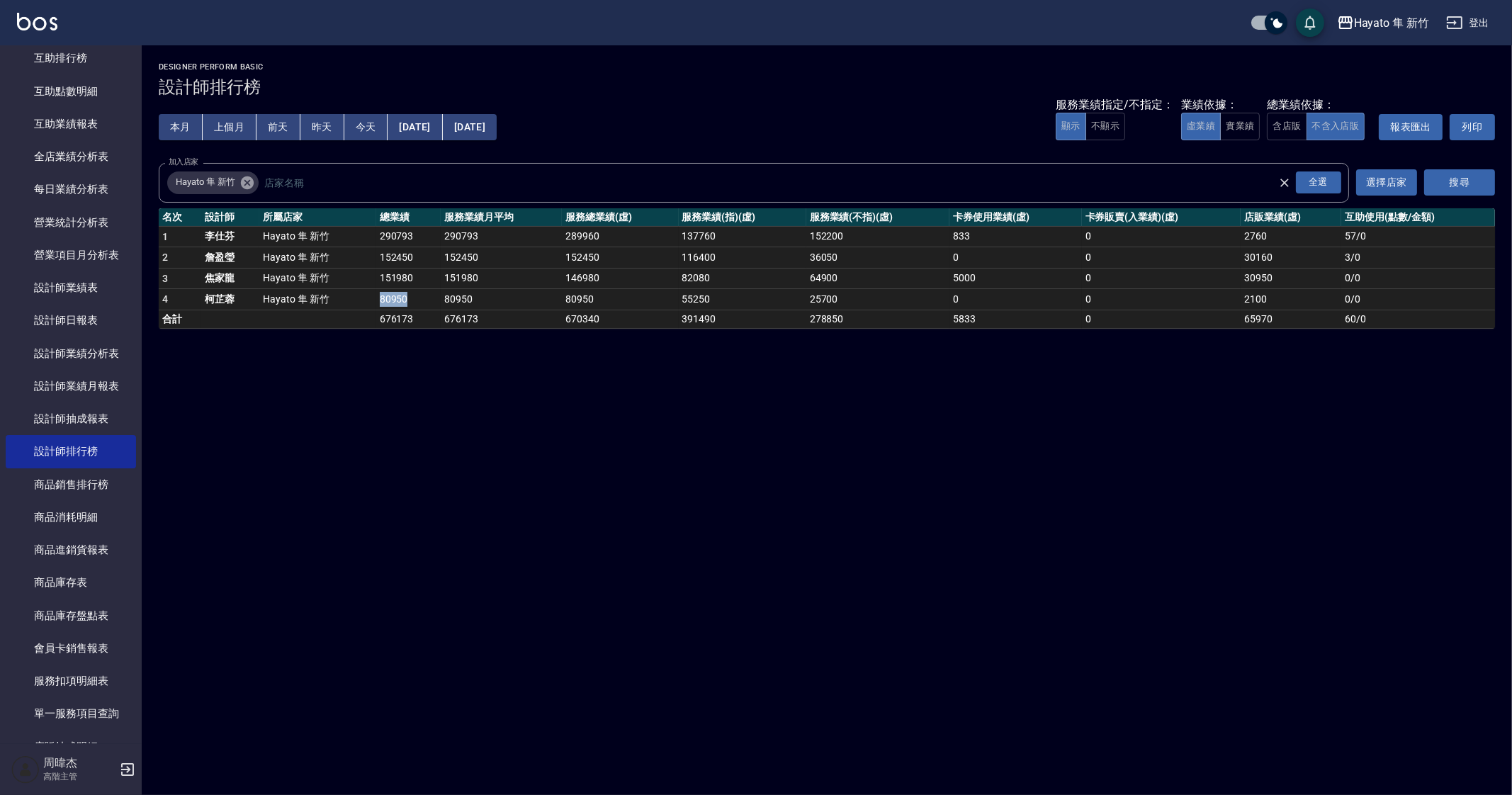
drag, startPoint x: 378, startPoint y: 299, endPoint x: 413, endPoint y: 307, distance: 35.9
click at [413, 307] on td "80950" at bounding box center [408, 300] width 65 height 21
click at [930, 686] on div "Hayato 隼 新竹 2025-08-01 - 2025-08-31 設計師排行榜 列印時間： 2025-09-18-20:54 Designer Perf…" at bounding box center [756, 397] width 1512 height 795
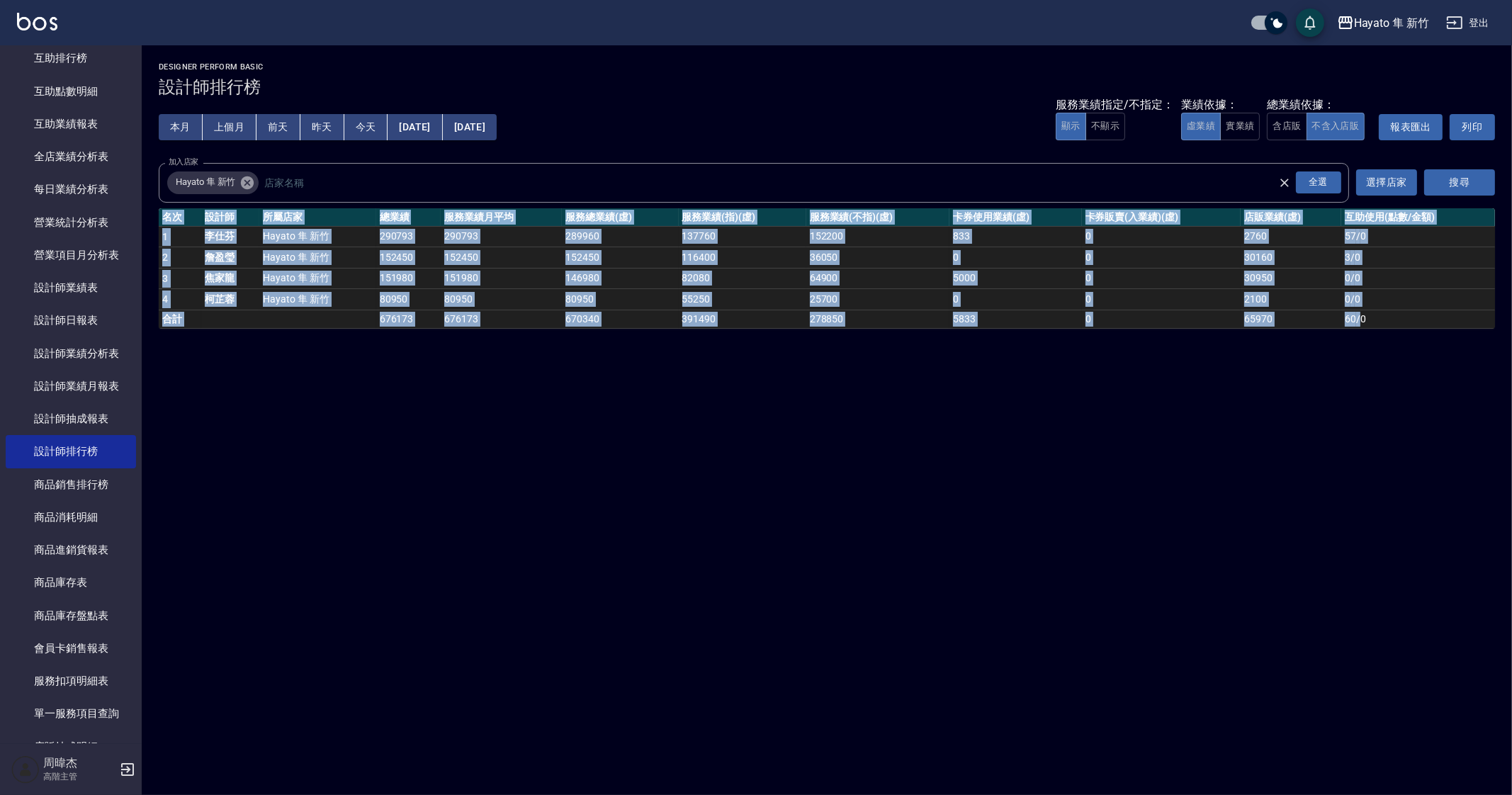
click at [930, 686] on div "Hayato 隼 新竹 2025-08-01 - 2025-08-31 設計師排行榜 列印時間： 2025-09-18-20:54 Designer Perf…" at bounding box center [756, 397] width 1512 height 795
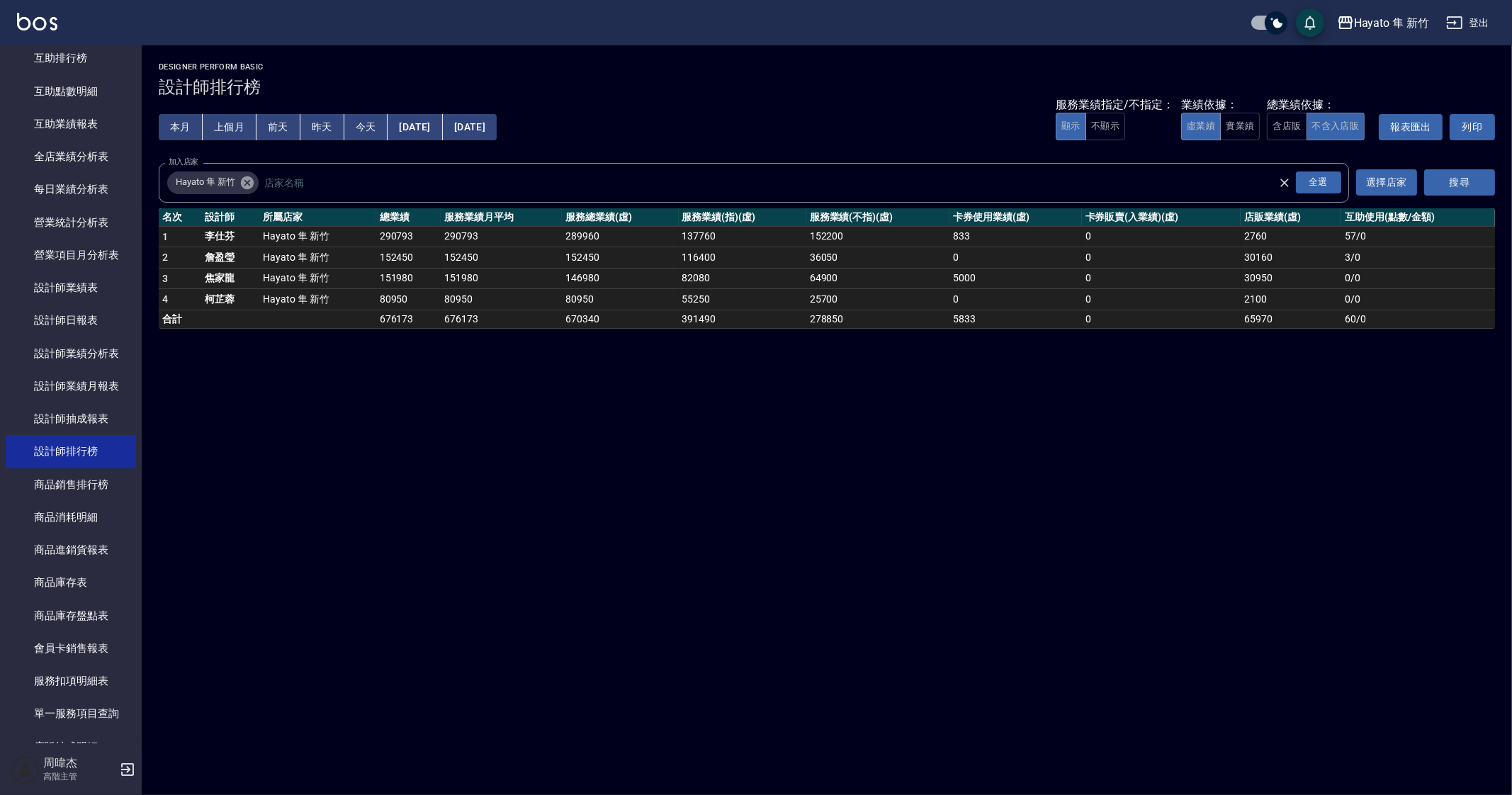
click at [819, 478] on div "Hayato 隼 新竹 2025-08-01 - 2025-08-31 設計師排行榜 列印時間： 2025-09-18-20:54 Designer Perf…" at bounding box center [756, 397] width 1512 height 795
drag, startPoint x: 680, startPoint y: 297, endPoint x: 716, endPoint y: 303, distance: 36.5
click at [716, 303] on td "55250" at bounding box center [742, 300] width 127 height 21
click at [875, 466] on div "Hayato 隼 新竹 2025-08-01 - 2025-08-31 設計師排行榜 列印時間： 2025-09-18-20:54 Designer Perf…" at bounding box center [756, 397] width 1512 height 795
drag, startPoint x: 808, startPoint y: 301, endPoint x: 840, endPoint y: 304, distance: 32.1
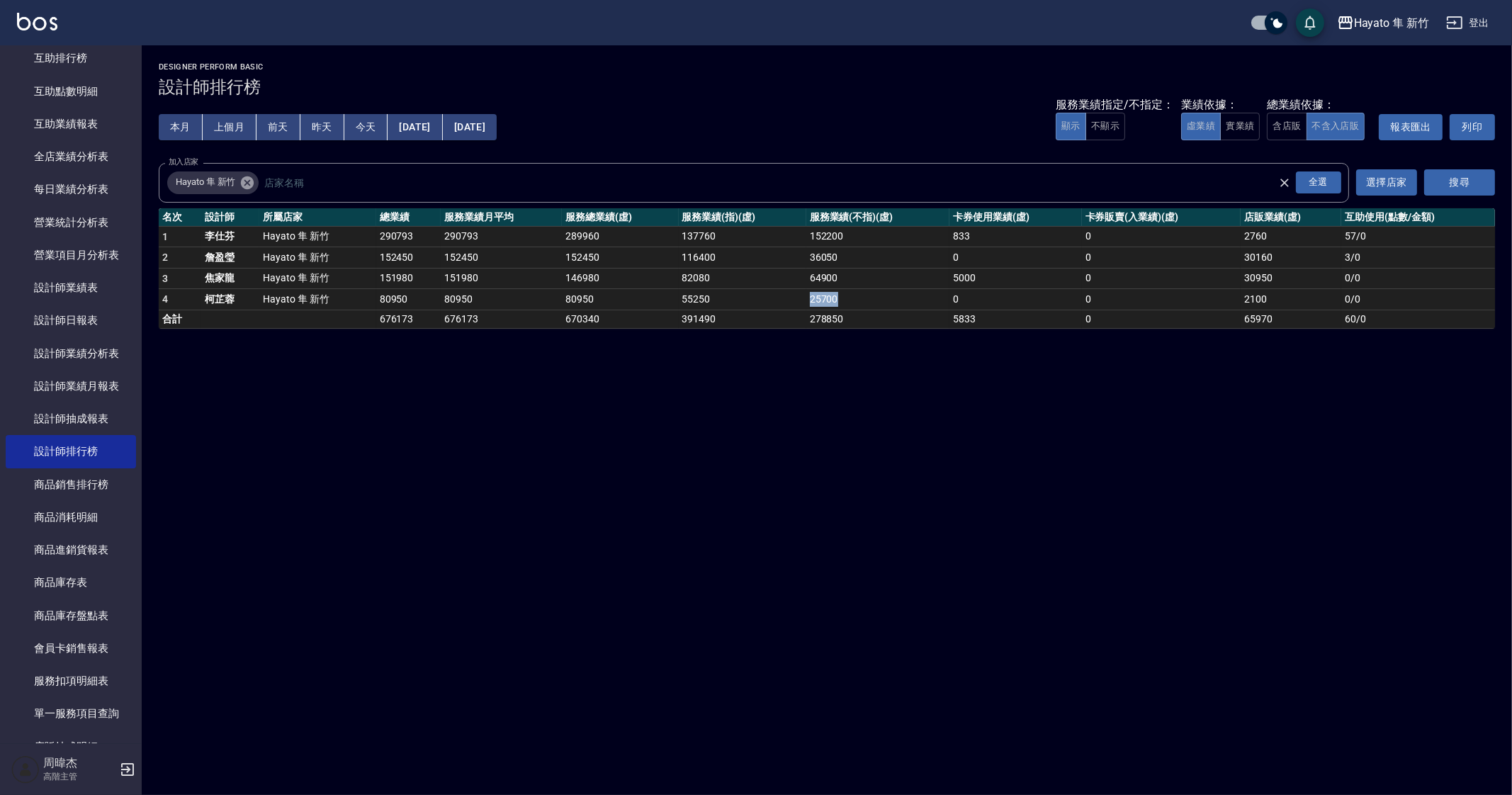
click at [840, 304] on td "25700" at bounding box center [877, 300] width 143 height 21
click at [1114, 440] on div "Hayato 隼 新竹 2025-08-01 - 2025-08-31 設計師排行榜 列印時間： 2025-09-18-20:54 Designer Perf…" at bounding box center [756, 397] width 1512 height 795
click at [976, 654] on div "Hayato 隼 新竹 2025-08-01 - 2025-08-31 設計師排行榜 列印時間： 2025-09-18-20:54 Designer Perf…" at bounding box center [756, 397] width 1512 height 795
click at [718, 401] on div "Hayato 隼 新竹 2025-08-01 - 2025-08-31 設計師排行榜 列印時間： 2025-09-18-20:54 Designer Perf…" at bounding box center [756, 397] width 1512 height 795
click at [1376, 418] on div "Hayato 隼 新竹 2025-08-01 - 2025-08-31 設計師排行榜 列印時間： 2025-09-18-20:54 Designer Perf…" at bounding box center [756, 397] width 1512 height 795
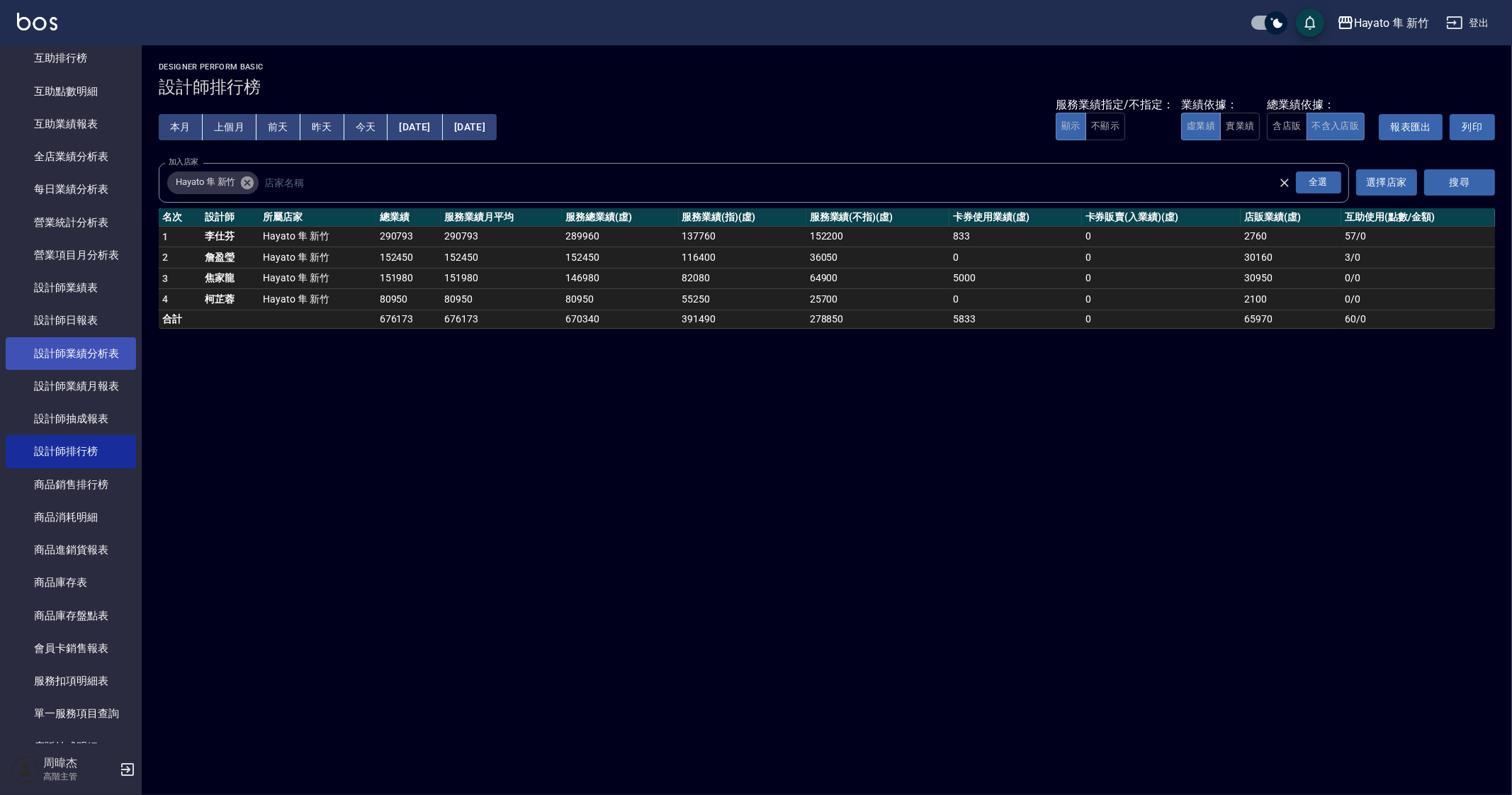
click at [114, 358] on link "設計師業績分析表" at bounding box center [70, 353] width 130 height 33
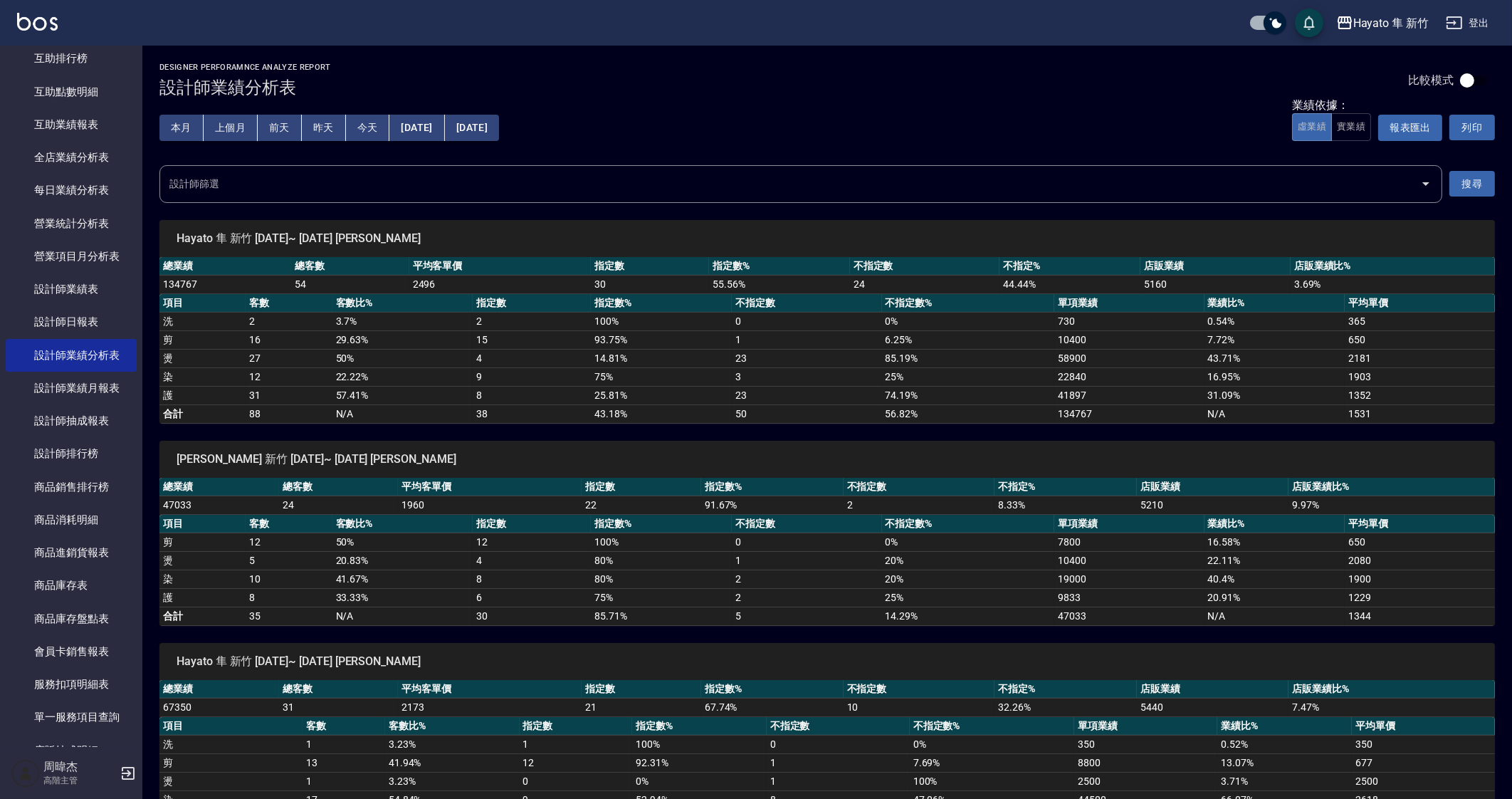
click at [245, 134] on button "上個月" at bounding box center [230, 128] width 54 height 26
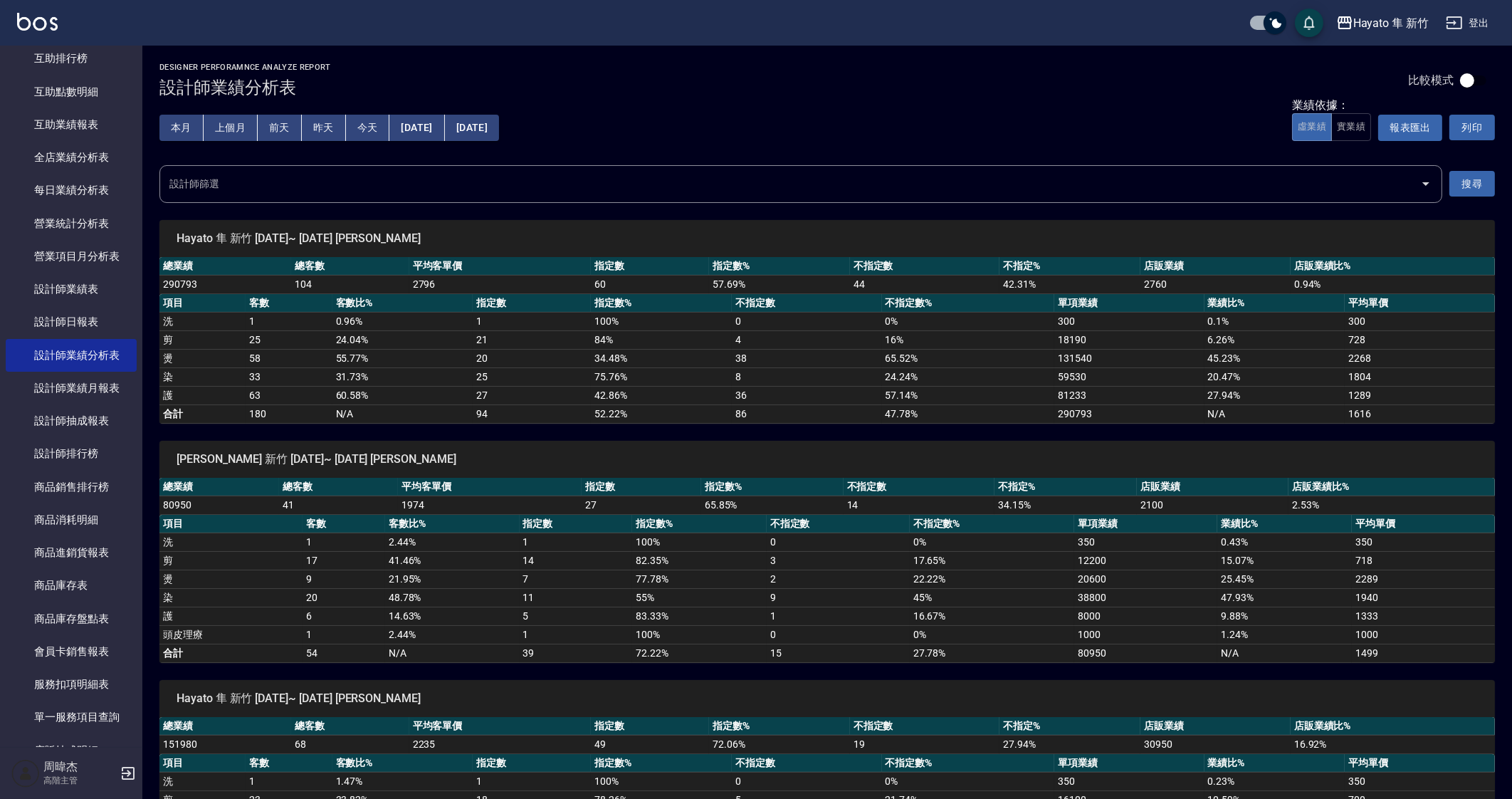
click at [652, 469] on div "[PERSON_NAME] 新竹 [DATE]~ [DATE] [PERSON_NAME]" at bounding box center [827, 459] width 1335 height 37
drag, startPoint x: 249, startPoint y: 295, endPoint x: 1167, endPoint y: 304, distance: 918.0
click at [1167, 304] on tr "項目 客數 客數比% 指定數 指定數% 不指定數 不指定數% 單項業績 業績比% 平均單價" at bounding box center [827, 303] width 1335 height 19
click at [956, 328] on td "0 %" at bounding box center [968, 320] width 172 height 19
click at [968, 696] on span "[PERSON_NAME] 新竹 [DATE]~ [DATE] [PERSON_NAME]" at bounding box center [827, 698] width 1302 height 14
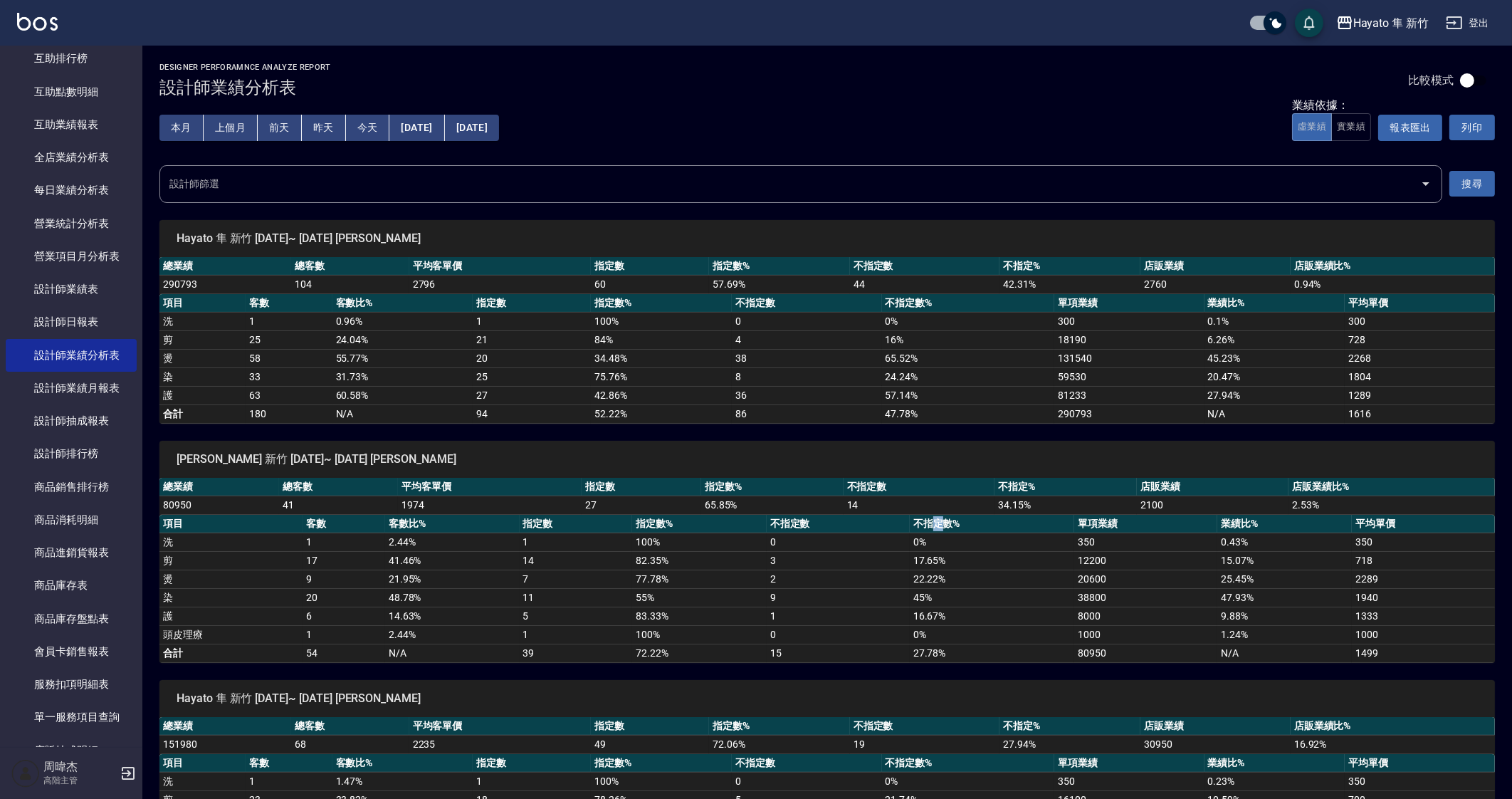
click at [934, 515] on th "不指定數%" at bounding box center [992, 524] width 164 height 19
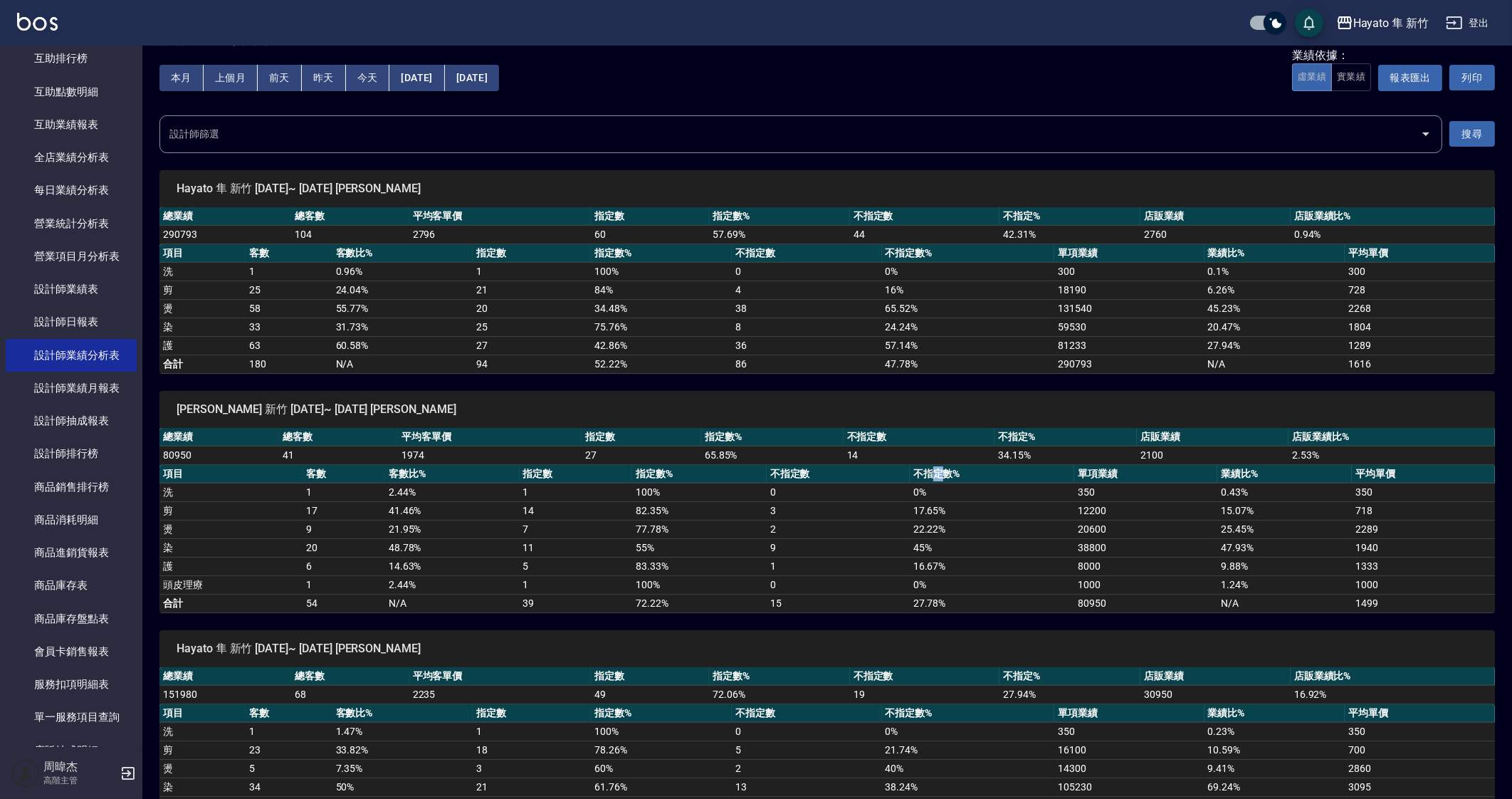
scroll to position [177, 0]
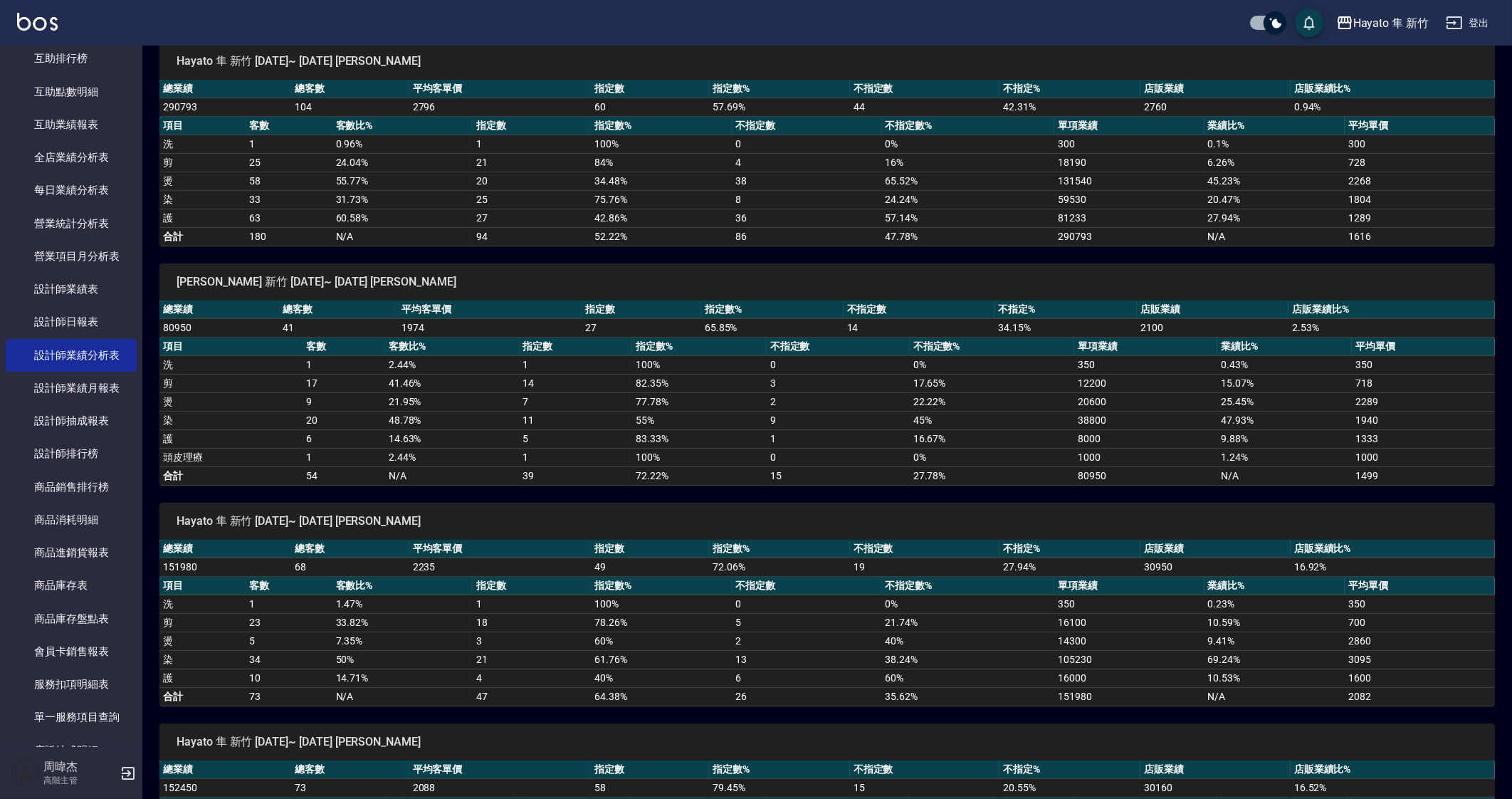
click at [638, 570] on td "49" at bounding box center [651, 567] width 118 height 19
click at [960, 436] on td "16.67 %" at bounding box center [992, 438] width 164 height 19
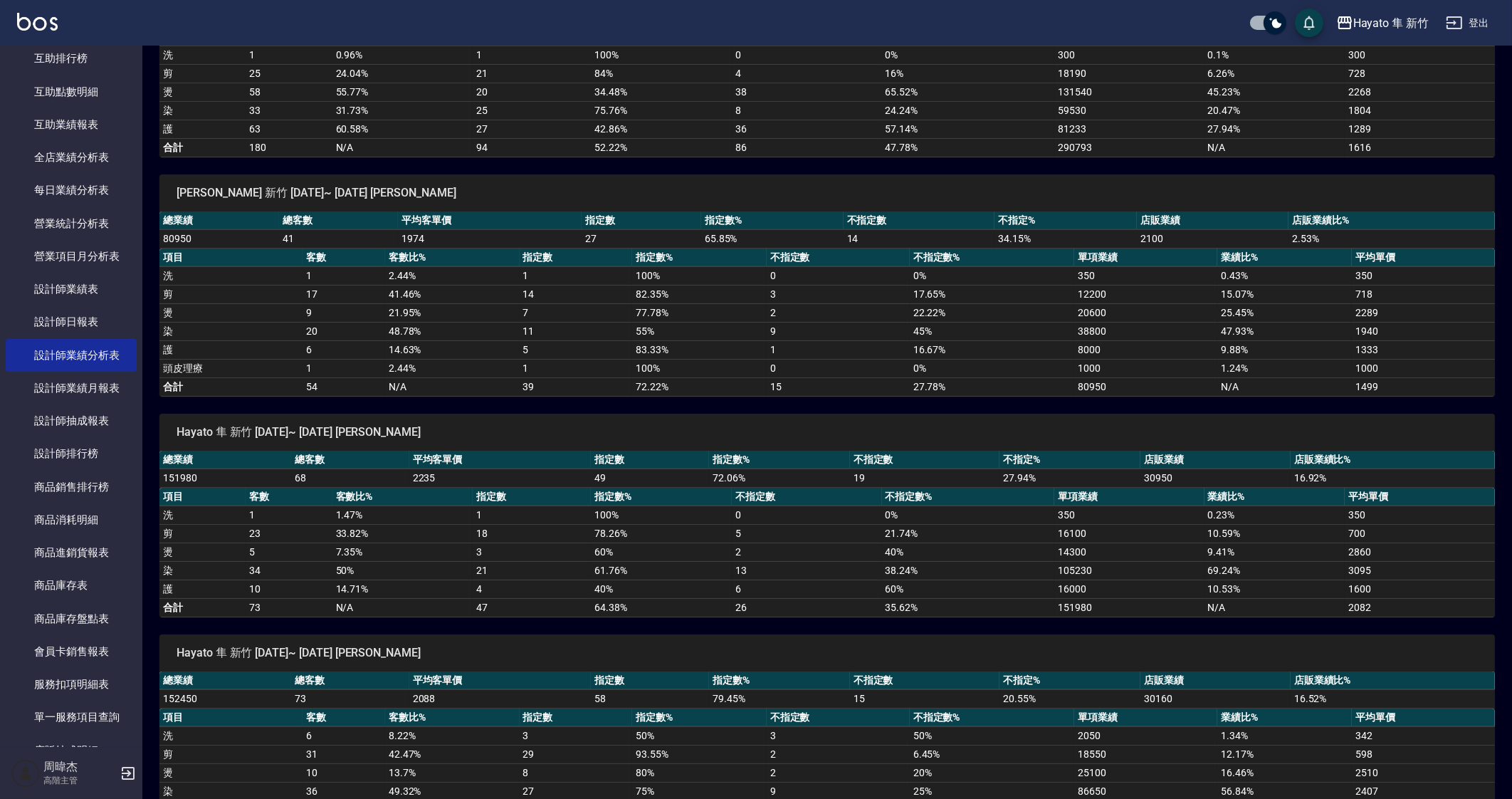
scroll to position [268, 0]
click at [909, 645] on span "Hayato 隼 新竹 [DATE]~ [DATE] [PERSON_NAME]" at bounding box center [827, 652] width 1302 height 14
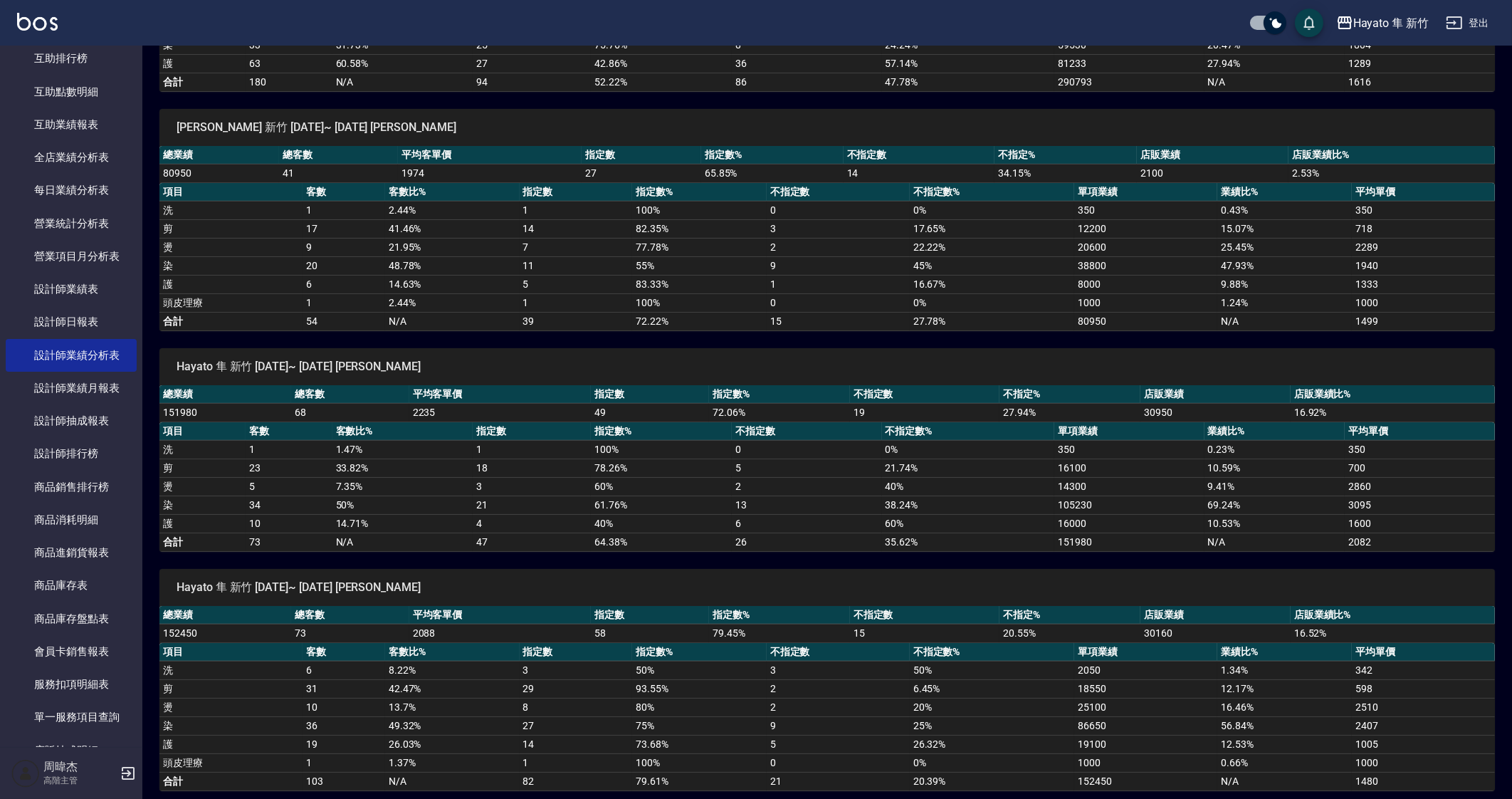
scroll to position [335, 0]
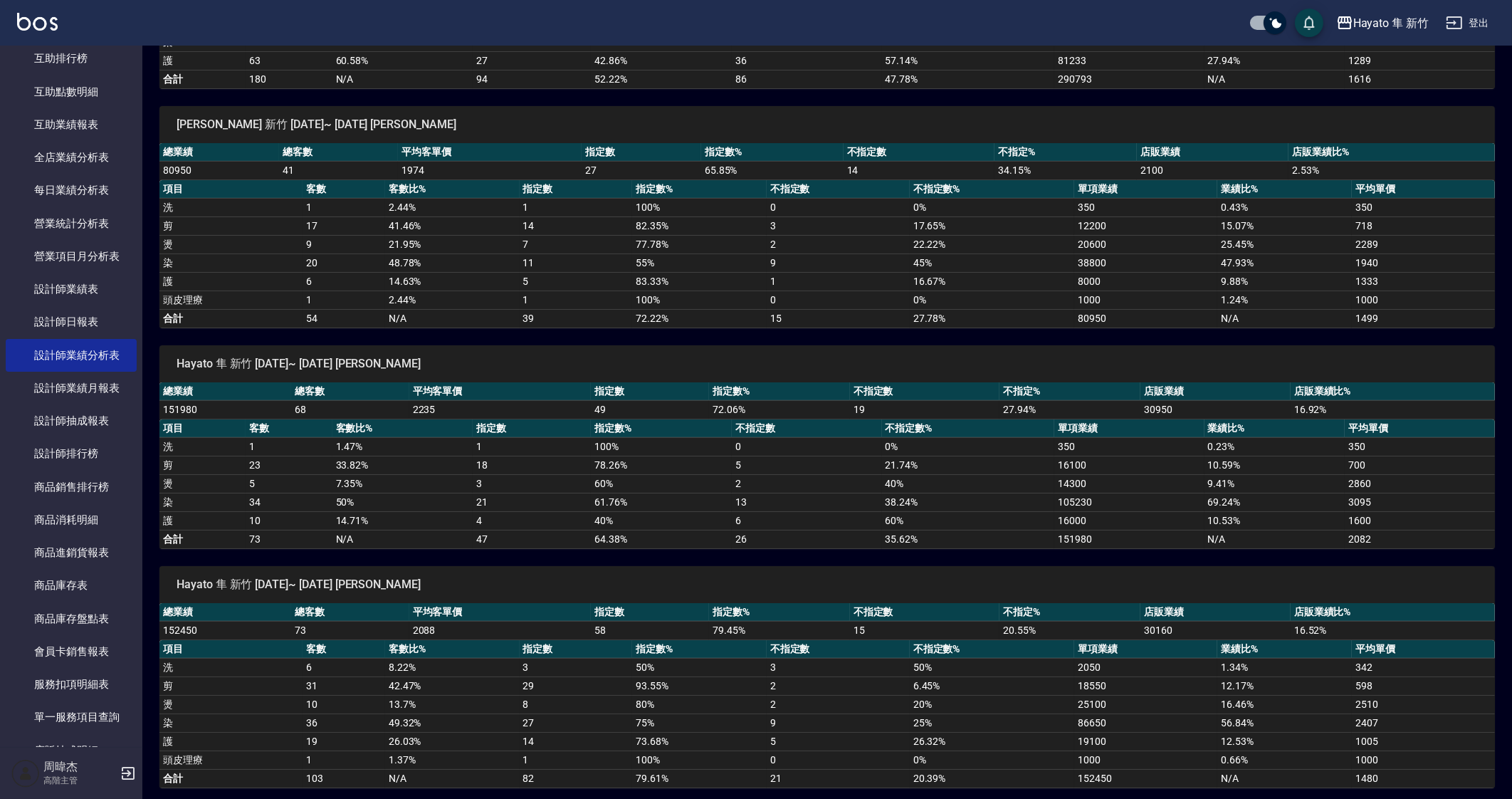
click at [1291, 578] on span "Hayato 隼 新竹 [DATE]~ [DATE] [PERSON_NAME]" at bounding box center [827, 584] width 1302 height 14
click at [1082, 357] on span "[PERSON_NAME] 新竹 [DATE]~ [DATE] [PERSON_NAME]" at bounding box center [827, 364] width 1302 height 14
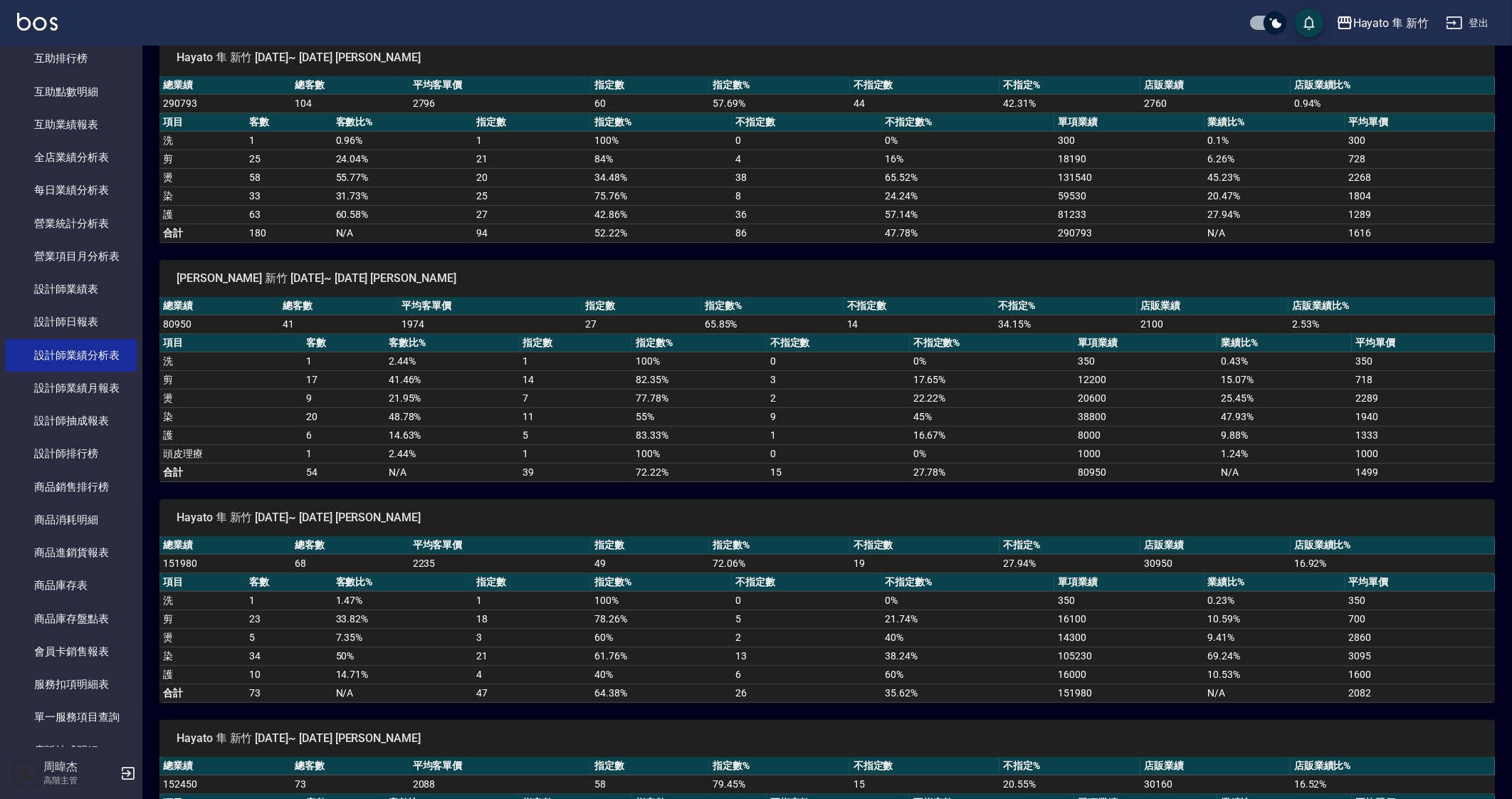
scroll to position [0, 0]
